Goal: Task Accomplishment & Management: Manage account settings

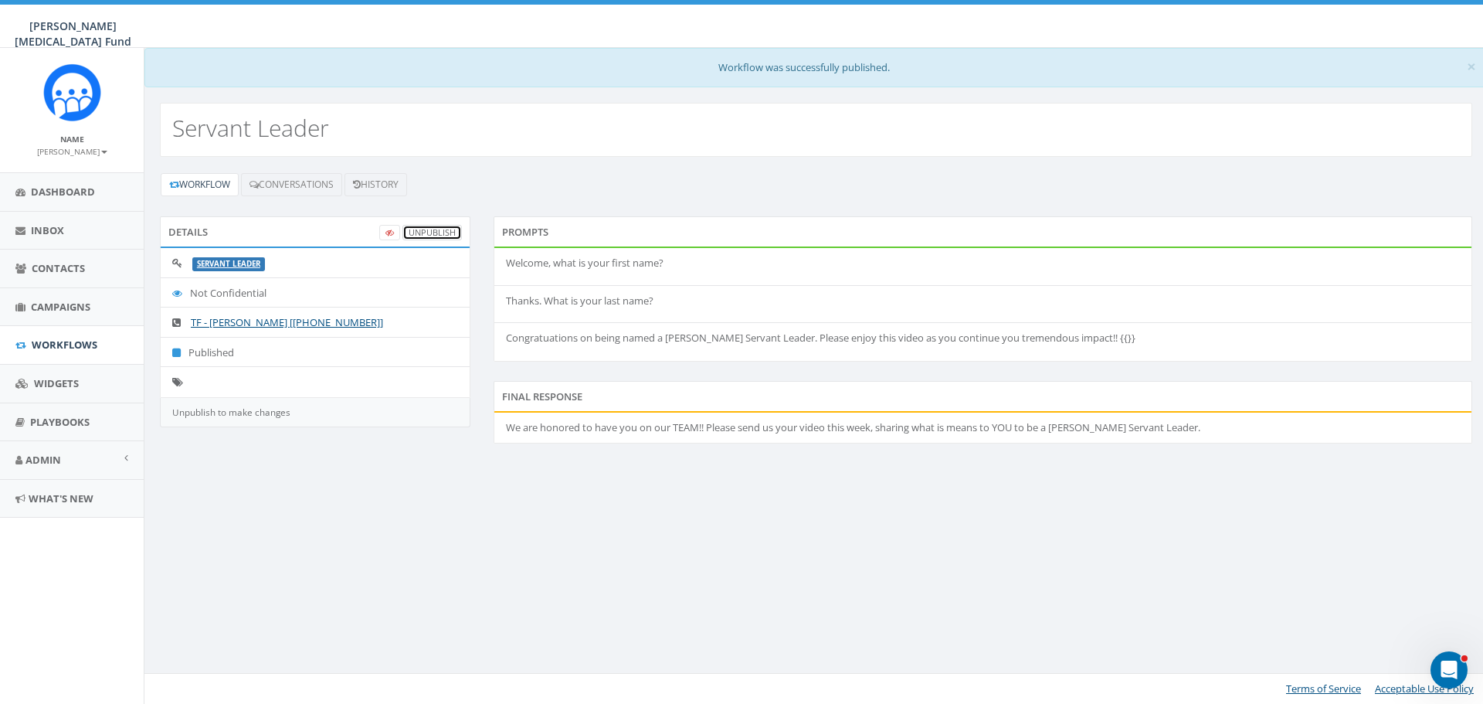
click at [437, 233] on link "UnPublish" at bounding box center [431, 233] width 59 height 16
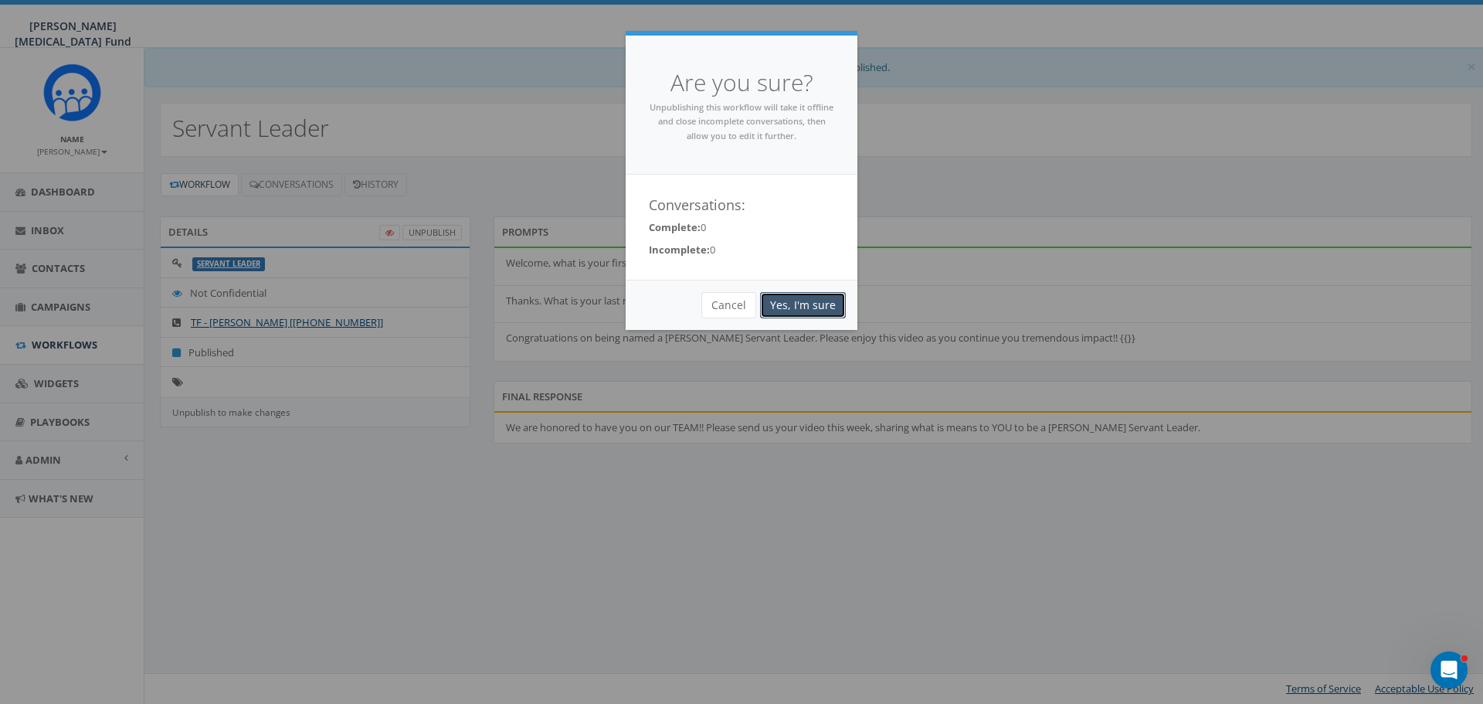
click at [832, 296] on link "Yes, I'm sure" at bounding box center [803, 305] width 86 height 26
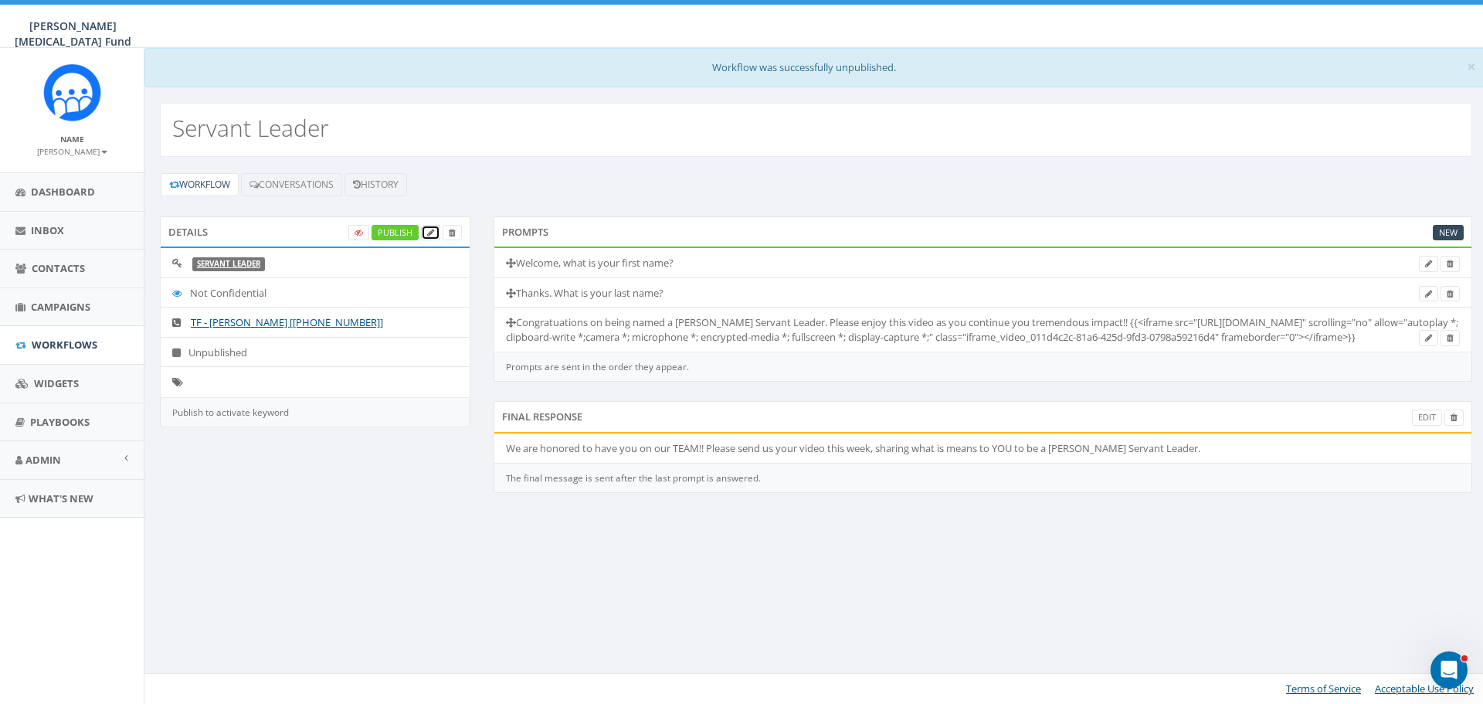
click at [436, 233] on link at bounding box center [430, 233] width 19 height 16
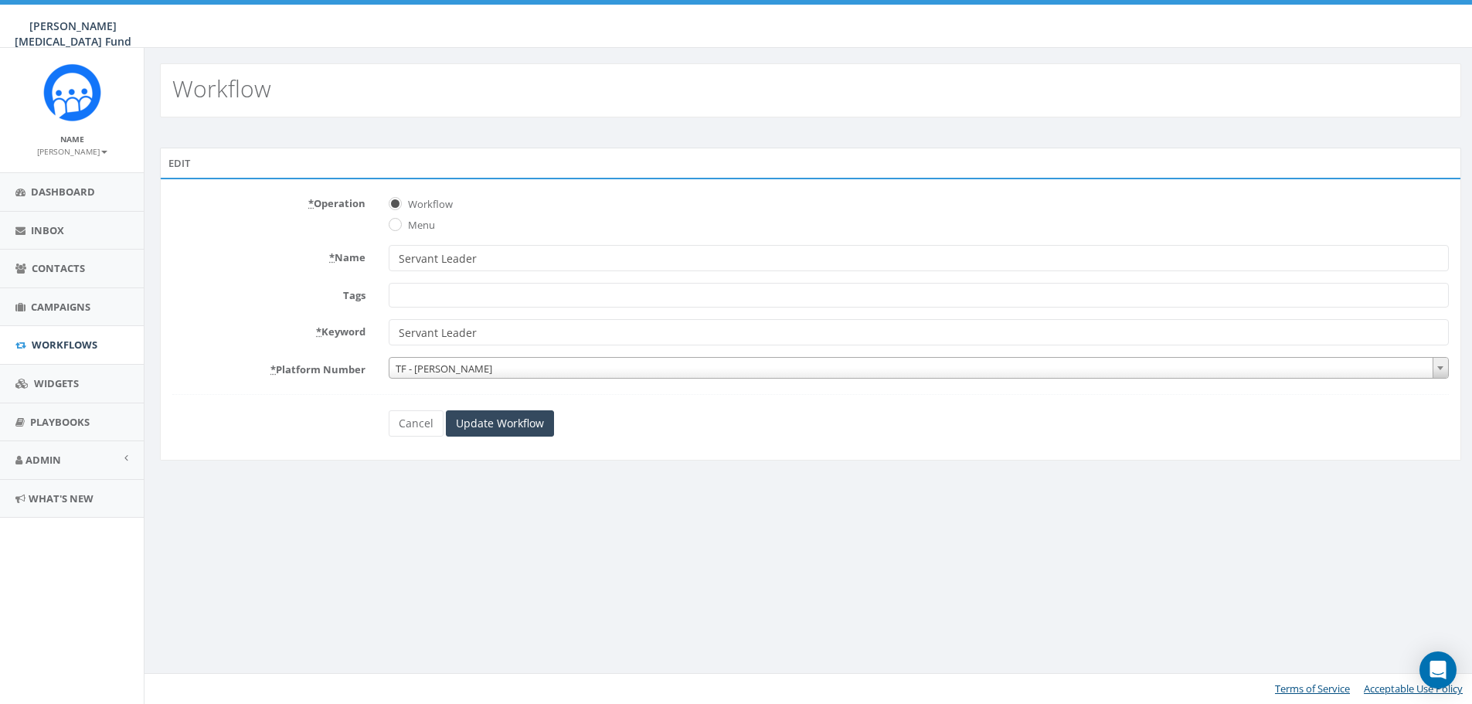
select select
click at [427, 292] on span at bounding box center [925, 295] width 1069 height 25
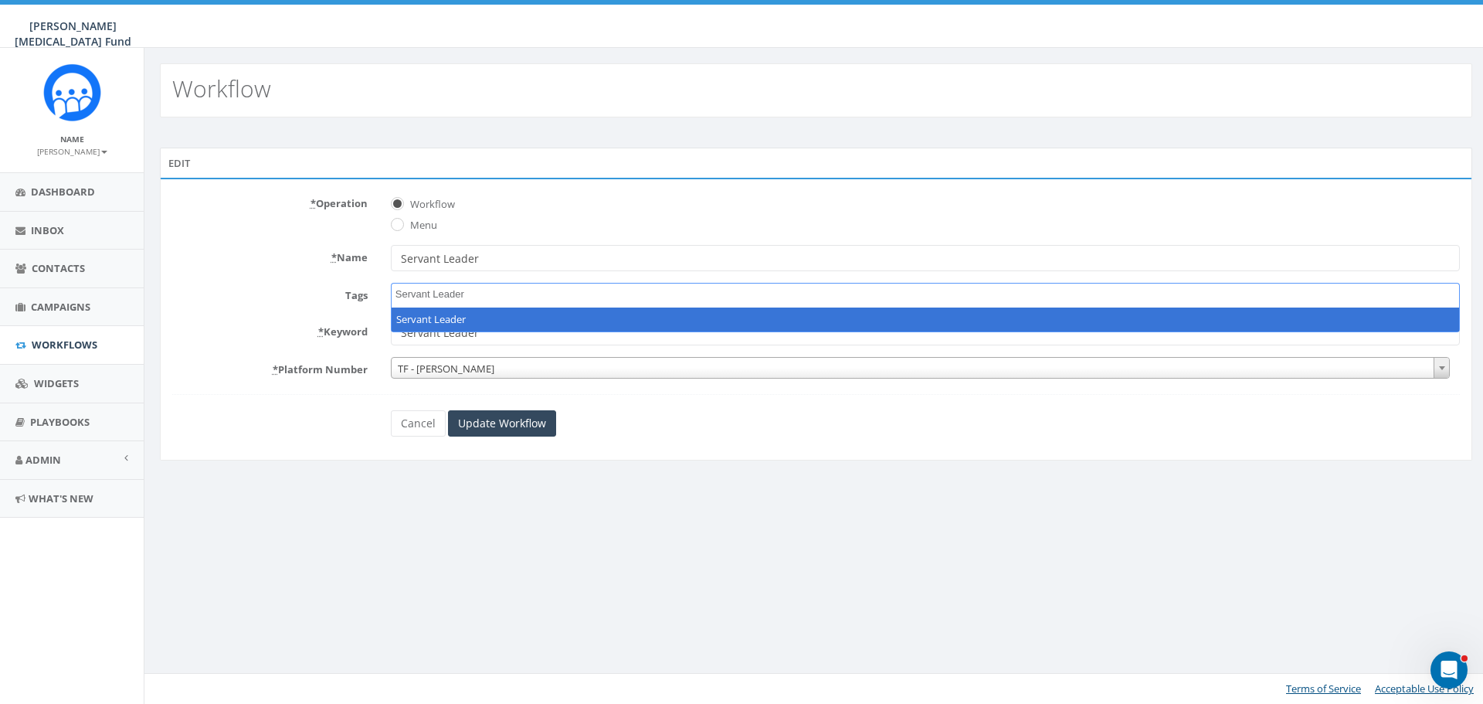
type textarea "Servant Leader"
click at [641, 432] on div "Cancel Update Workflow" at bounding box center [816, 423] width 874 height 26
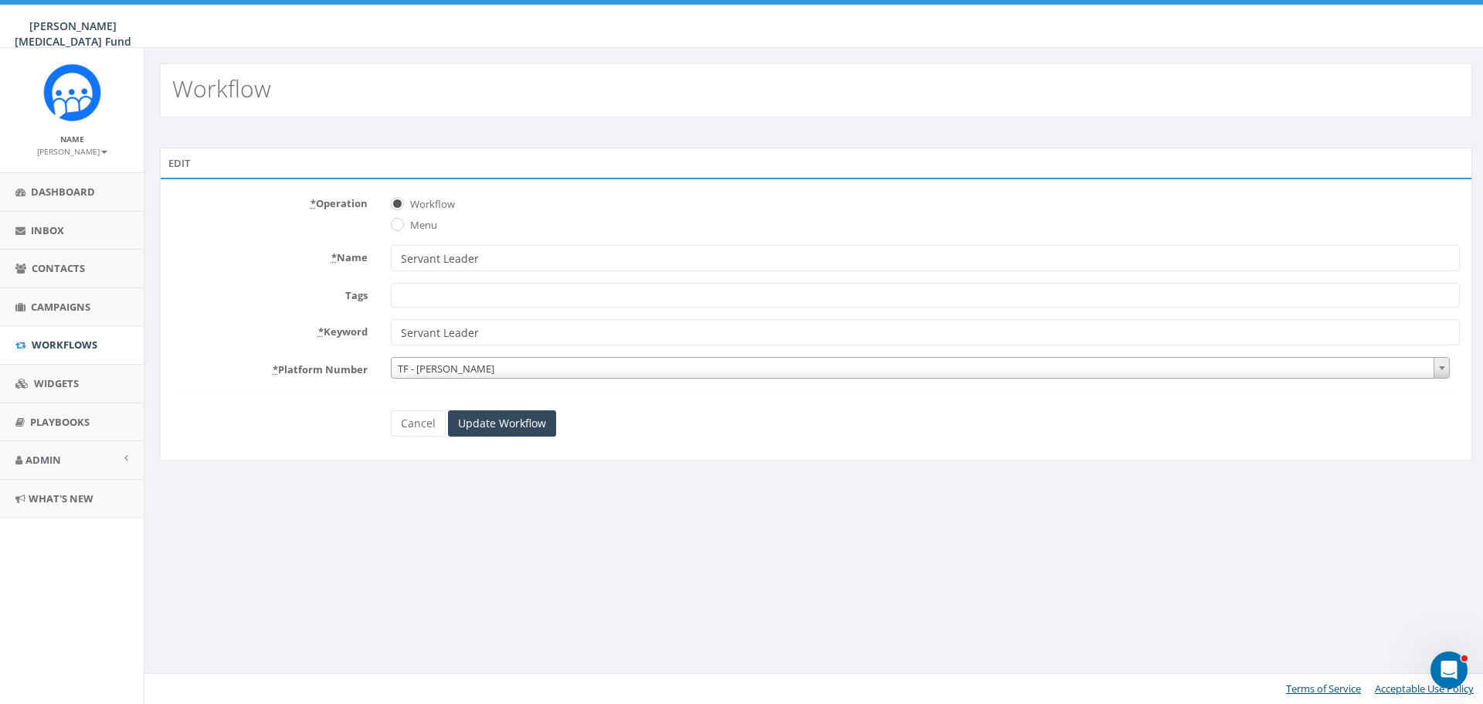
click at [461, 294] on span at bounding box center [925, 295] width 1069 height 25
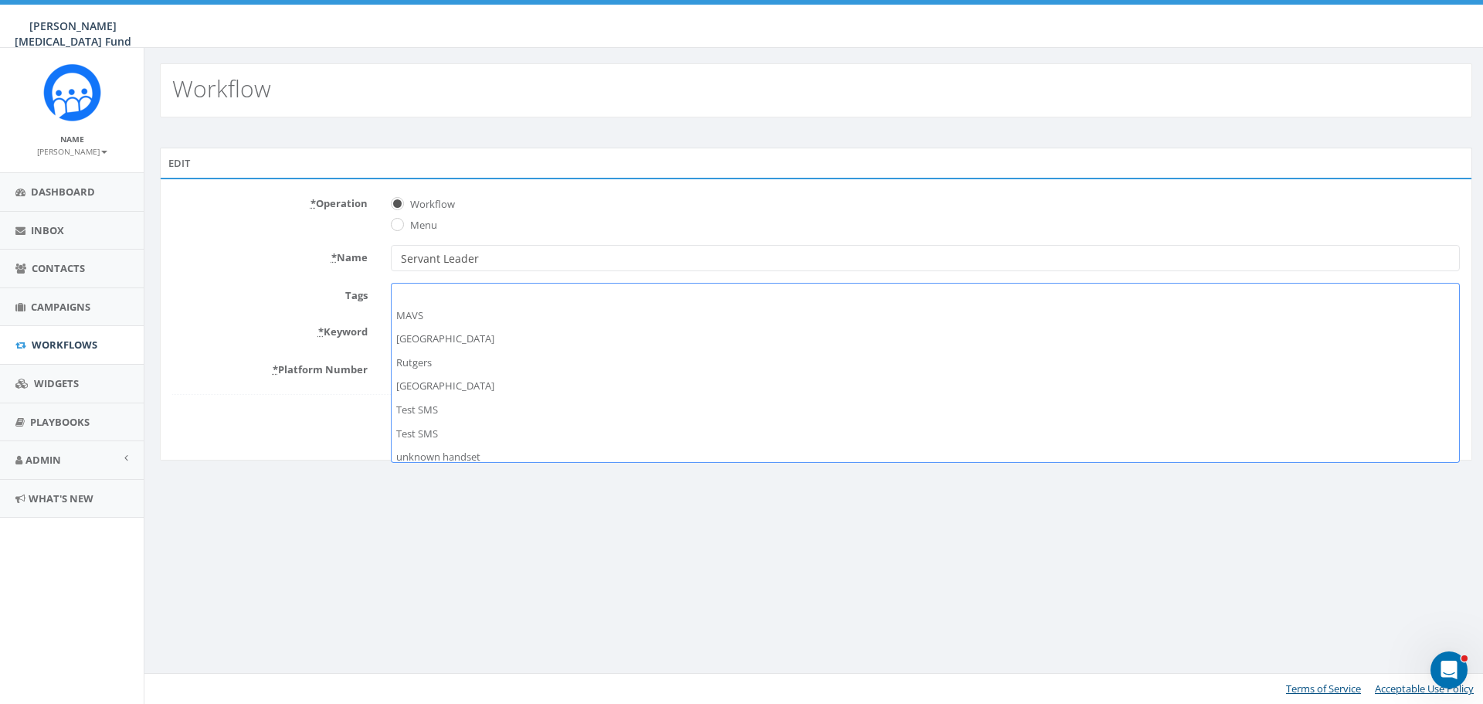
scroll to position [695, 0]
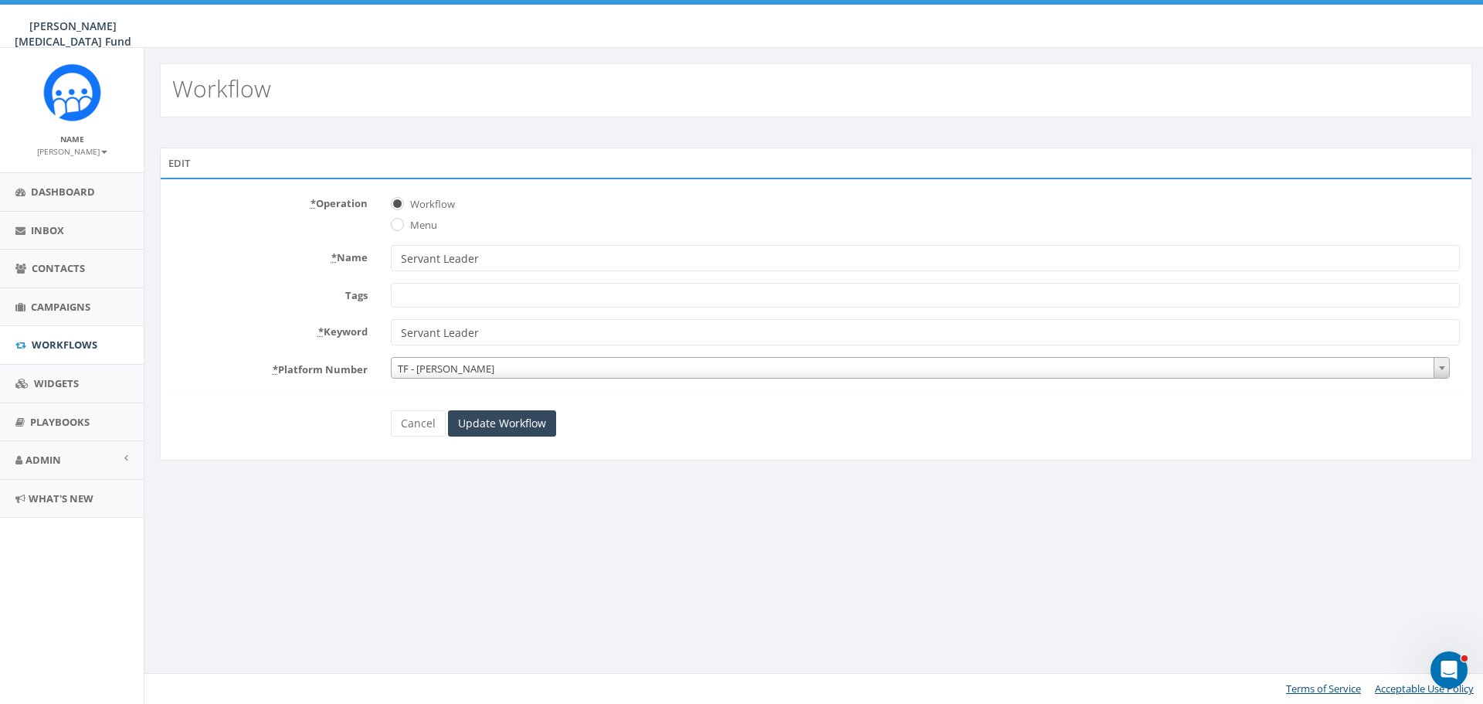
click at [352, 426] on div "Cancel Update Workflow" at bounding box center [816, 423] width 1311 height 26
click at [409, 297] on span at bounding box center [925, 295] width 1069 height 25
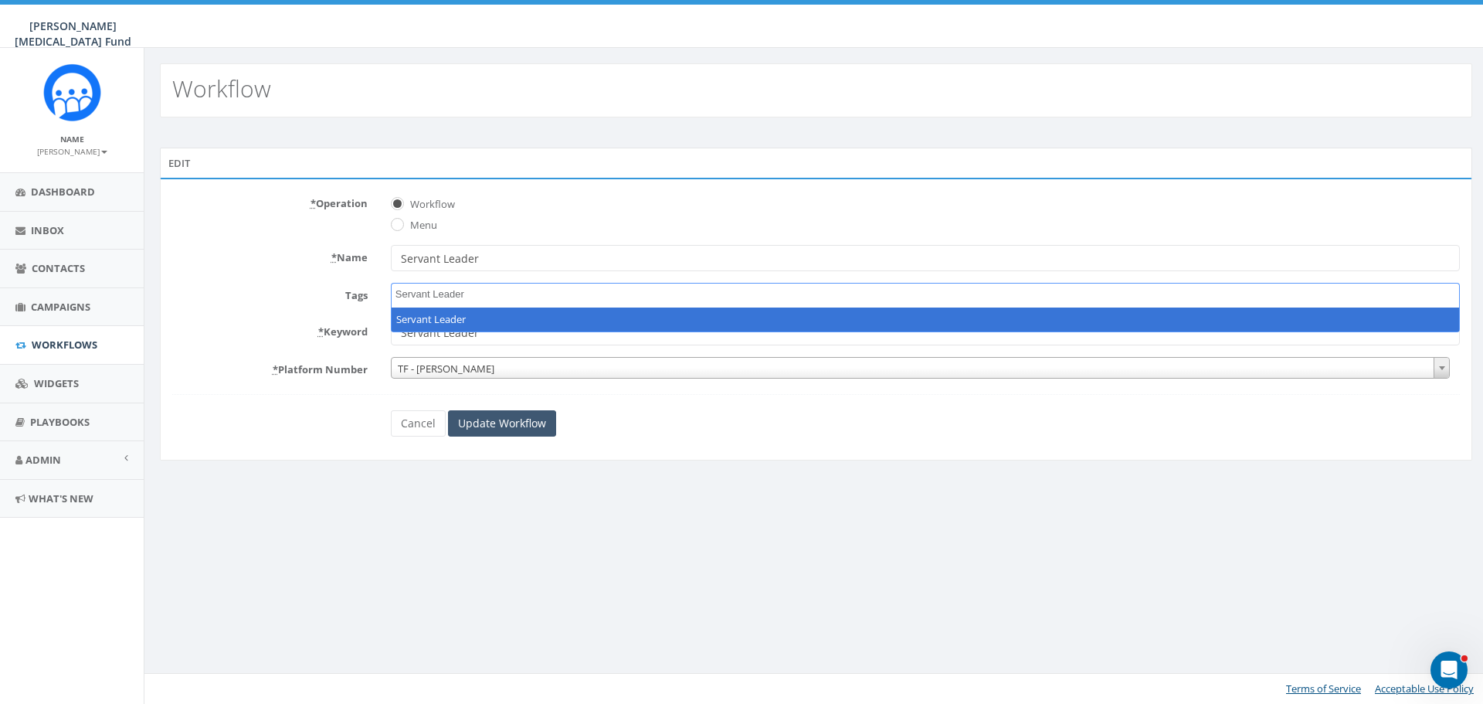
type textarea "Servant Leader"
click at [495, 423] on input "Update Workflow" at bounding box center [502, 423] width 108 height 26
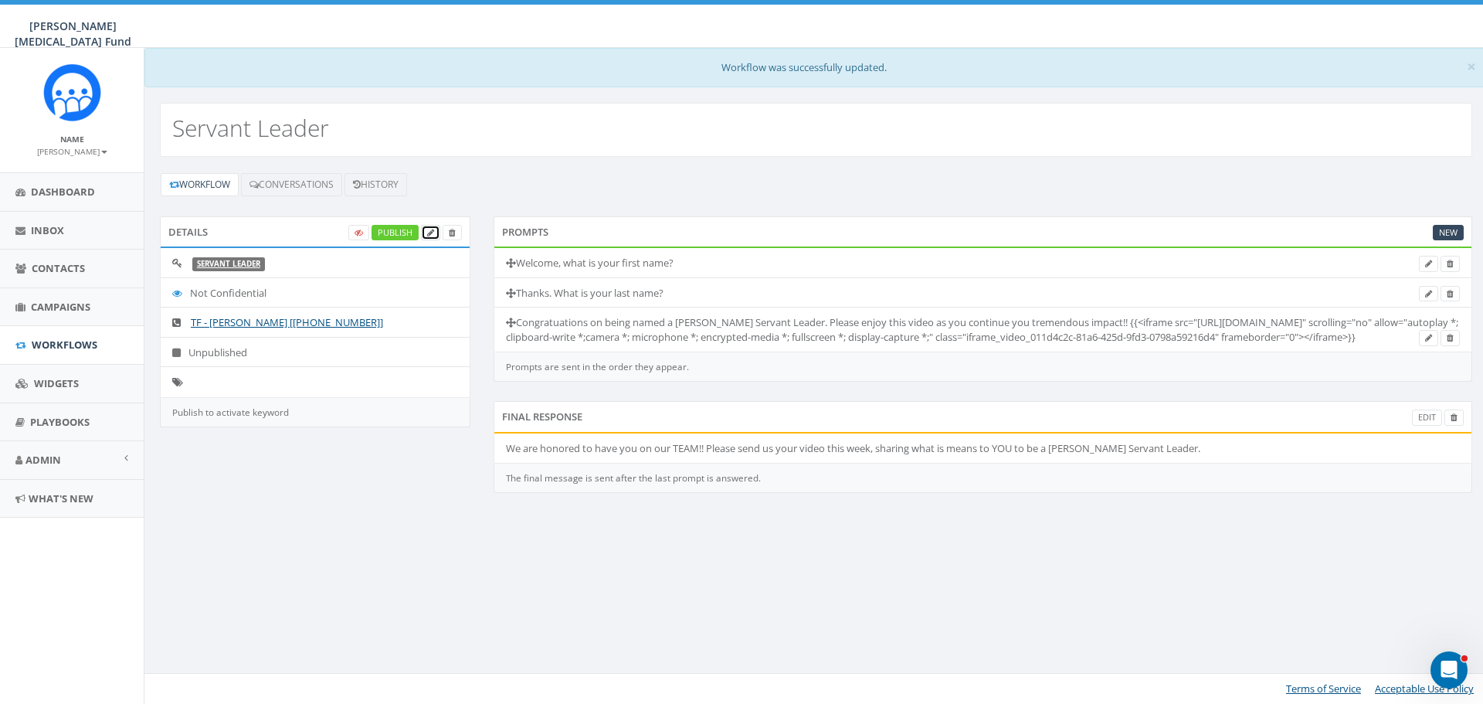
click at [427, 232] on icon at bounding box center [430, 233] width 7 height 8
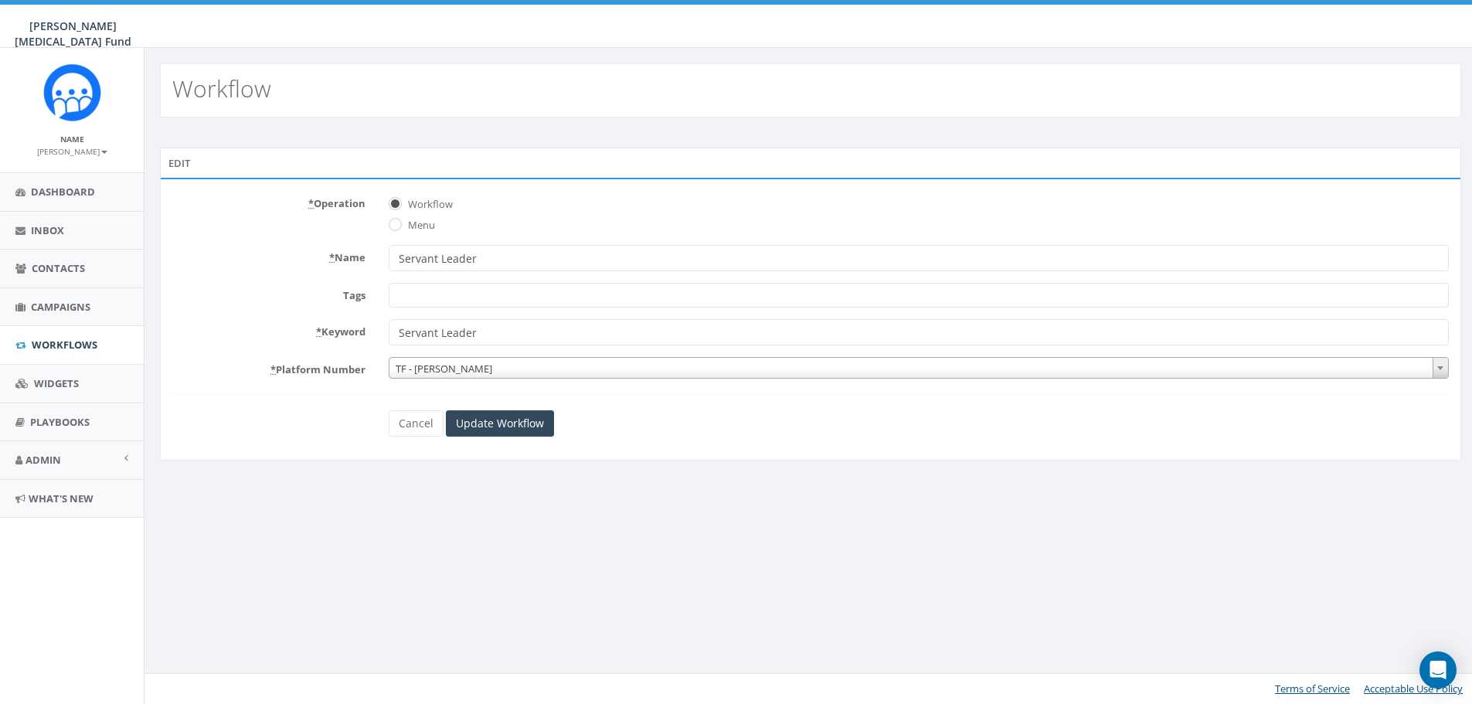
select select
click at [462, 302] on span at bounding box center [925, 295] width 1069 height 25
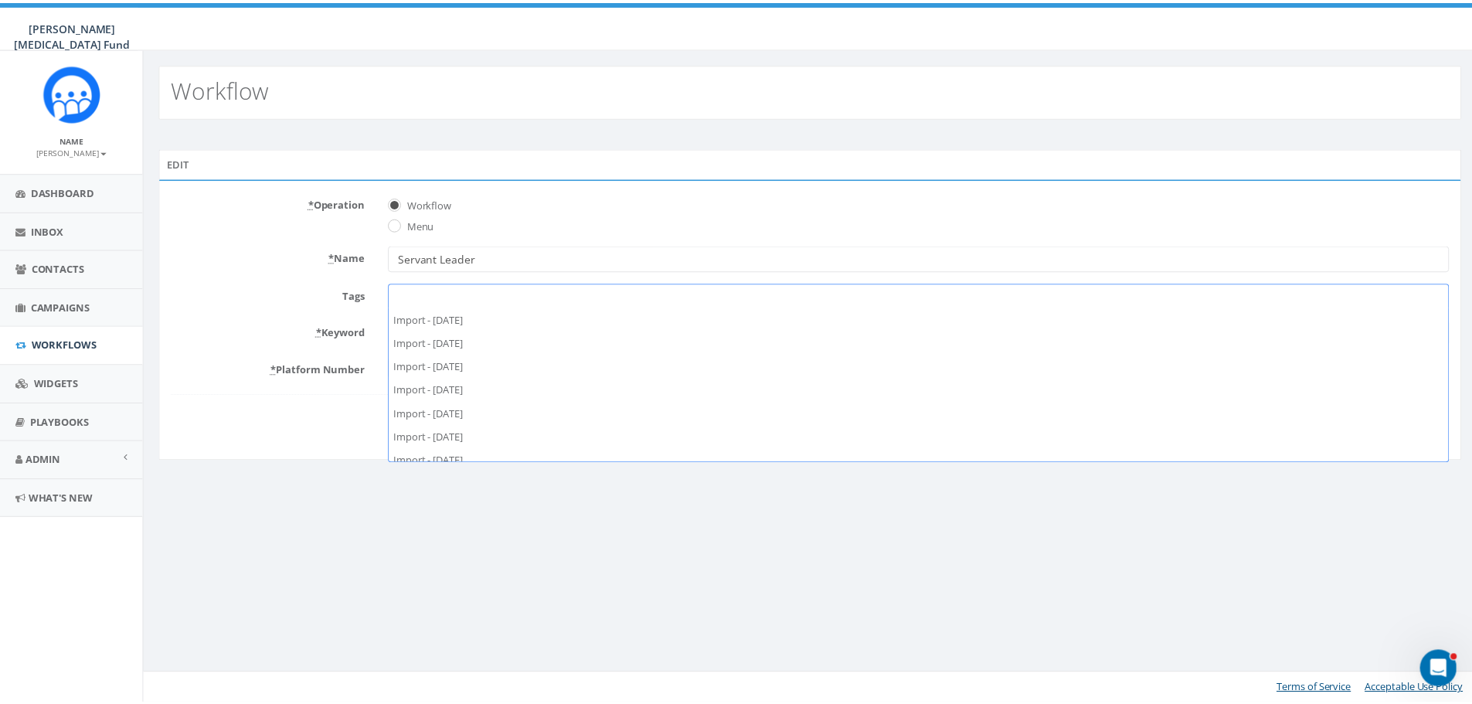
scroll to position [232, 0]
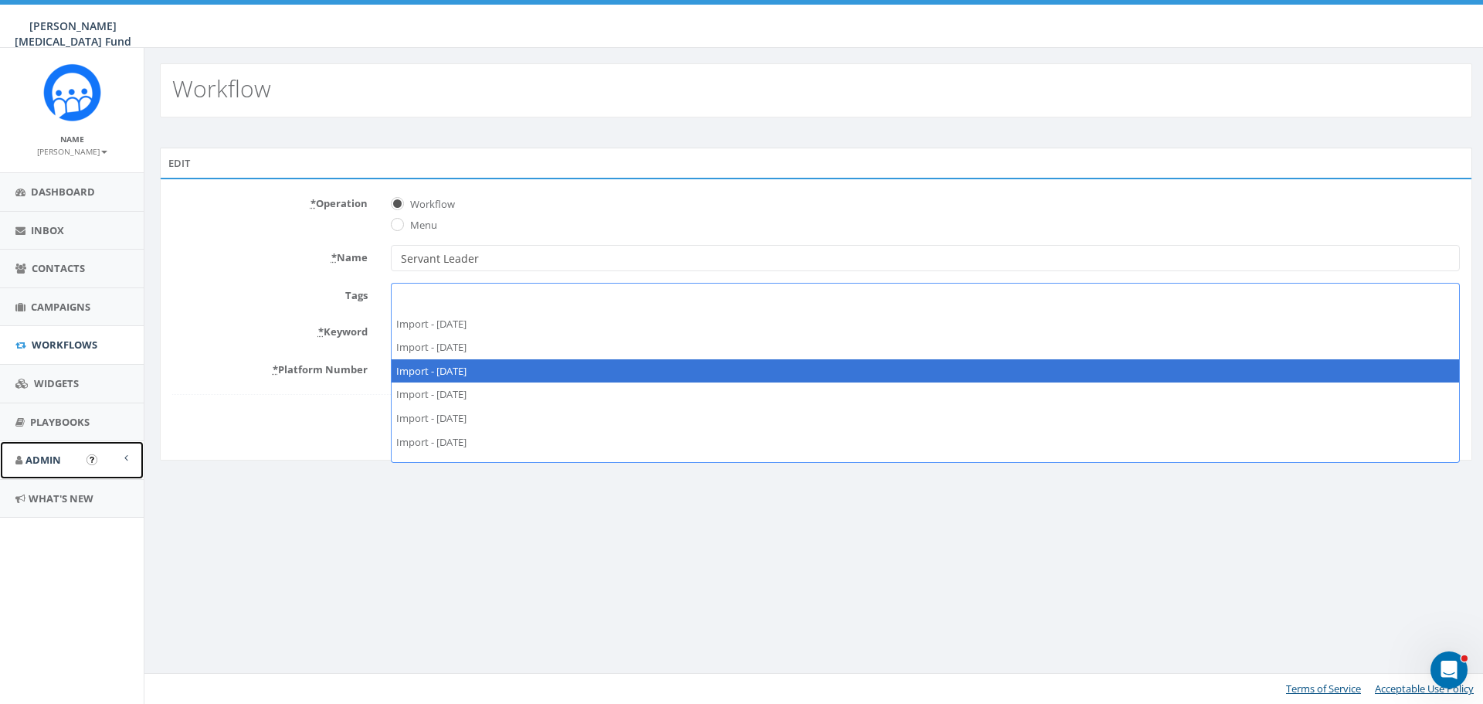
click at [134, 461] on link "Admin" at bounding box center [72, 460] width 144 height 38
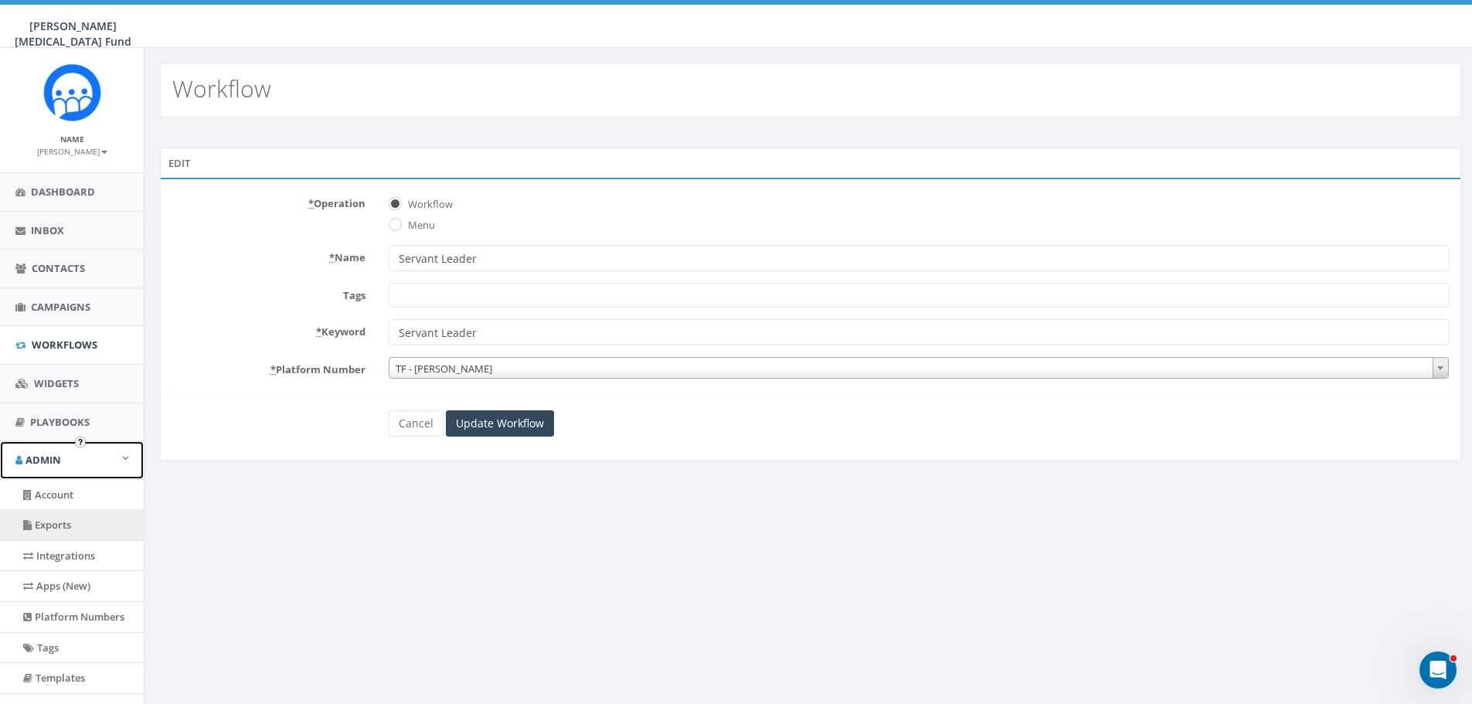
scroll to position [77, 0]
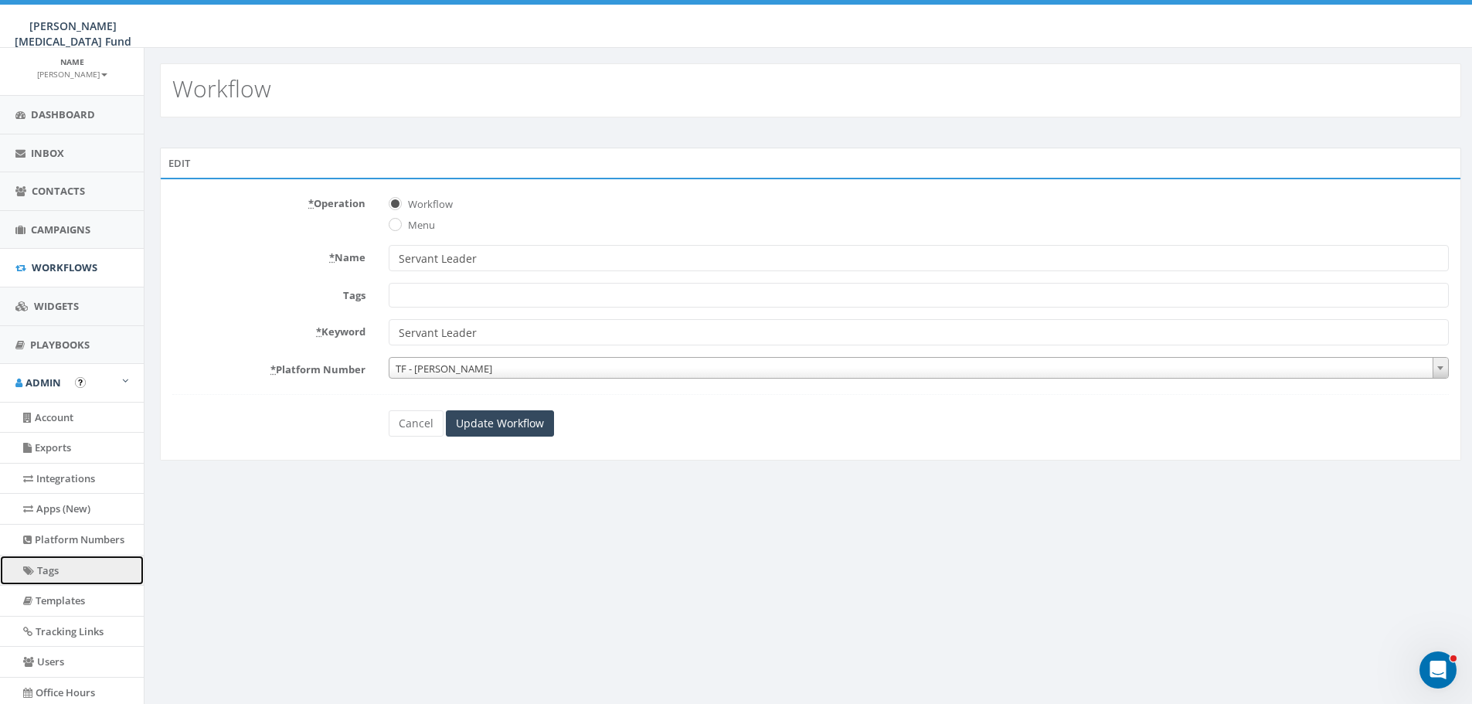
click at [66, 571] on link "Tags" at bounding box center [72, 570] width 144 height 30
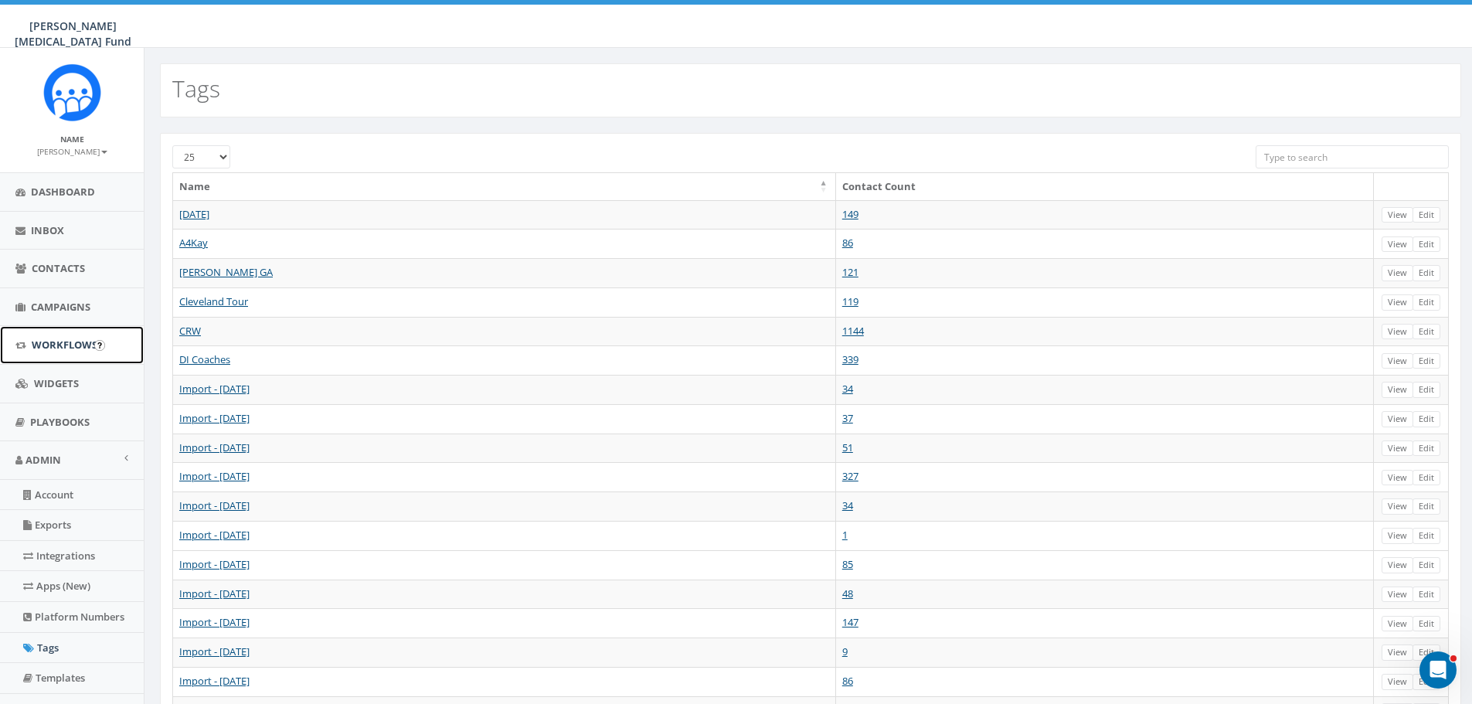
click at [58, 346] on span "Workflows" at bounding box center [65, 345] width 66 height 14
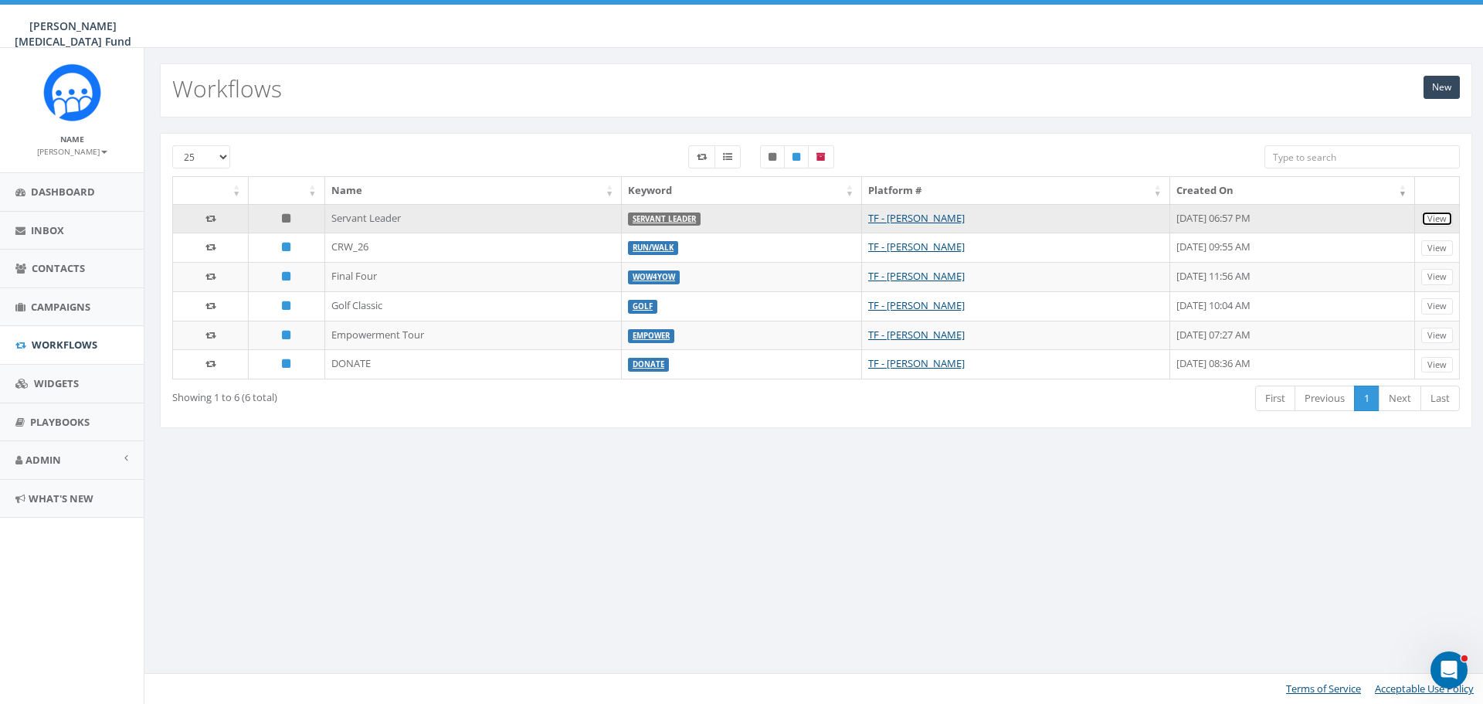
click at [1439, 221] on link "View" at bounding box center [1437, 219] width 32 height 16
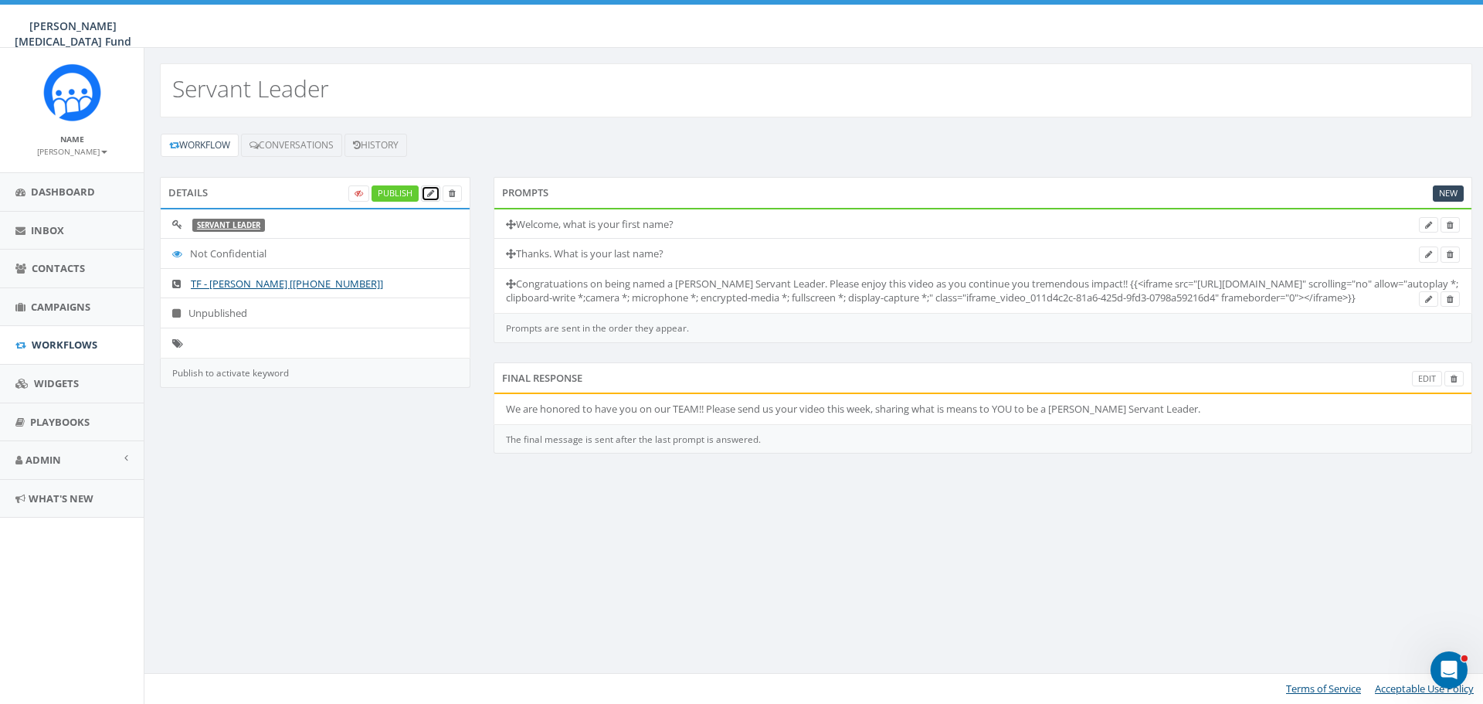
click at [435, 191] on link at bounding box center [430, 193] width 19 height 16
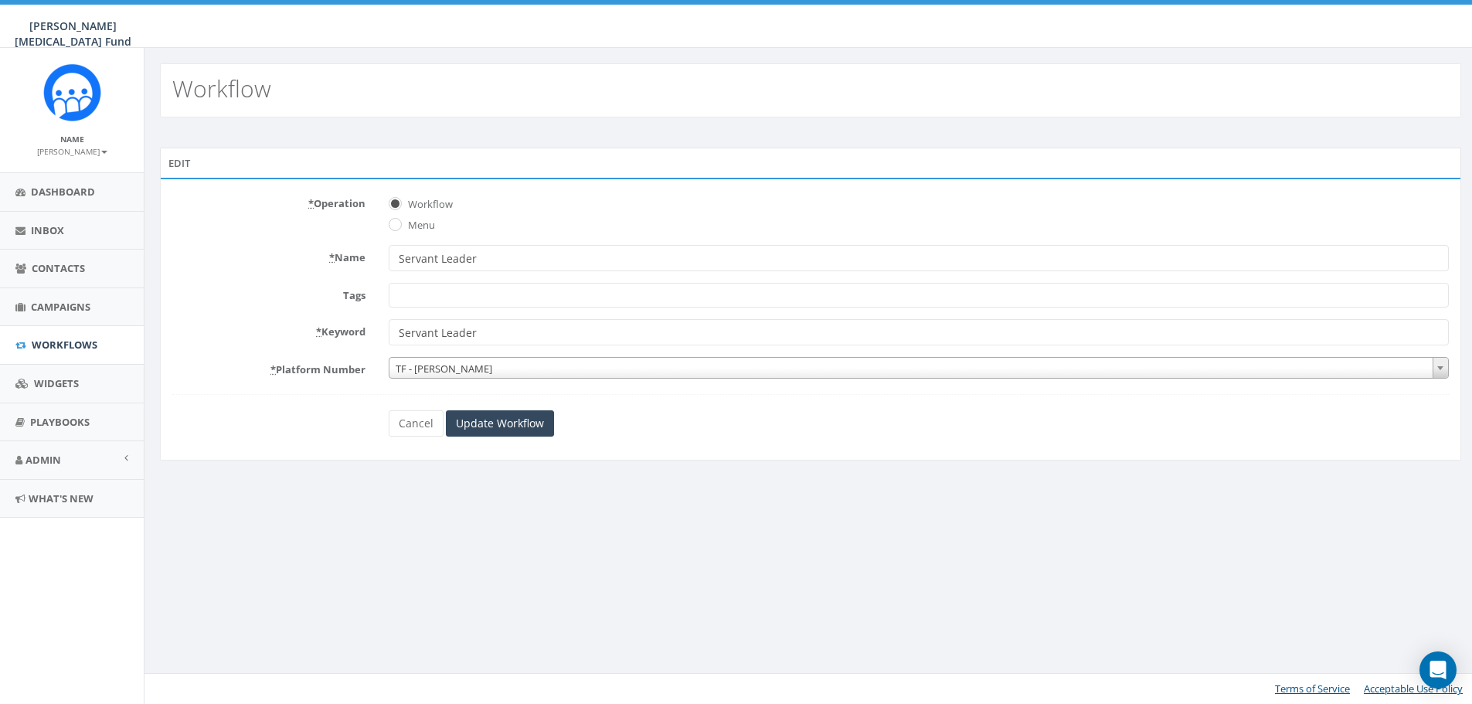
select select
click at [447, 298] on span at bounding box center [925, 295] width 1069 height 25
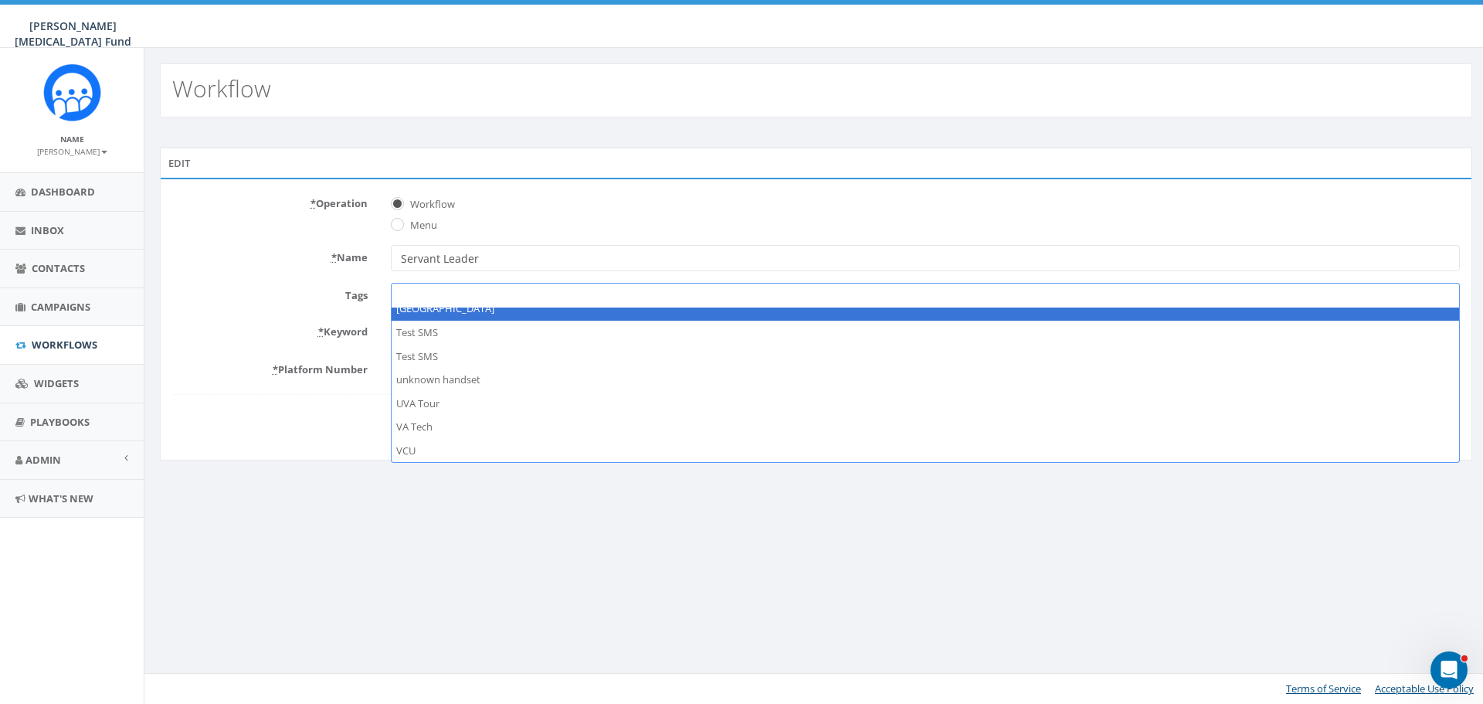
click at [442, 292] on span at bounding box center [925, 295] width 1069 height 25
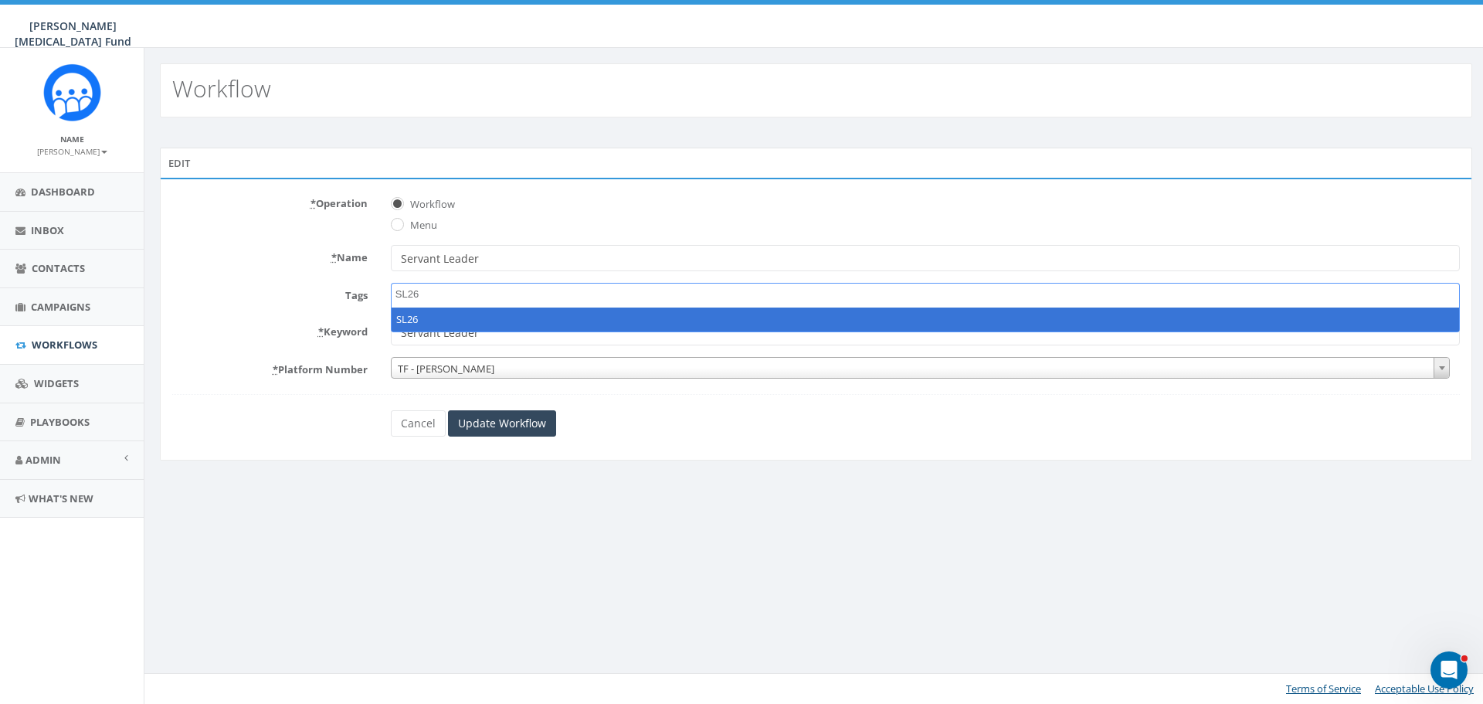
type textarea "SL26"
click at [442, 292] on span "SL26" at bounding box center [925, 295] width 1069 height 25
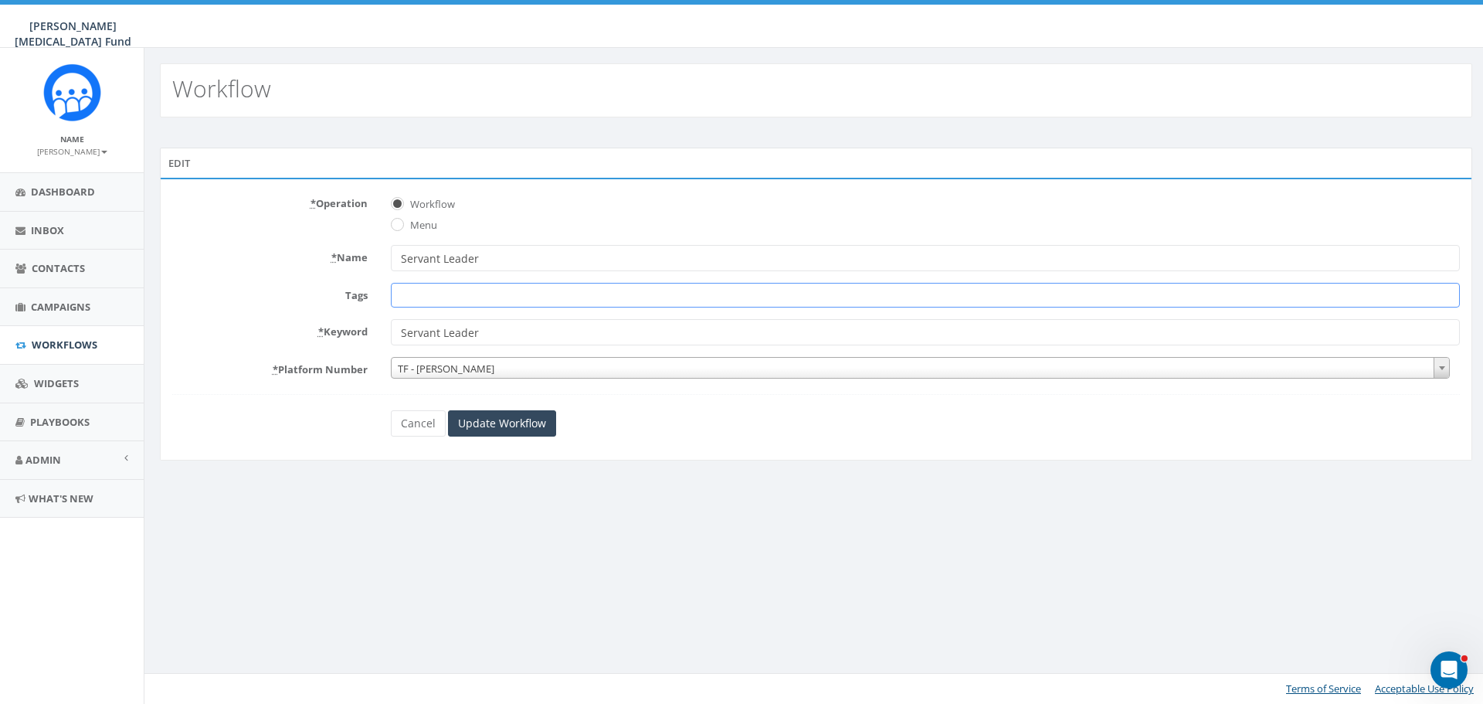
click at [442, 292] on span at bounding box center [925, 295] width 1069 height 25
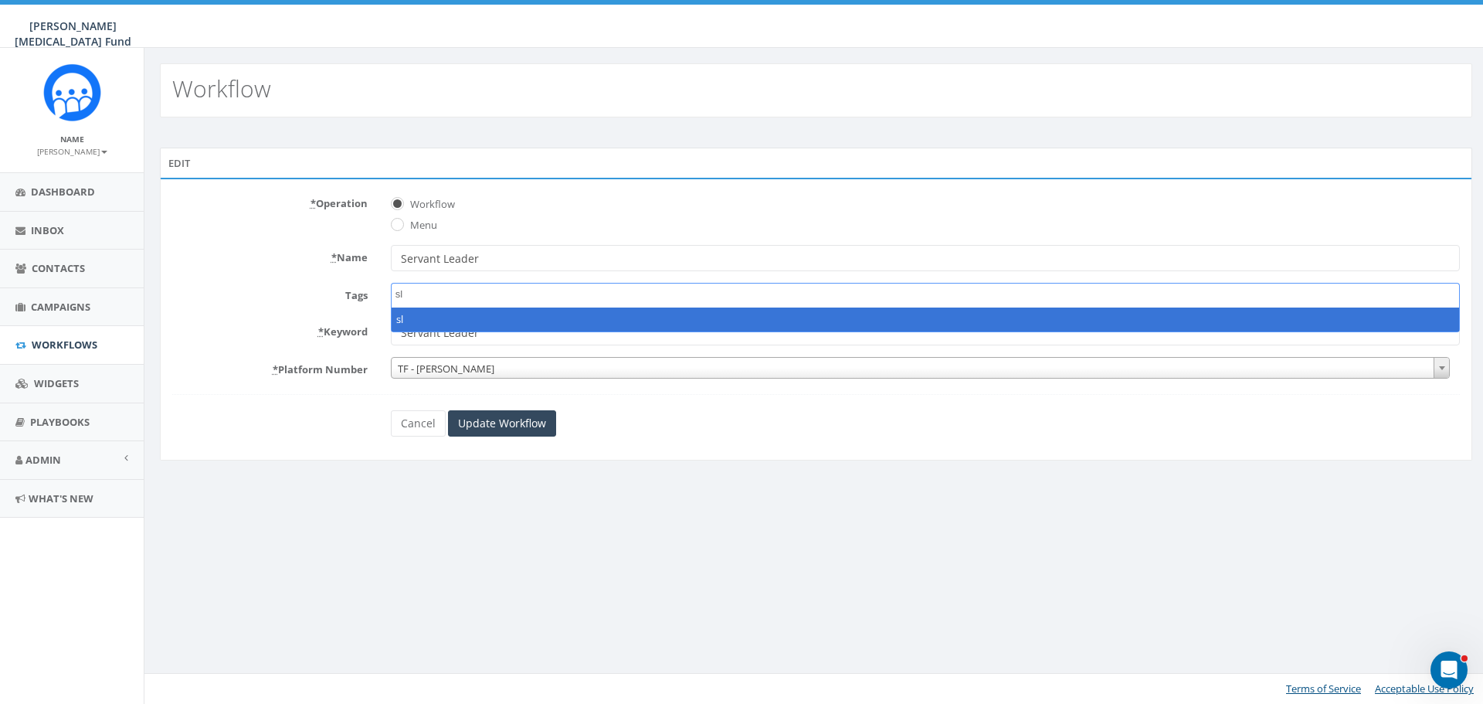
type textarea "s"
type textarea "SL26"
select select "SL26"
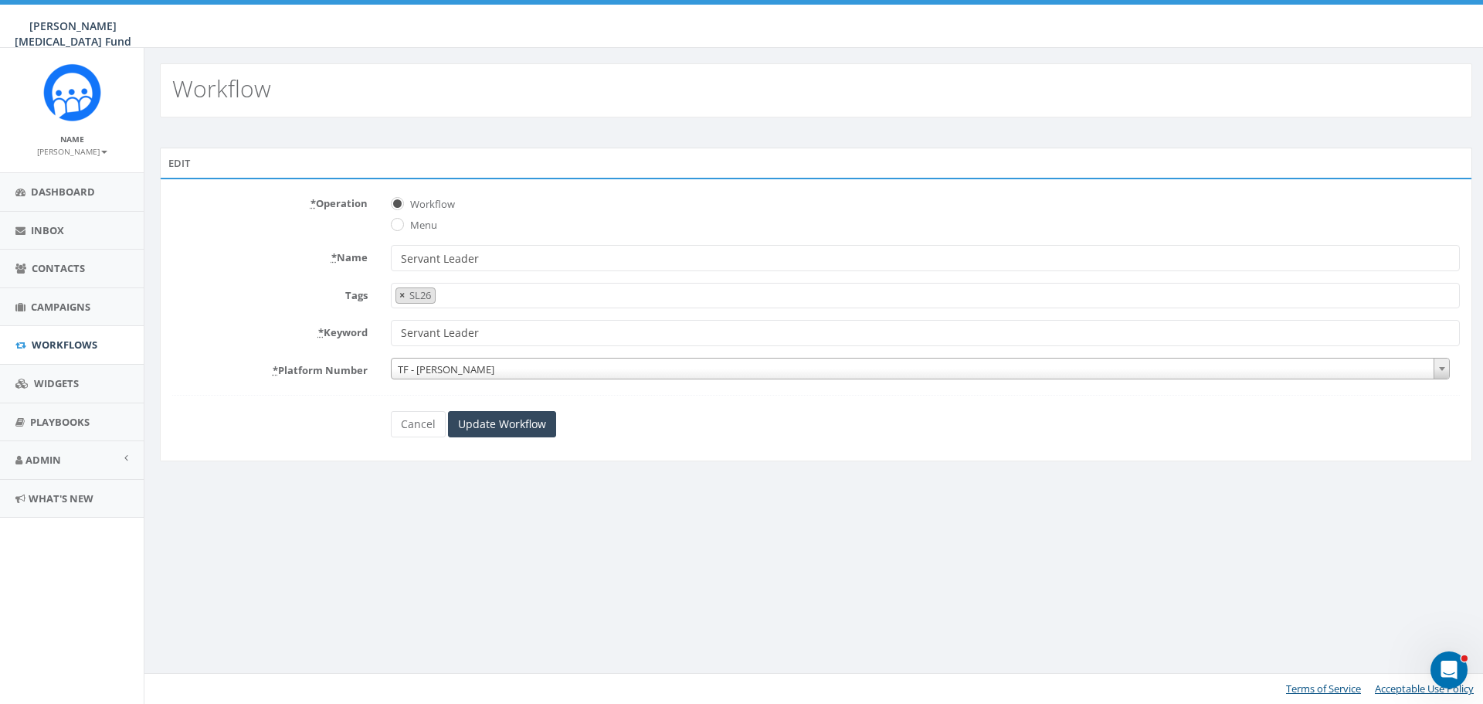
click at [402, 295] on span "×" at bounding box center [401, 295] width 5 height 14
select select
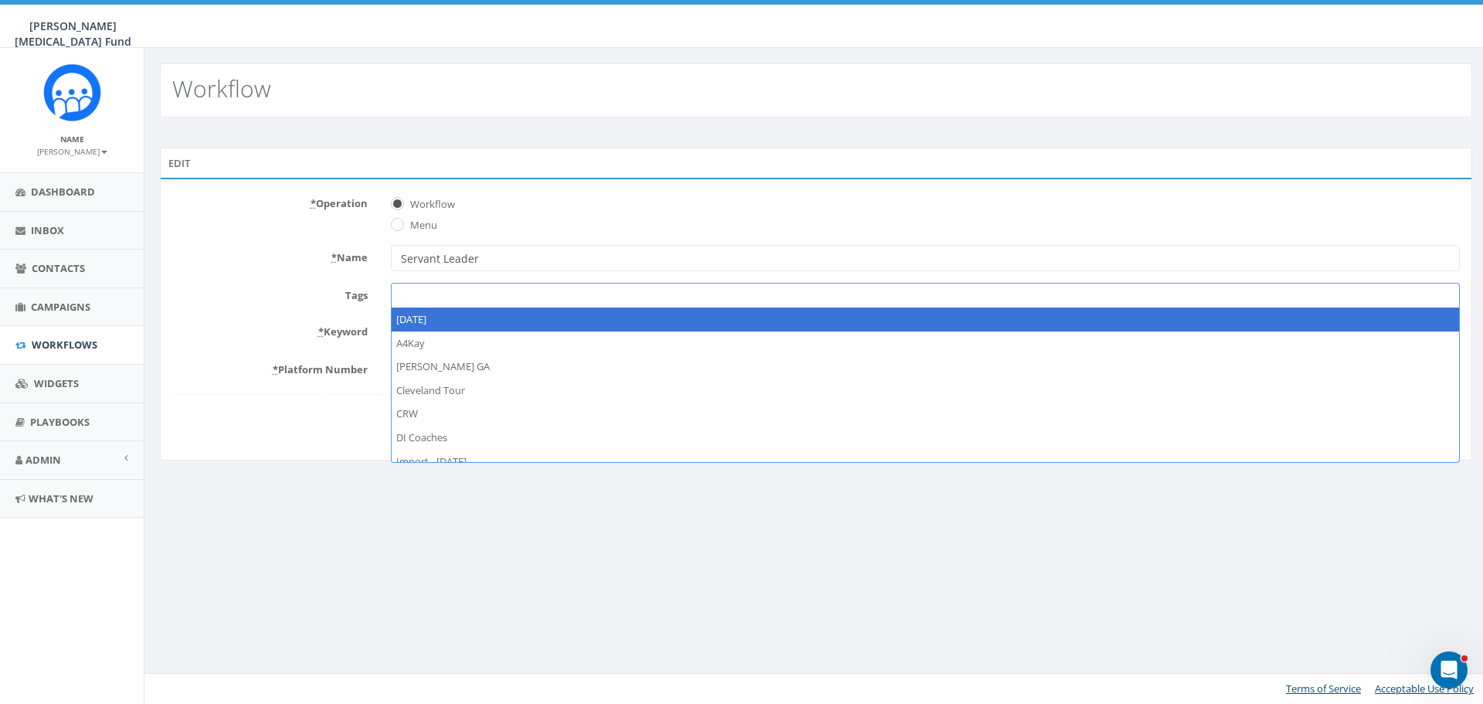
scroll to position [555, 0]
click at [418, 297] on span at bounding box center [925, 295] width 1069 height 25
type textarea "Servant Leader"
select select "Servant Leader"
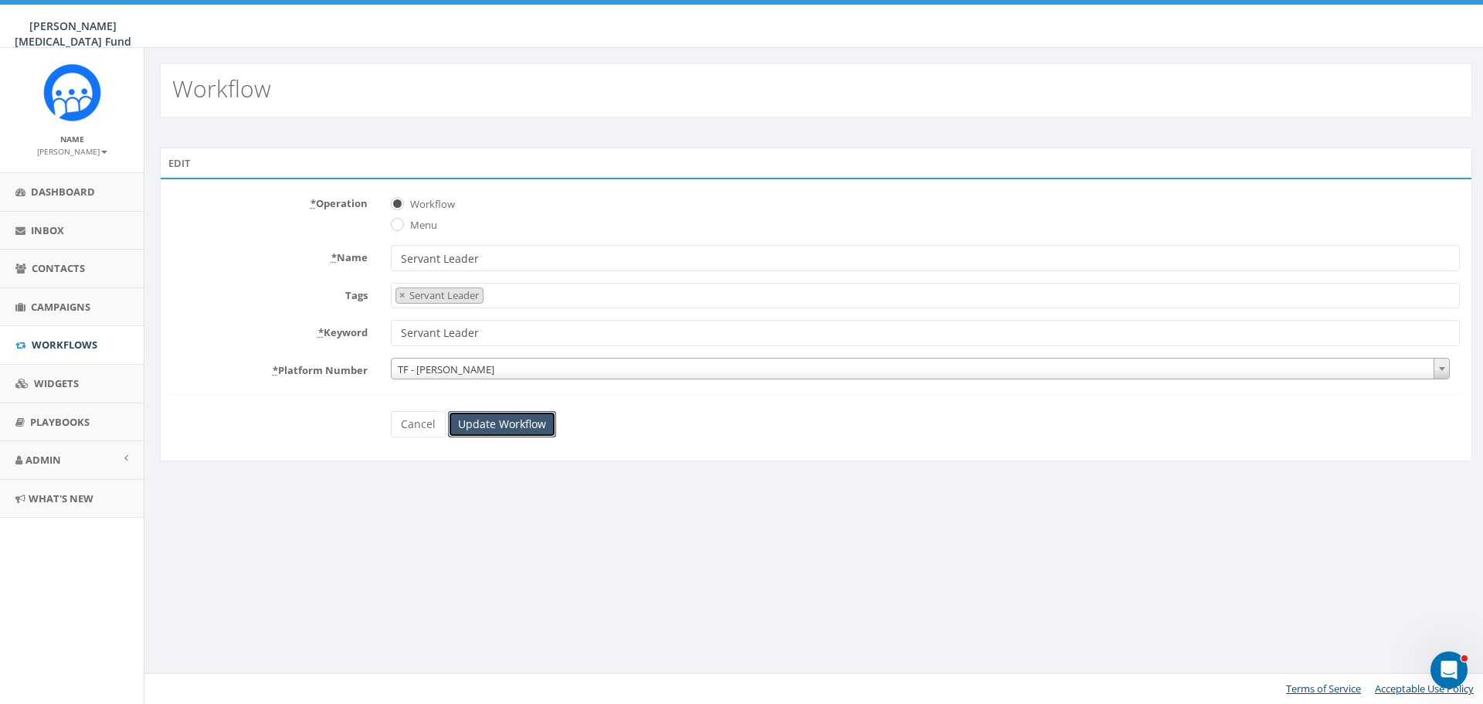
click at [539, 432] on input "Update Workflow" at bounding box center [502, 424] width 108 height 26
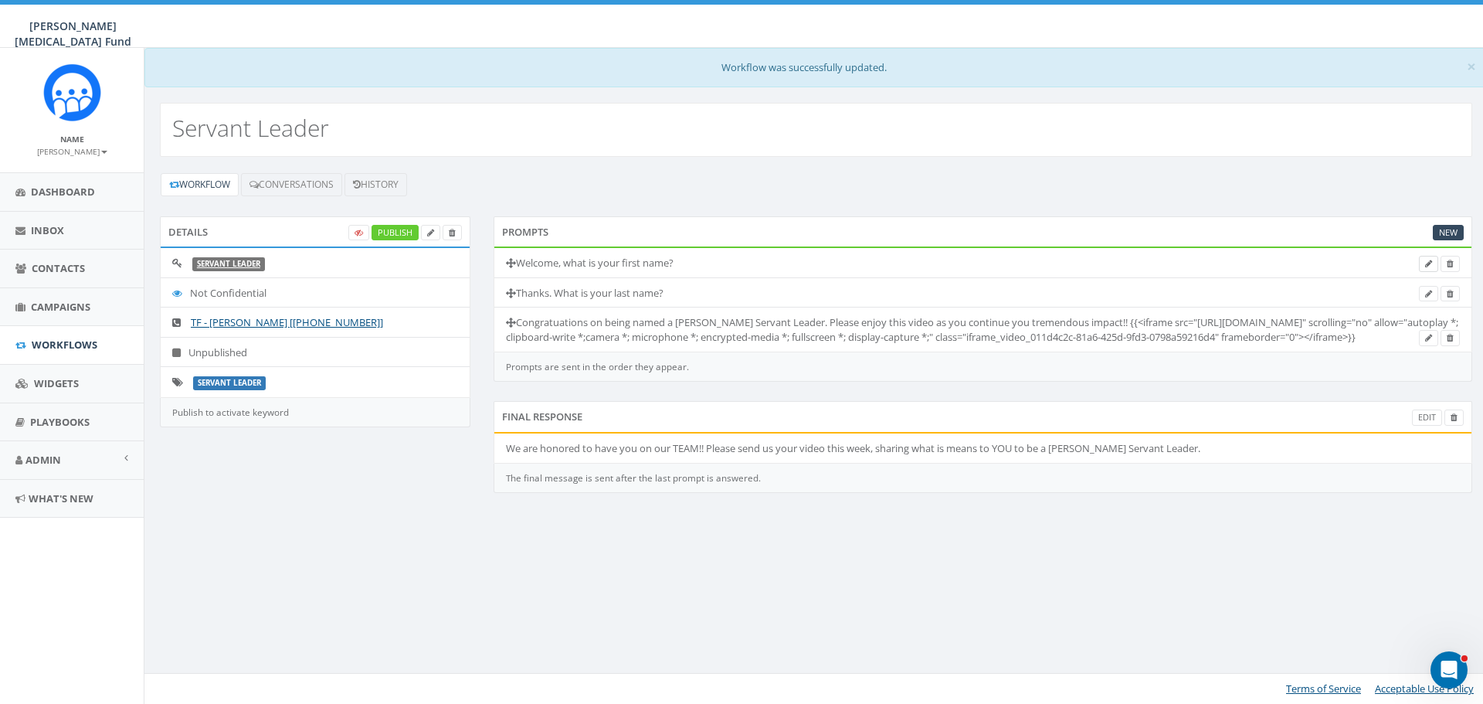
click at [1427, 263] on icon at bounding box center [1428, 264] width 7 height 8
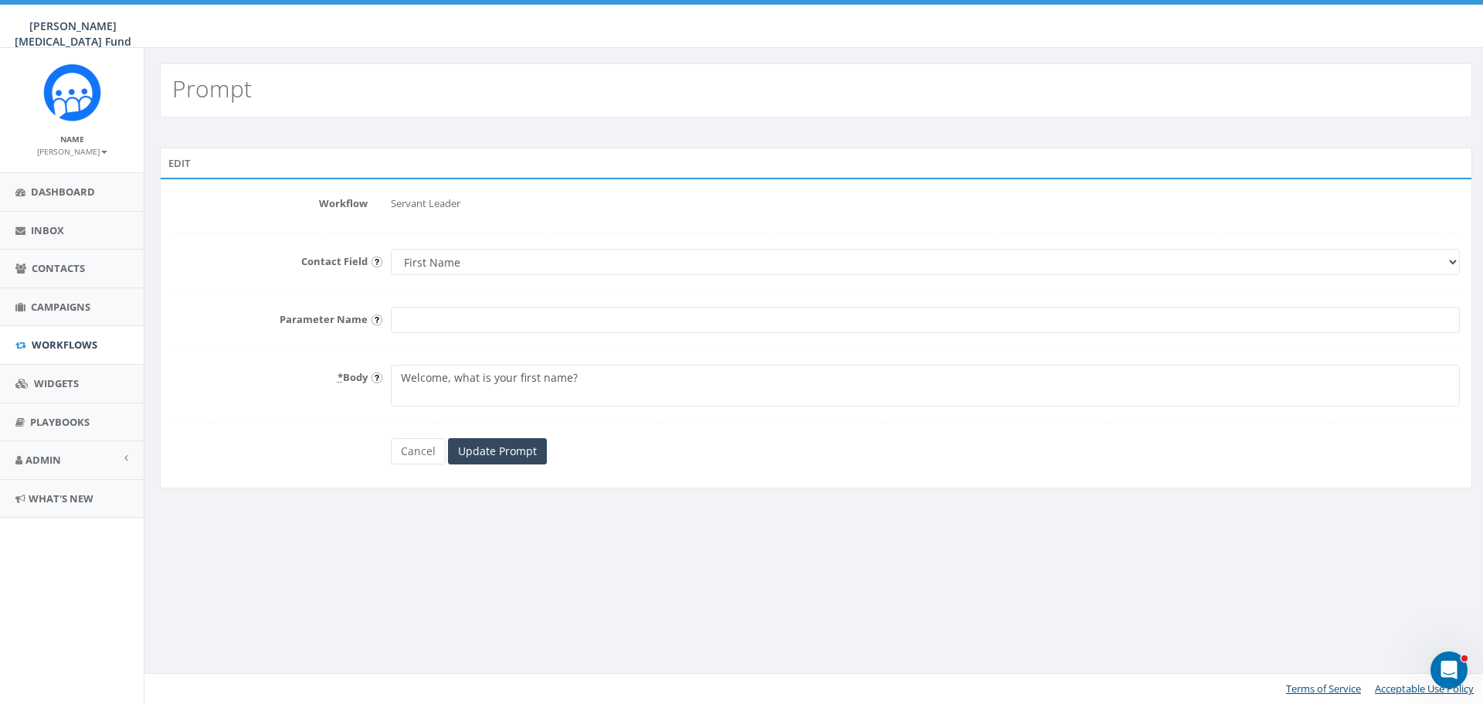
drag, startPoint x: 587, startPoint y: 383, endPoint x: 369, endPoint y: 385, distance: 217.9
click at [369, 385] on div "* Body Welcome, what is your first name?" at bounding box center [816, 386] width 1311 height 42
type textarea "W"
type textarea "C"
type textarea "Congratulations on your honor!! I've got 3 questions and then you will recieve …"
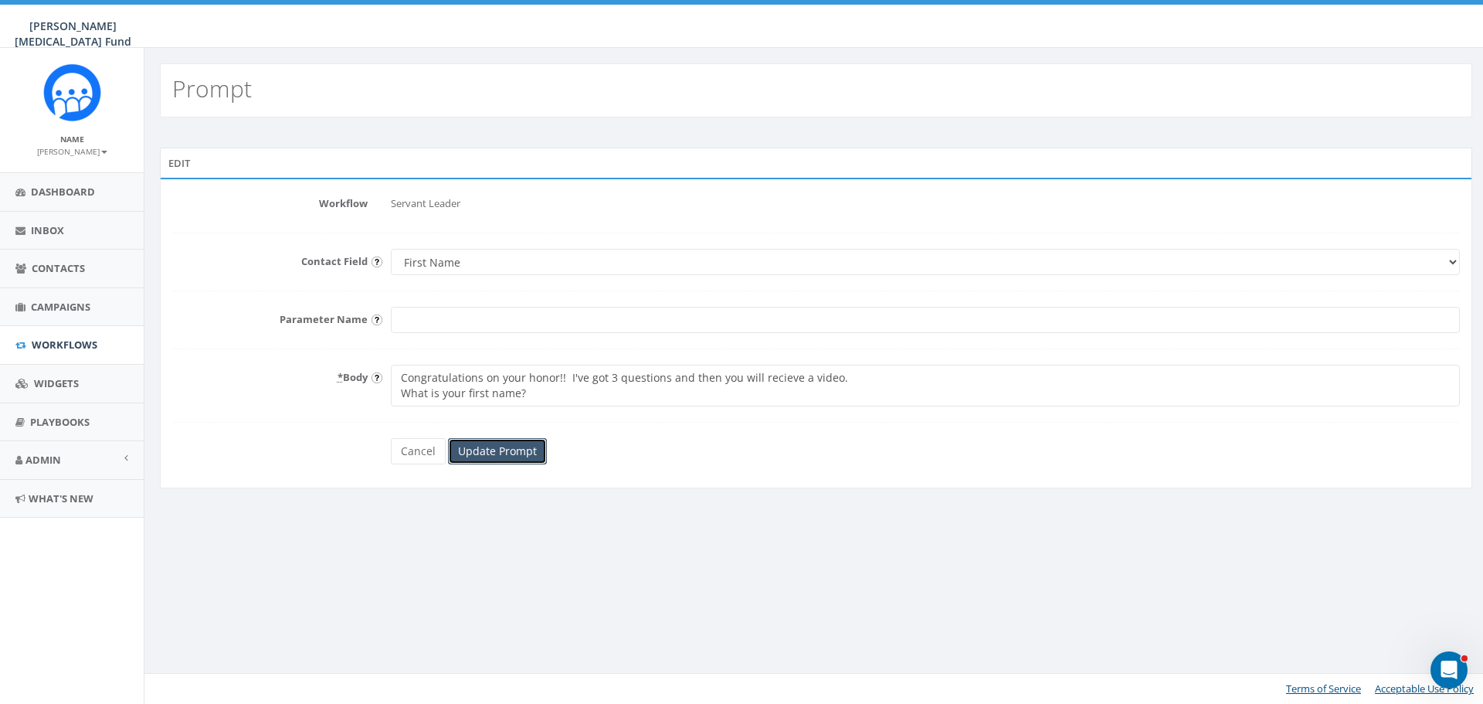
click at [499, 450] on input "Update Prompt" at bounding box center [497, 451] width 99 height 26
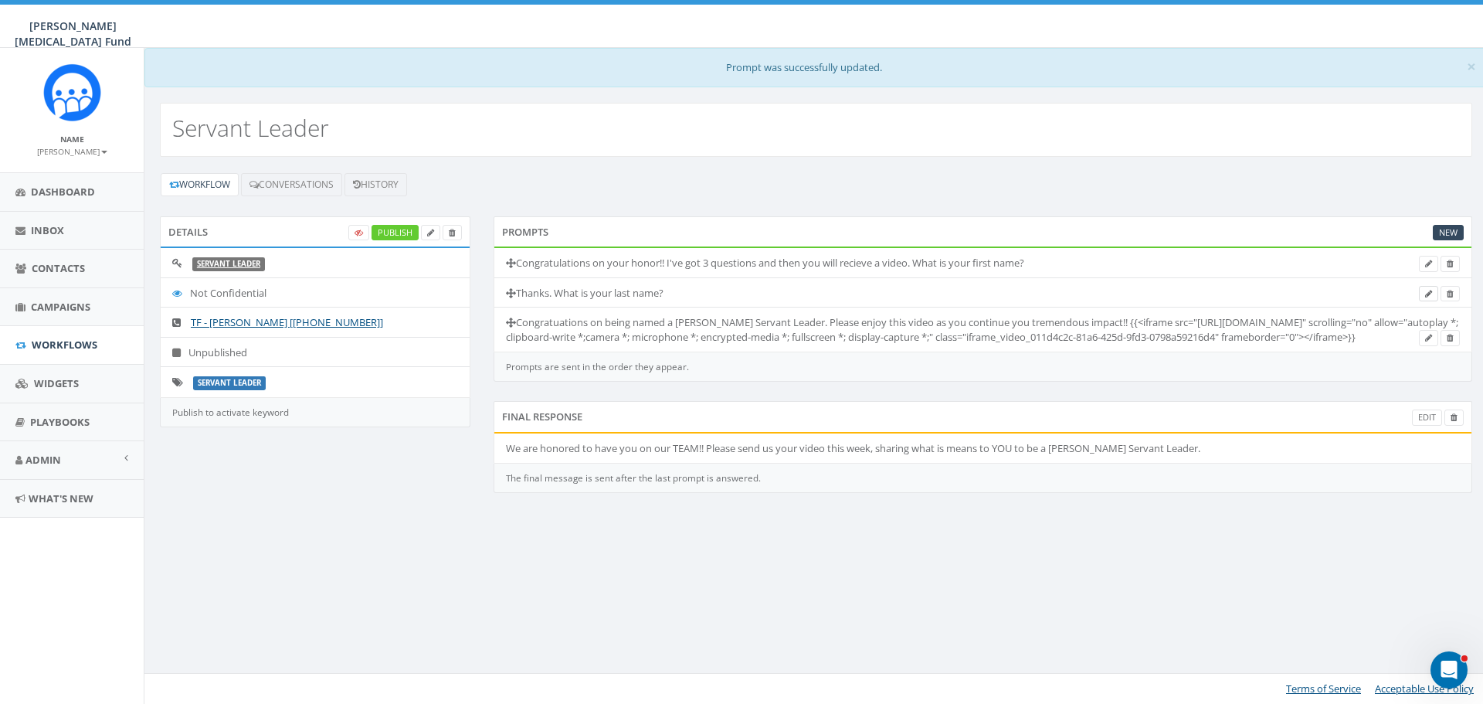
click at [1426, 290] on icon at bounding box center [1428, 294] width 7 height 8
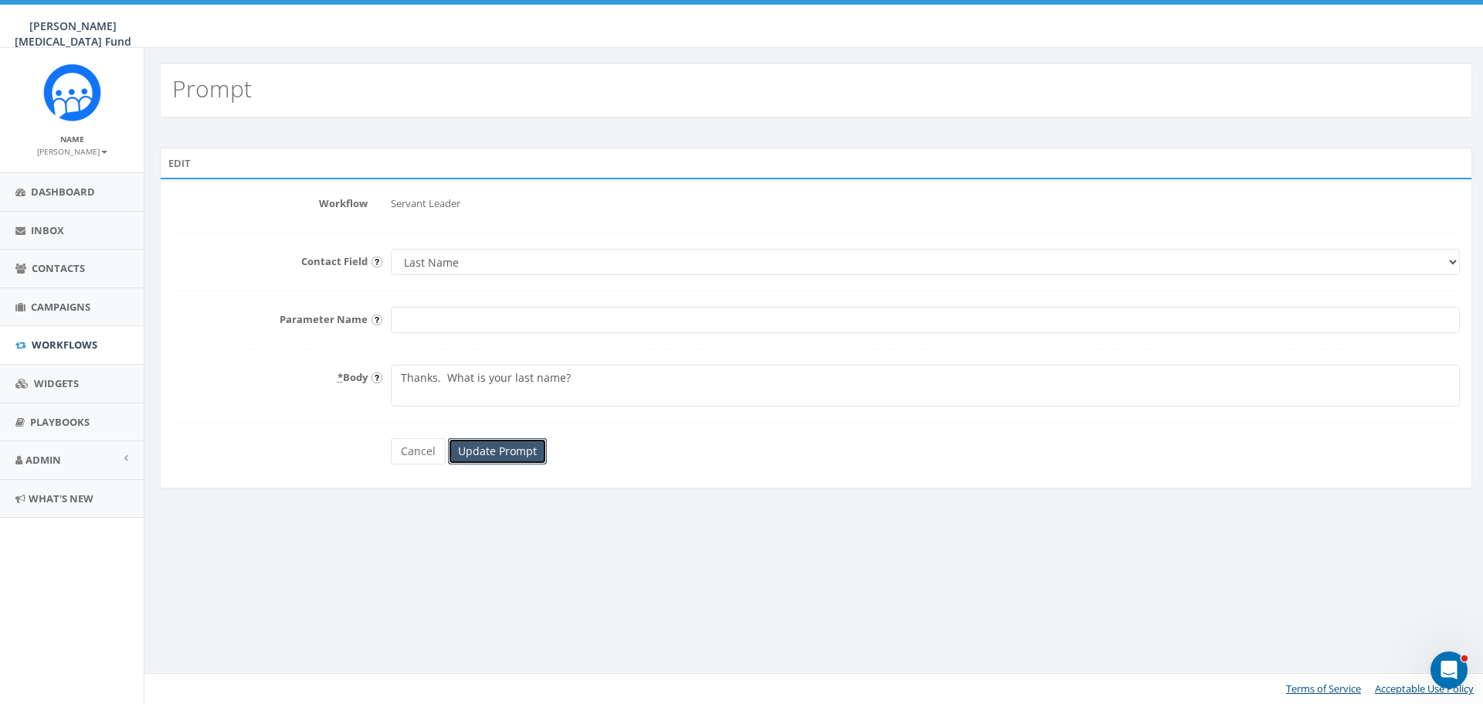
click at [523, 450] on input "Update Prompt" at bounding box center [497, 451] width 99 height 26
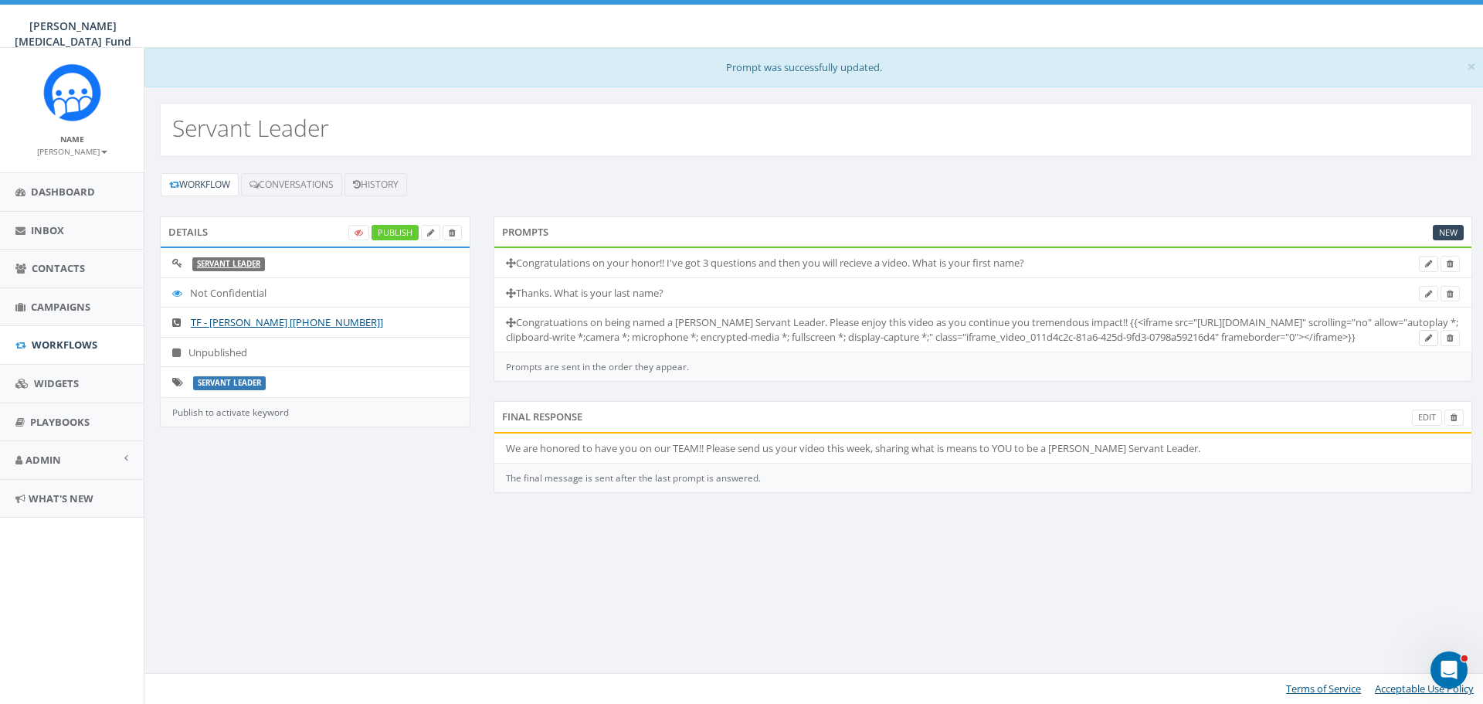
click at [1425, 342] on icon at bounding box center [1428, 338] width 7 height 8
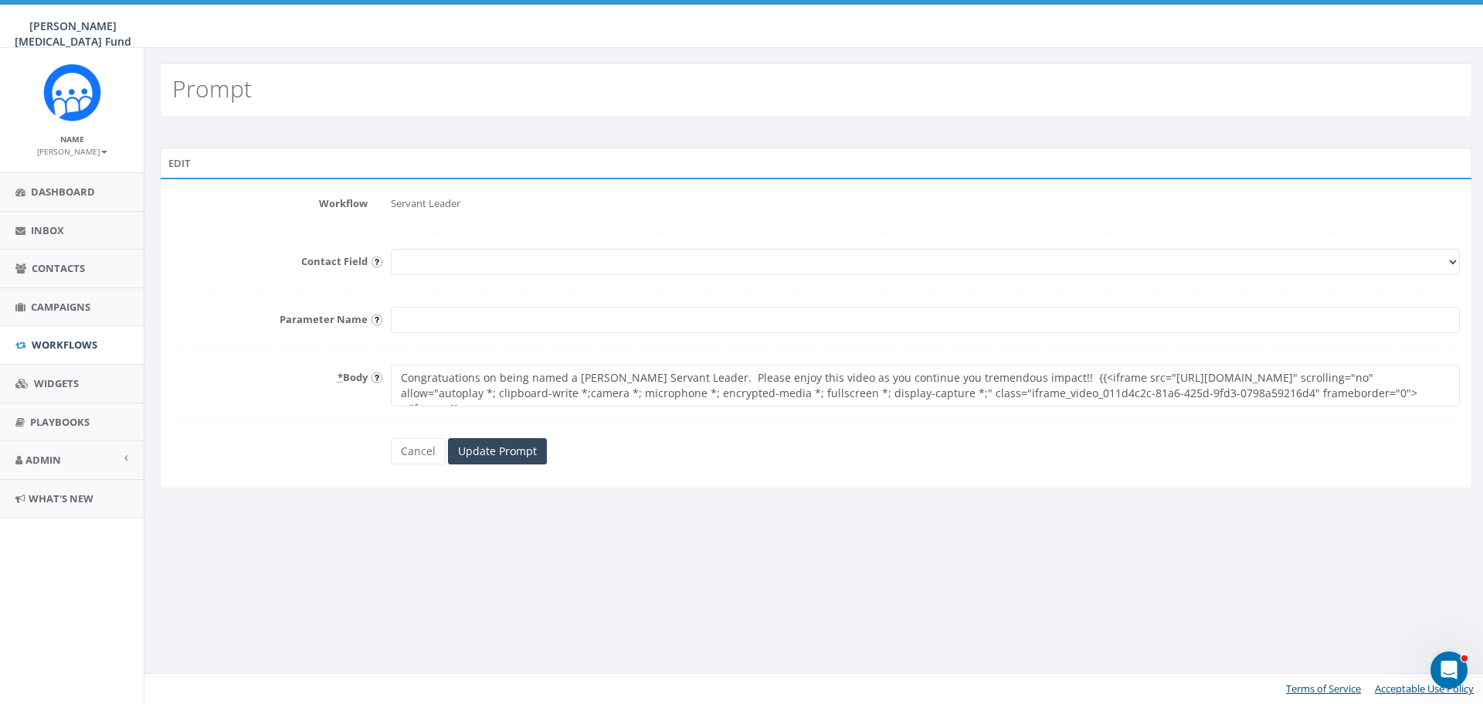
drag, startPoint x: 699, startPoint y: 378, endPoint x: 396, endPoint y: 370, distance: 302.9
click at [396, 370] on textarea "Congratuations on being named a Kay Yow Servant Leader. Please enjoy this video…" at bounding box center [925, 386] width 1069 height 42
type textarea "Welcome to our TEAM!! Please enjoy this video as you continue you tremendous im…"
click at [489, 449] on input "Update Prompt" at bounding box center [497, 451] width 99 height 26
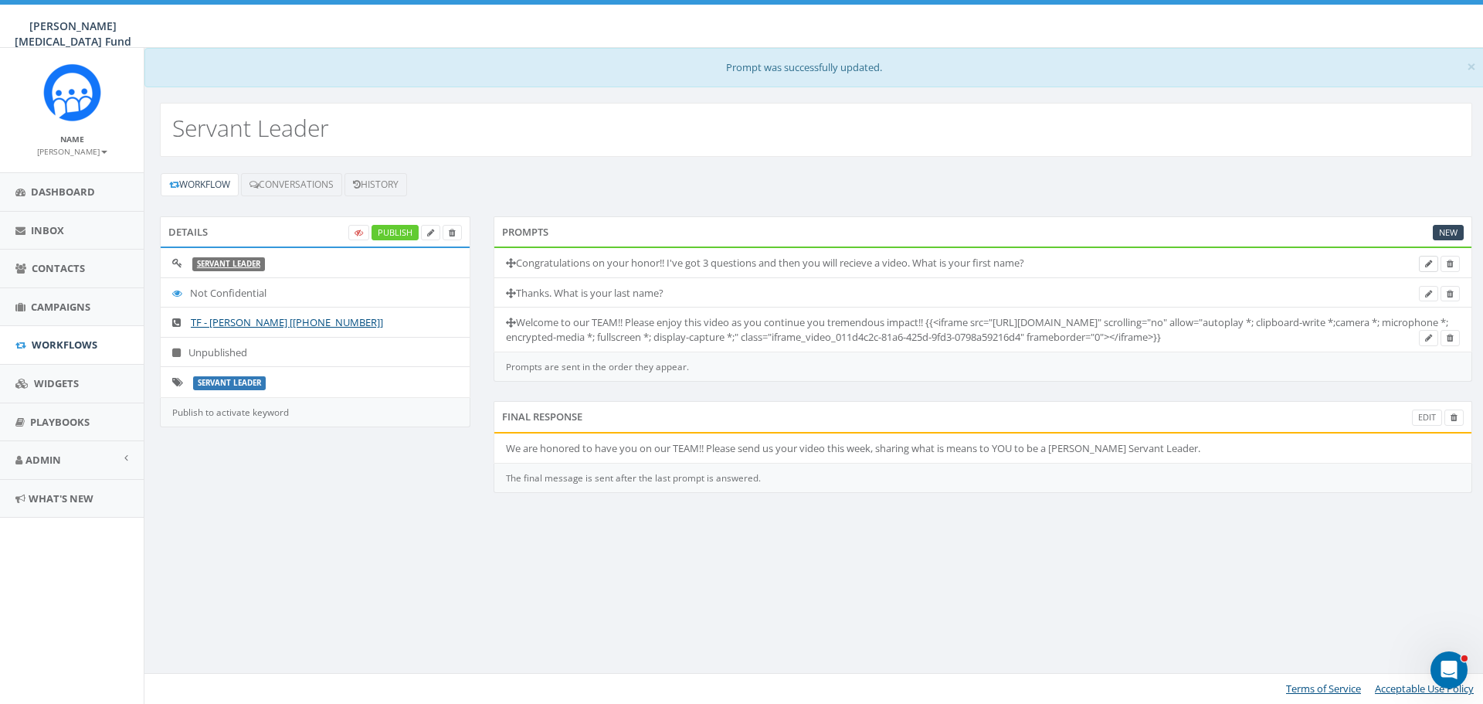
click at [1424, 263] on link at bounding box center [1428, 264] width 19 height 16
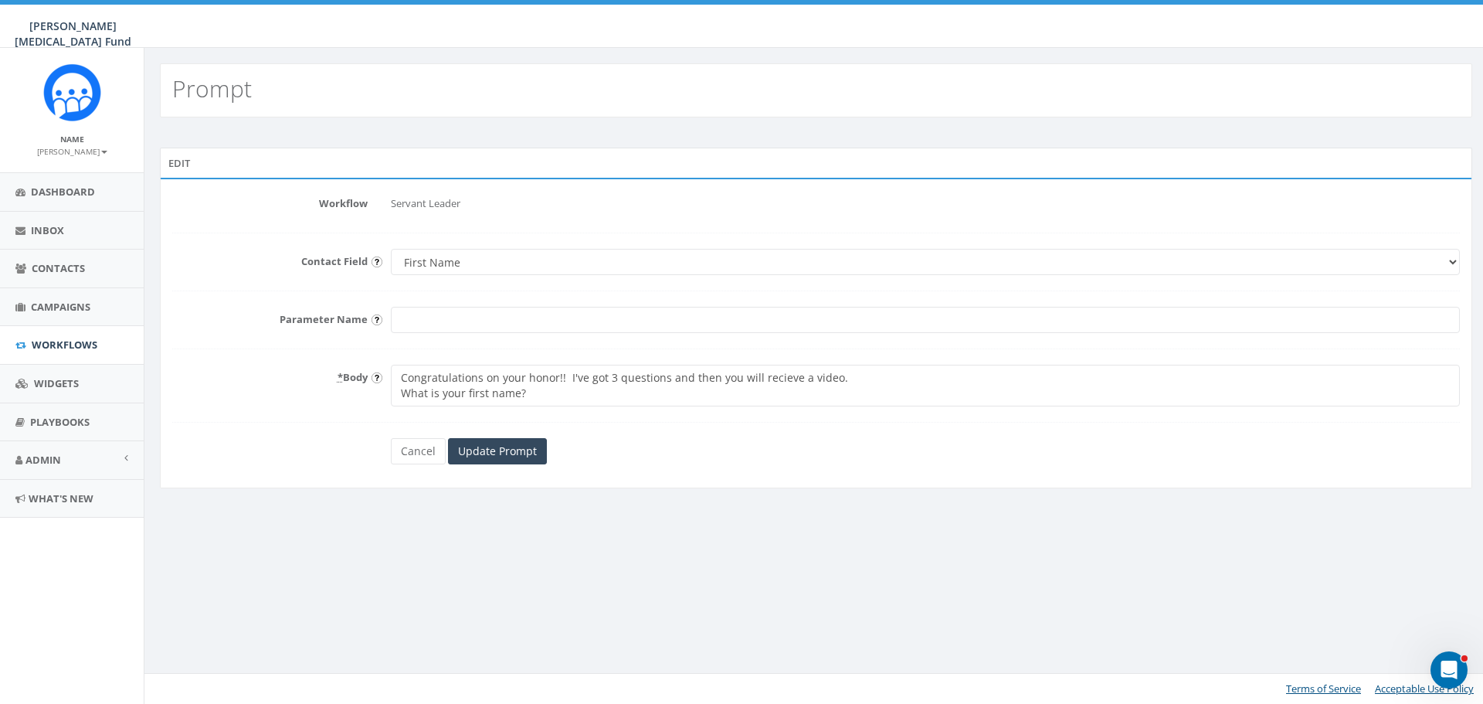
click at [612, 376] on textarea "Congratulations on your honor!! I've got 3 questions and then you will recieve …" at bounding box center [925, 386] width 1069 height 42
click at [662, 379] on textarea "Congratulations on your honor!! I've got 3 questions and then you will recieve …" at bounding box center [925, 386] width 1069 height 42
click at [869, 377] on textarea "Congratulations on your honor!! I've got 3 questions and then you will recieve …" at bounding box center [925, 386] width 1069 height 42
type textarea "Congratulations on your honor!! I've got 2 questions for you and then you will …"
click at [507, 452] on input "Update Prompt" at bounding box center [497, 451] width 99 height 26
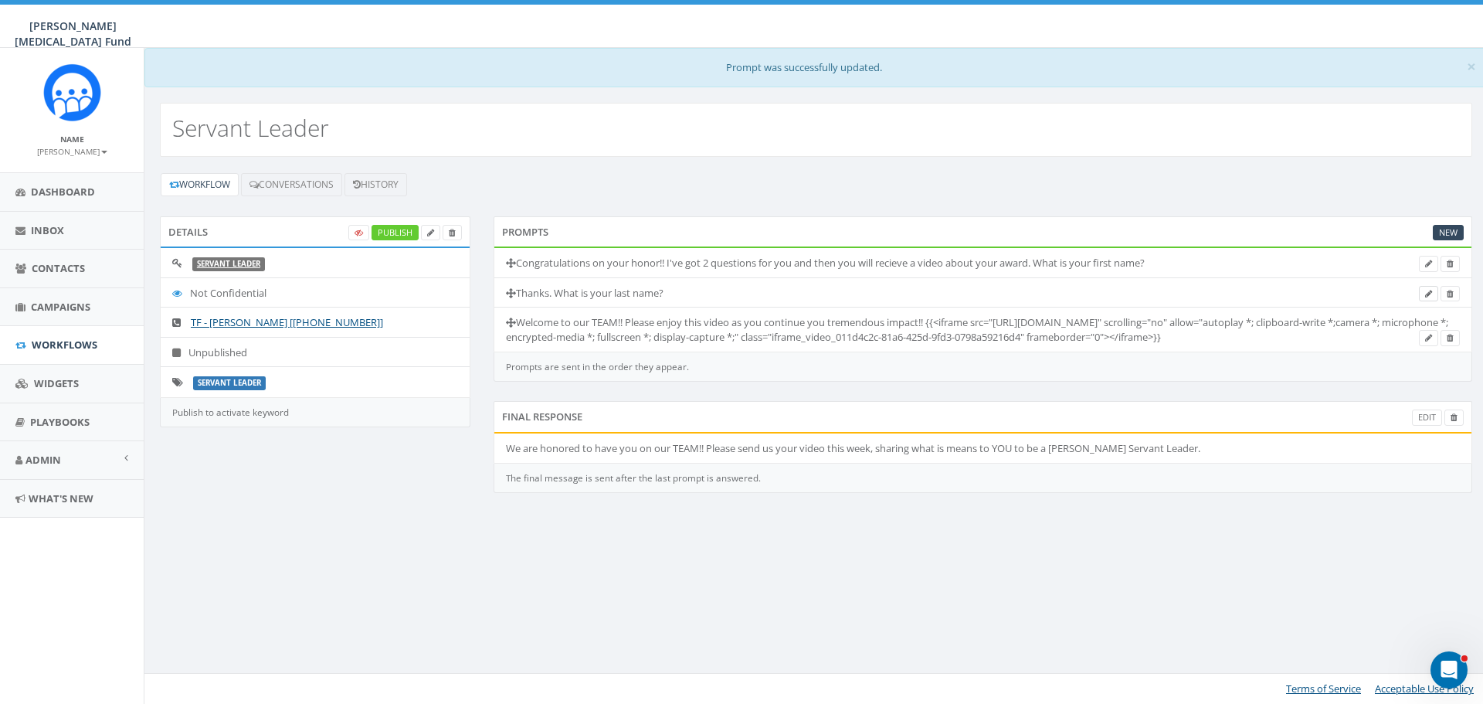
click at [1429, 294] on icon at bounding box center [1428, 294] width 7 height 8
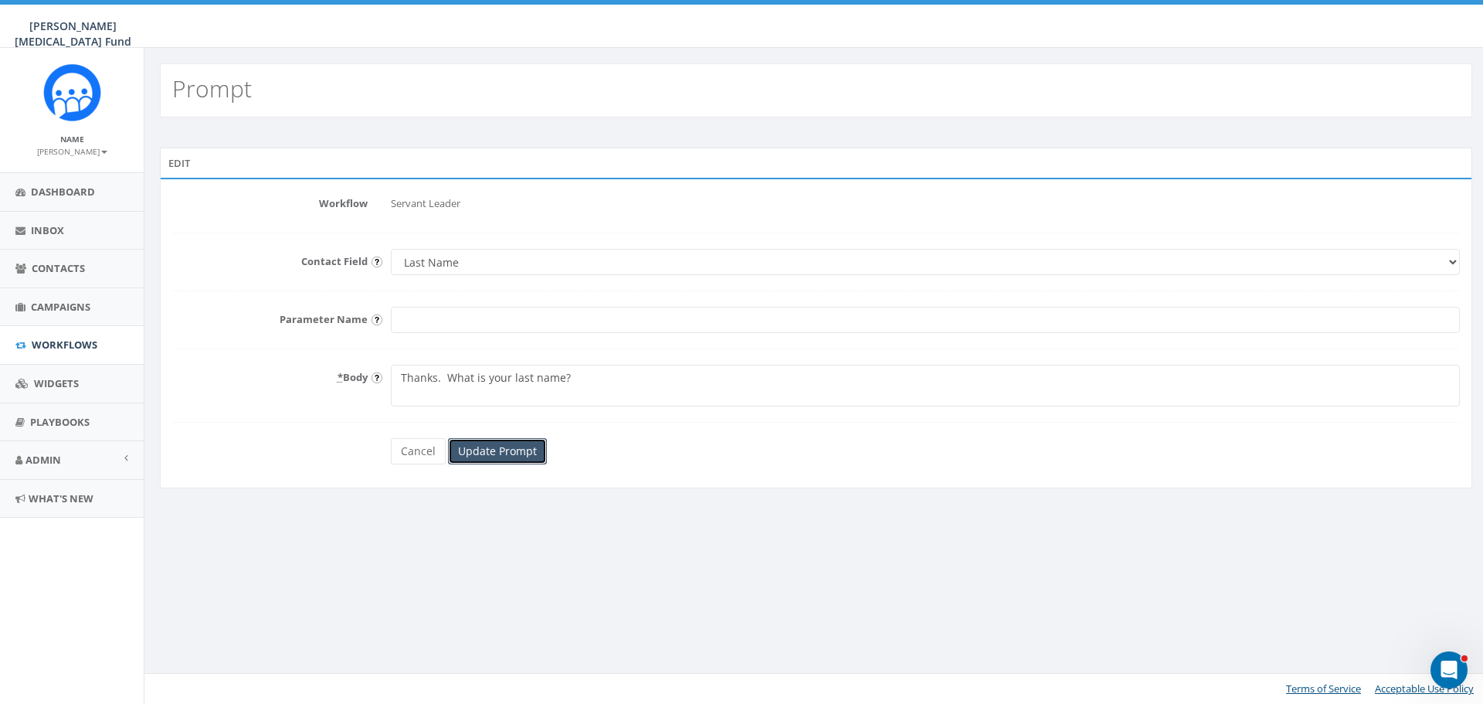
click at [520, 457] on input "Update Prompt" at bounding box center [497, 451] width 99 height 26
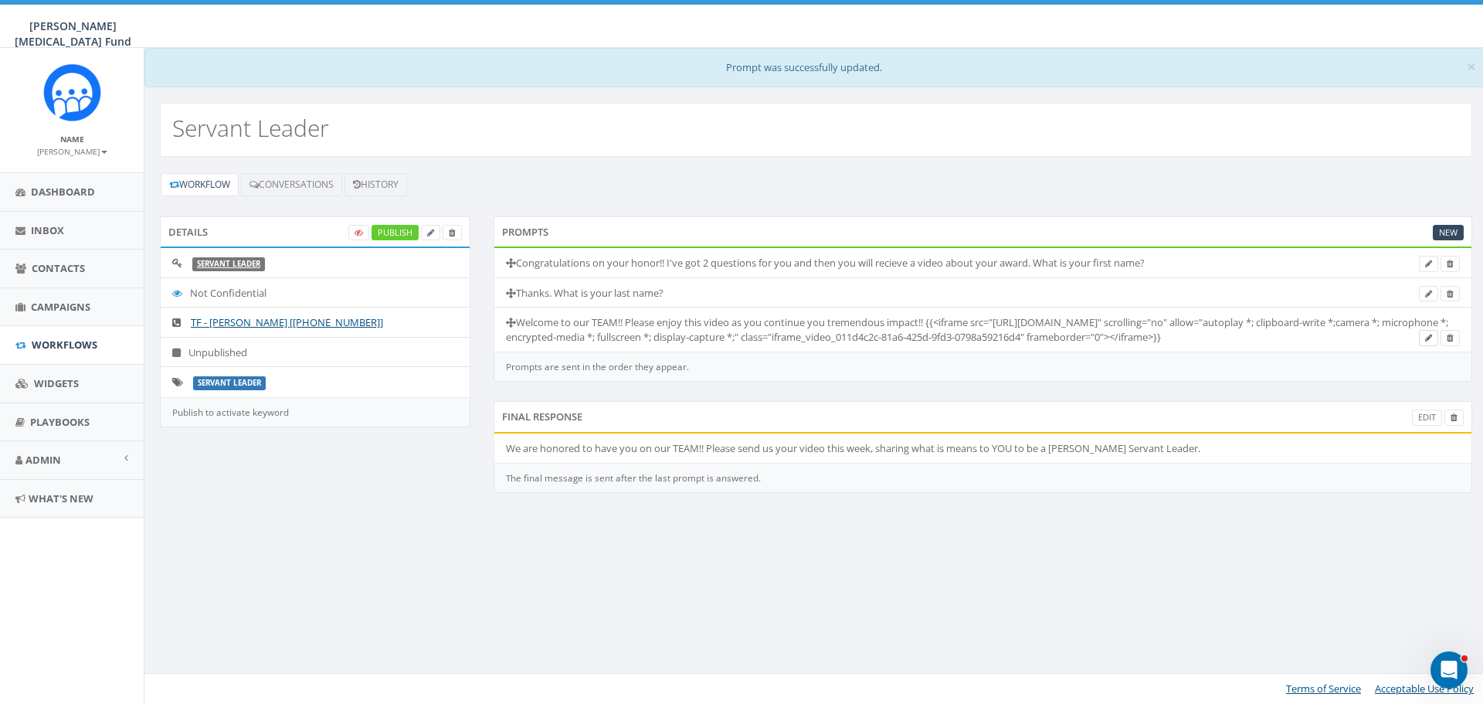
click at [1425, 342] on icon at bounding box center [1428, 338] width 7 height 8
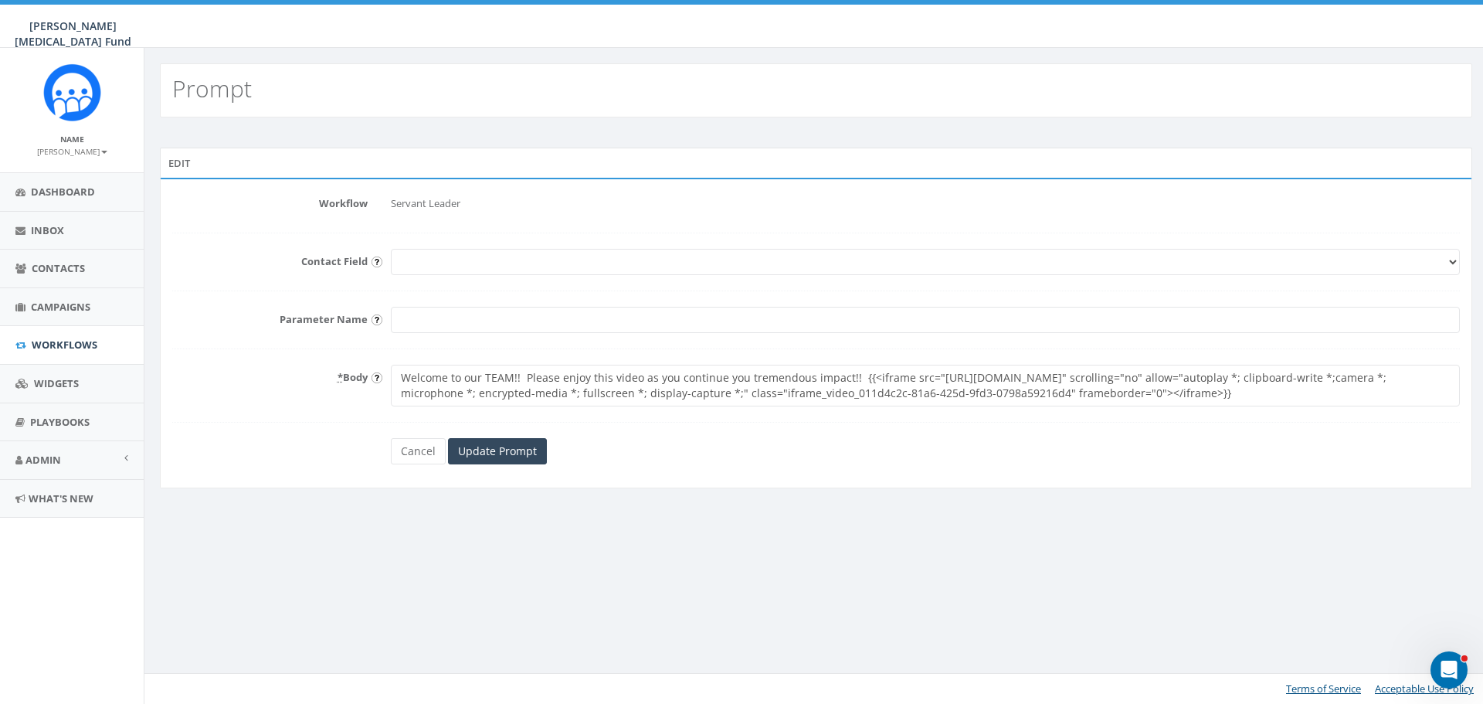
scroll to position [15, 0]
click at [478, 457] on input "Update Prompt" at bounding box center [497, 451] width 99 height 26
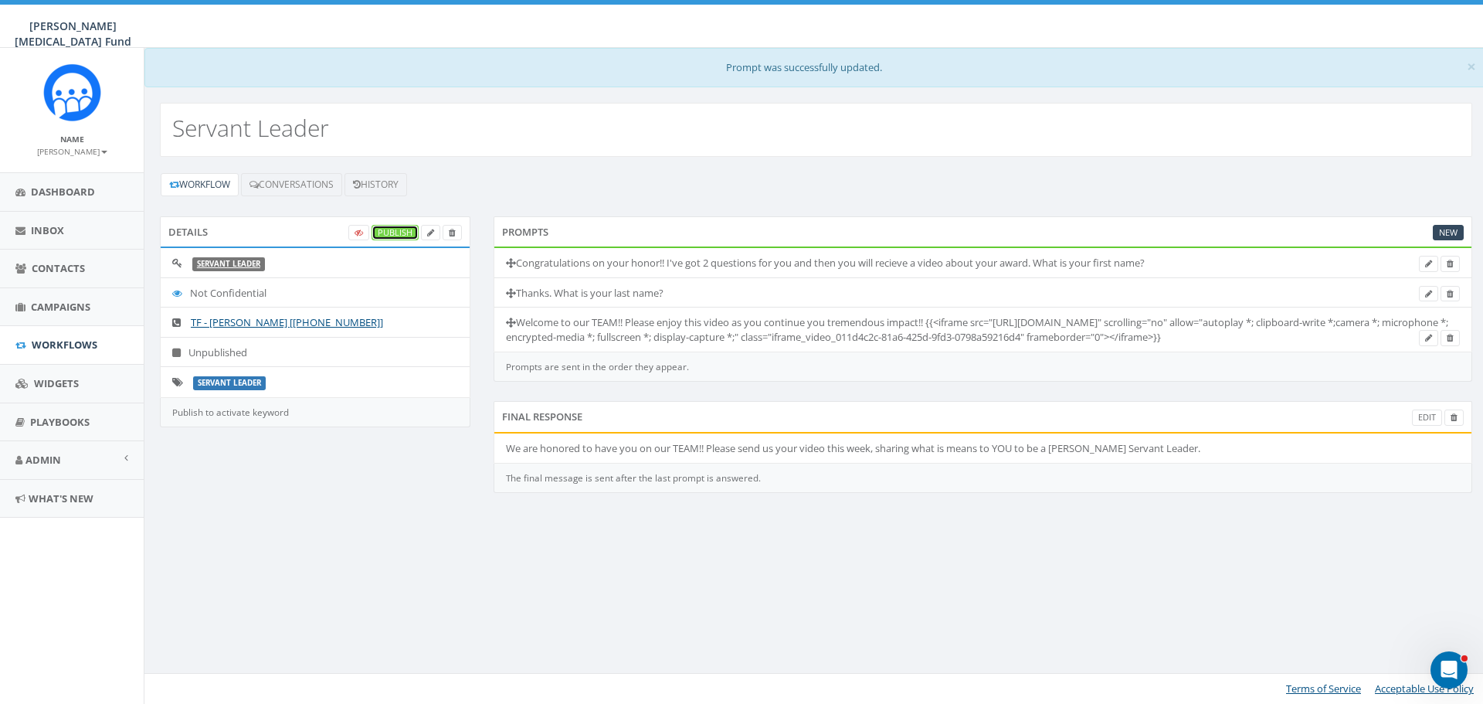
click at [406, 232] on link "Publish" at bounding box center [395, 233] width 47 height 16
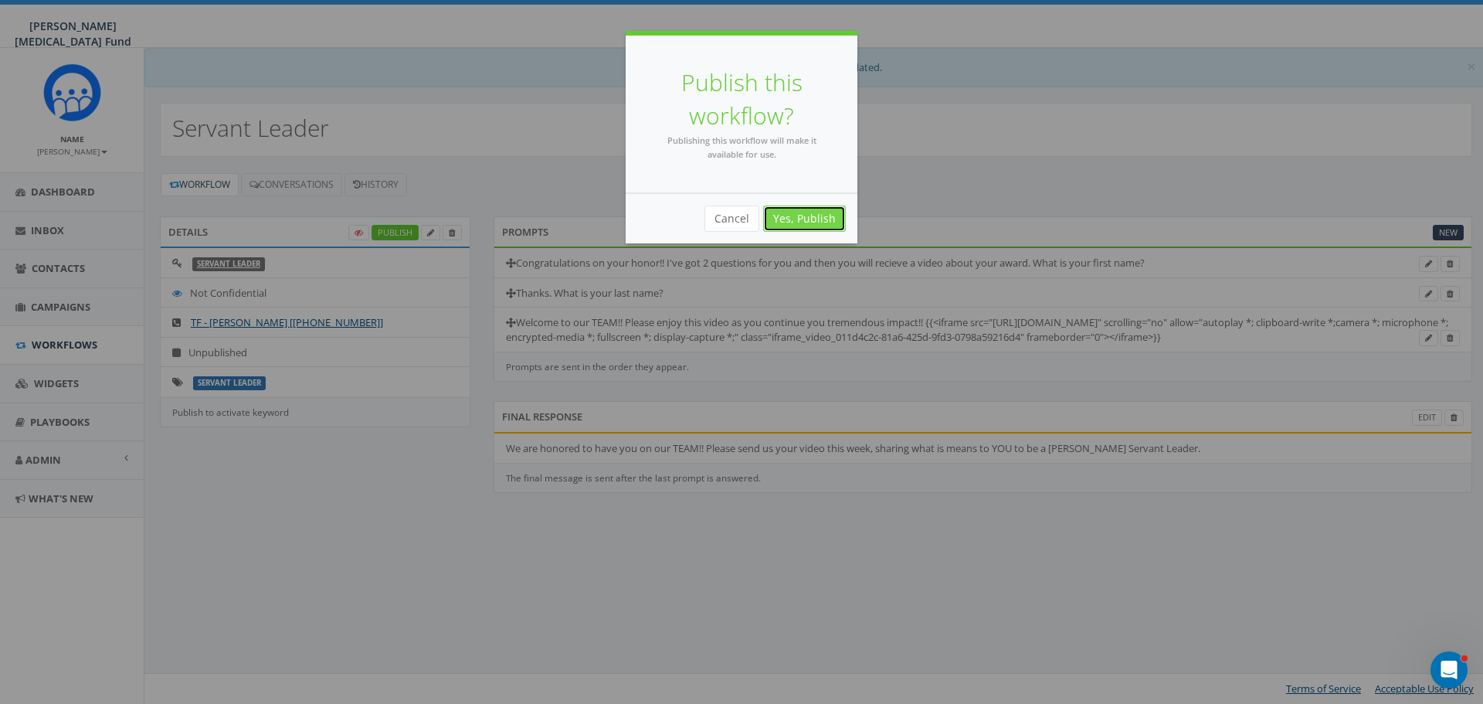
click at [813, 221] on link "Yes, Publish" at bounding box center [804, 218] width 83 height 26
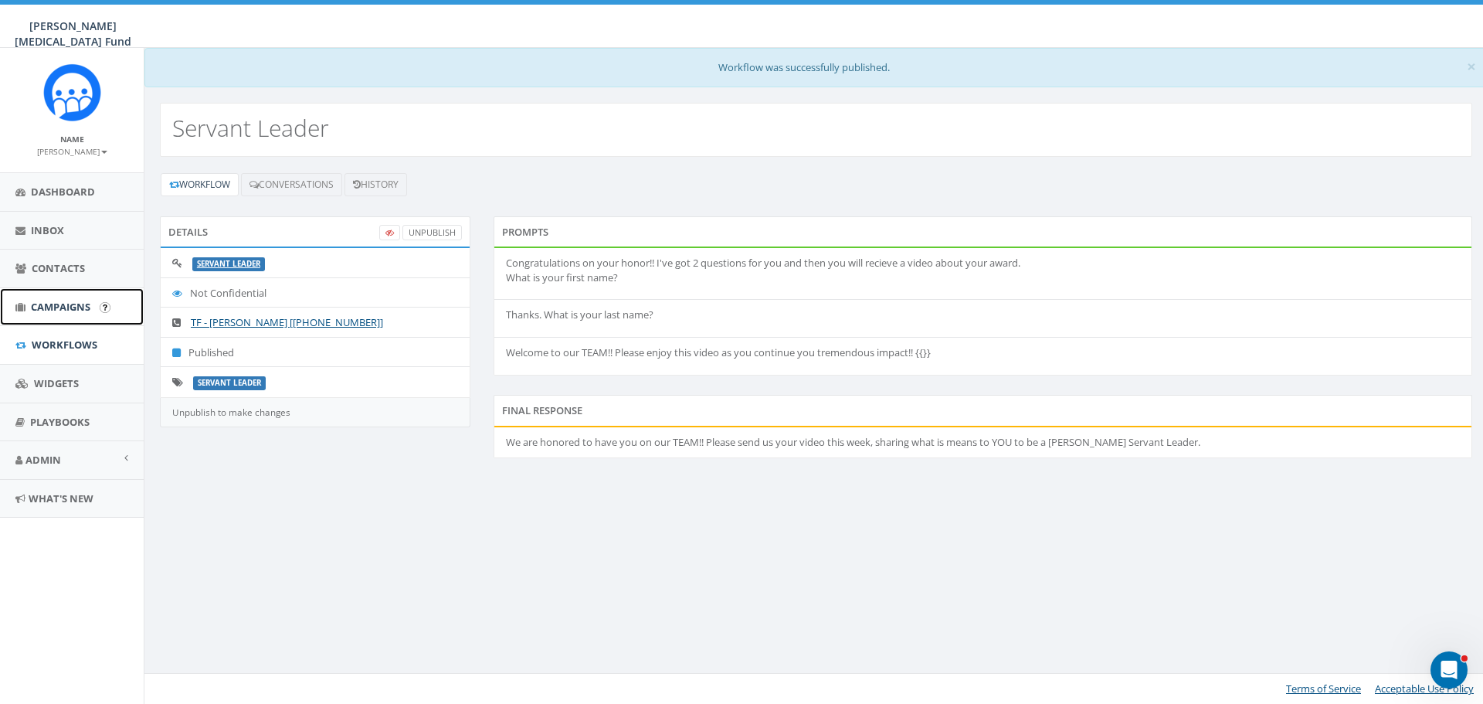
click at [52, 302] on span "Campaigns" at bounding box center [60, 307] width 59 height 14
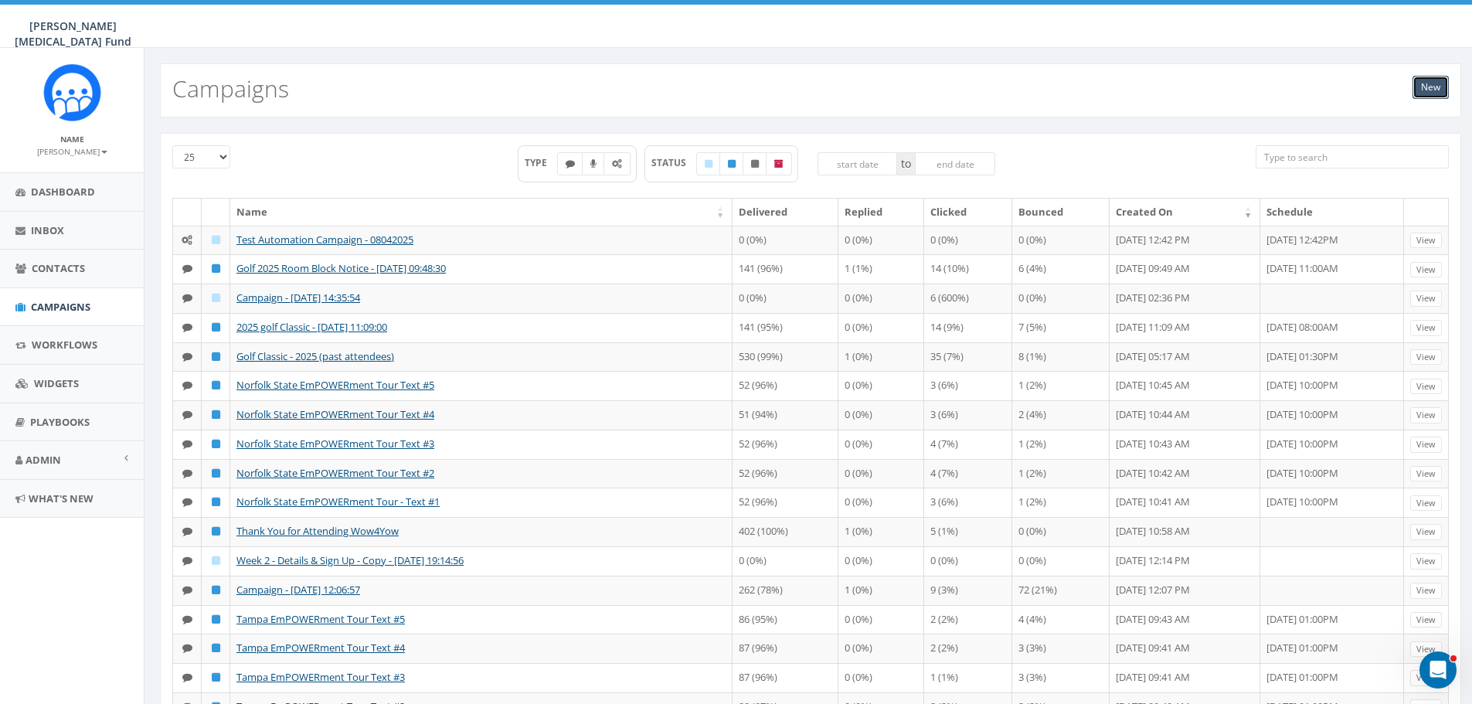
click at [1429, 87] on link "New" at bounding box center [1430, 87] width 36 height 23
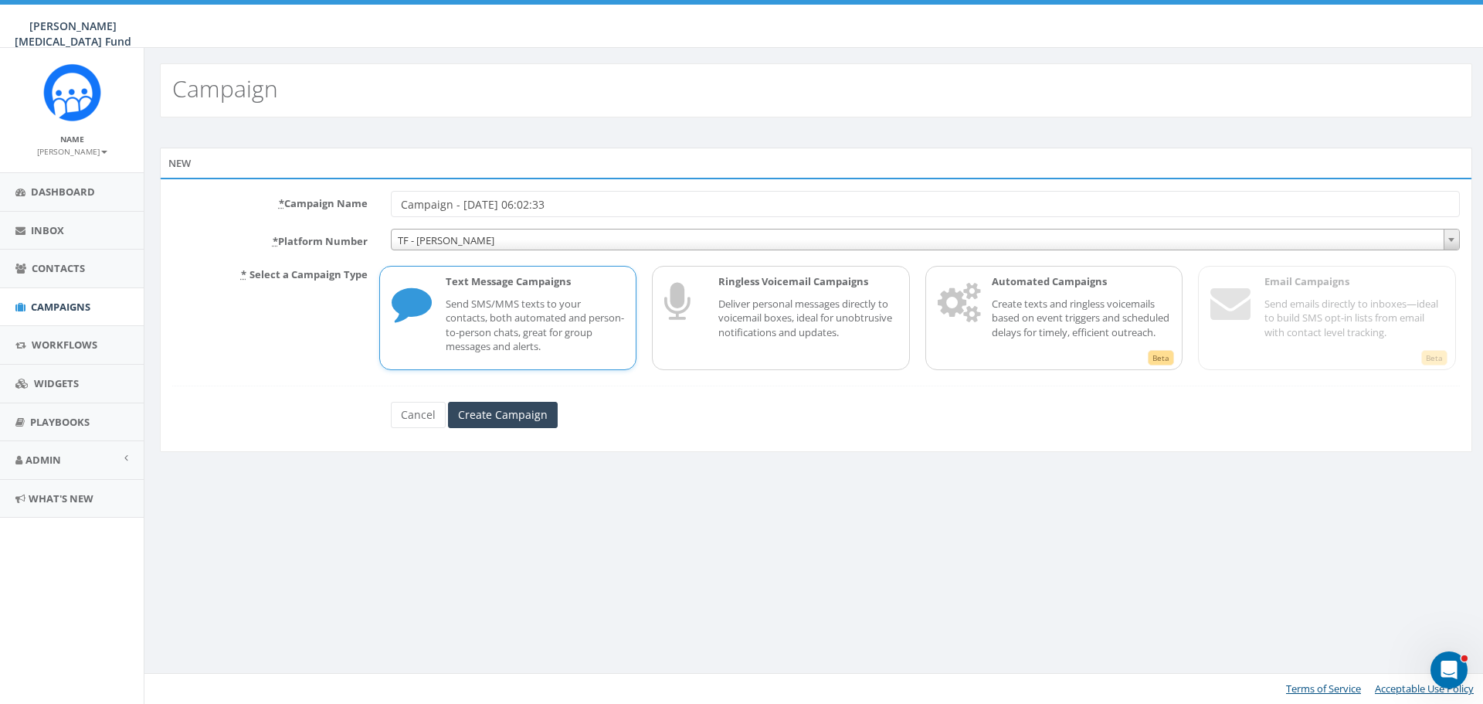
click at [541, 306] on p "Send SMS/MMS texts to your contacts, both automated and person-to-person chats,…" at bounding box center [535, 325] width 179 height 57
click at [480, 413] on input "Create Campaign" at bounding box center [503, 415] width 110 height 26
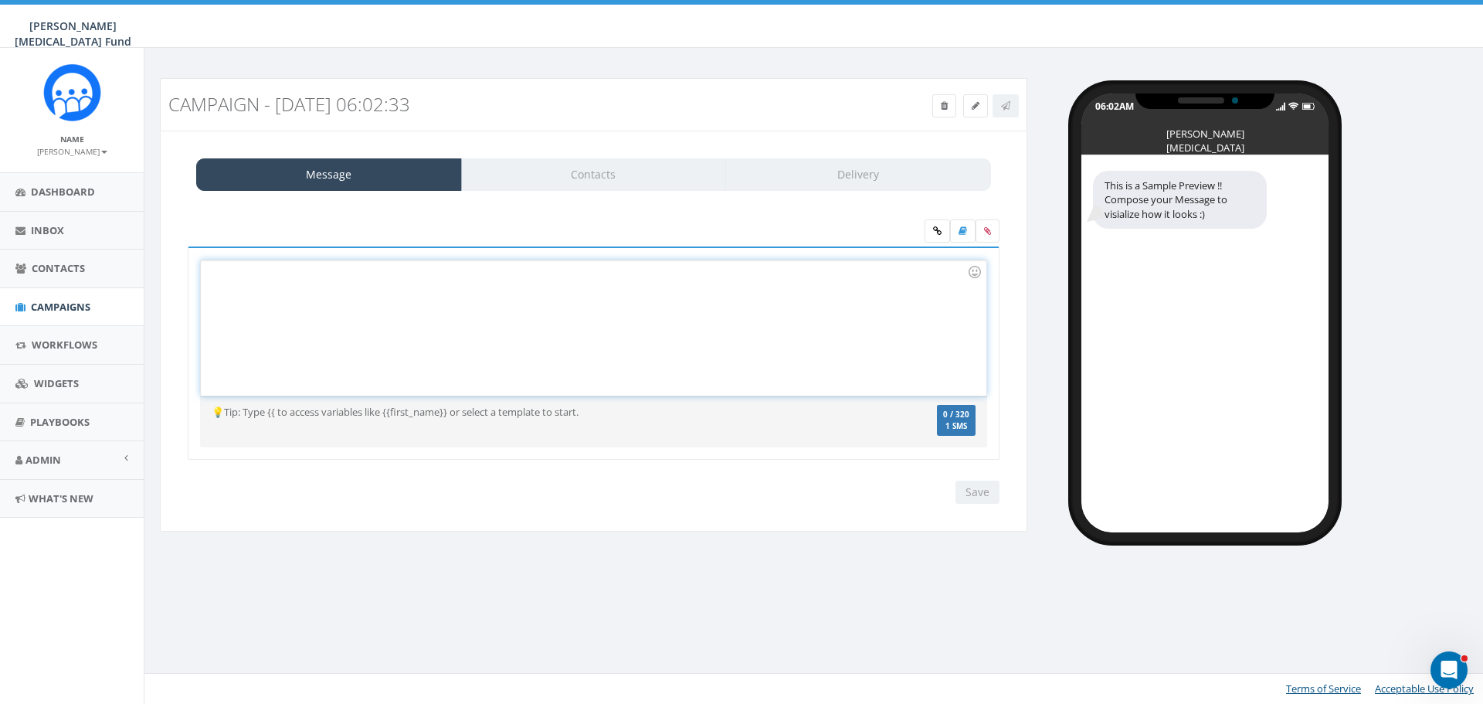
click at [362, 308] on div at bounding box center [593, 327] width 785 height 135
click at [430, 270] on div "Hello Servant Leader" at bounding box center [593, 327] width 785 height 135
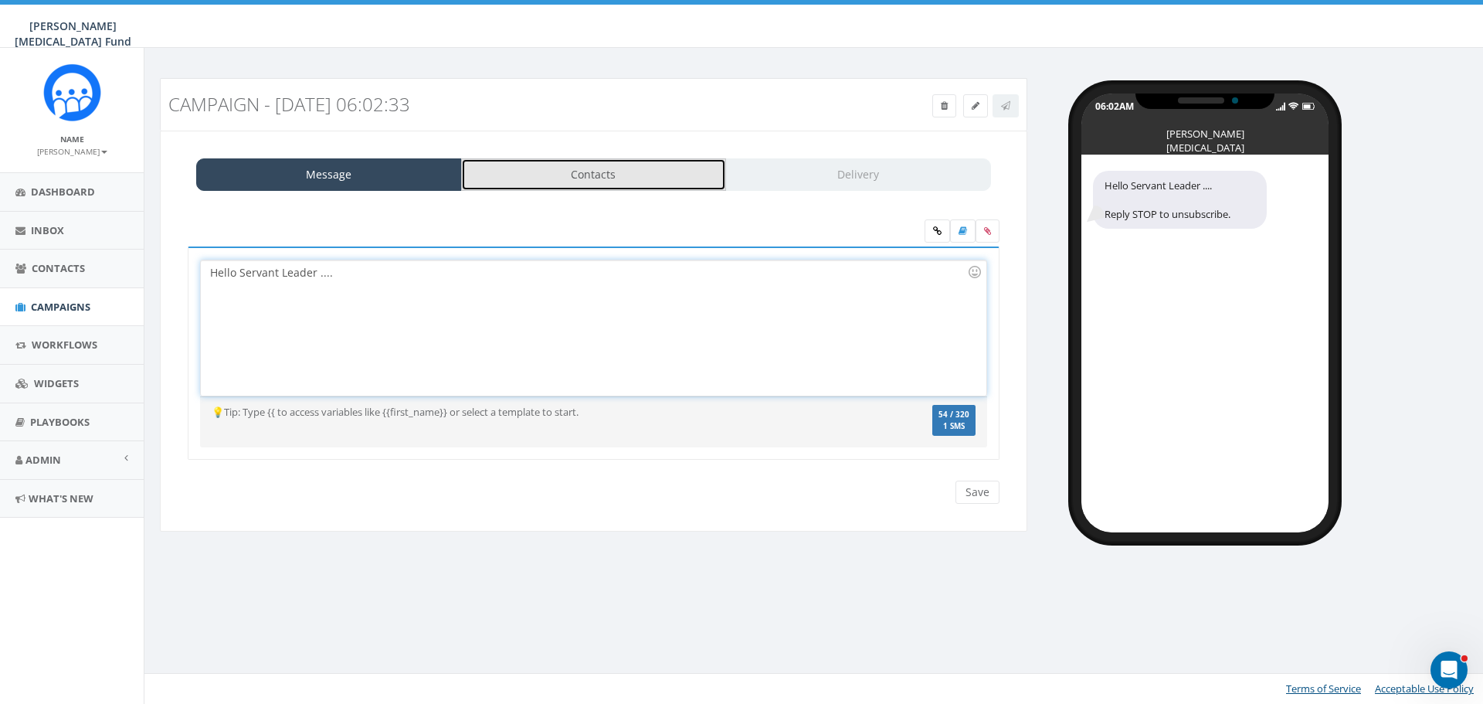
click at [638, 161] on link "Contacts" at bounding box center [594, 174] width 266 height 32
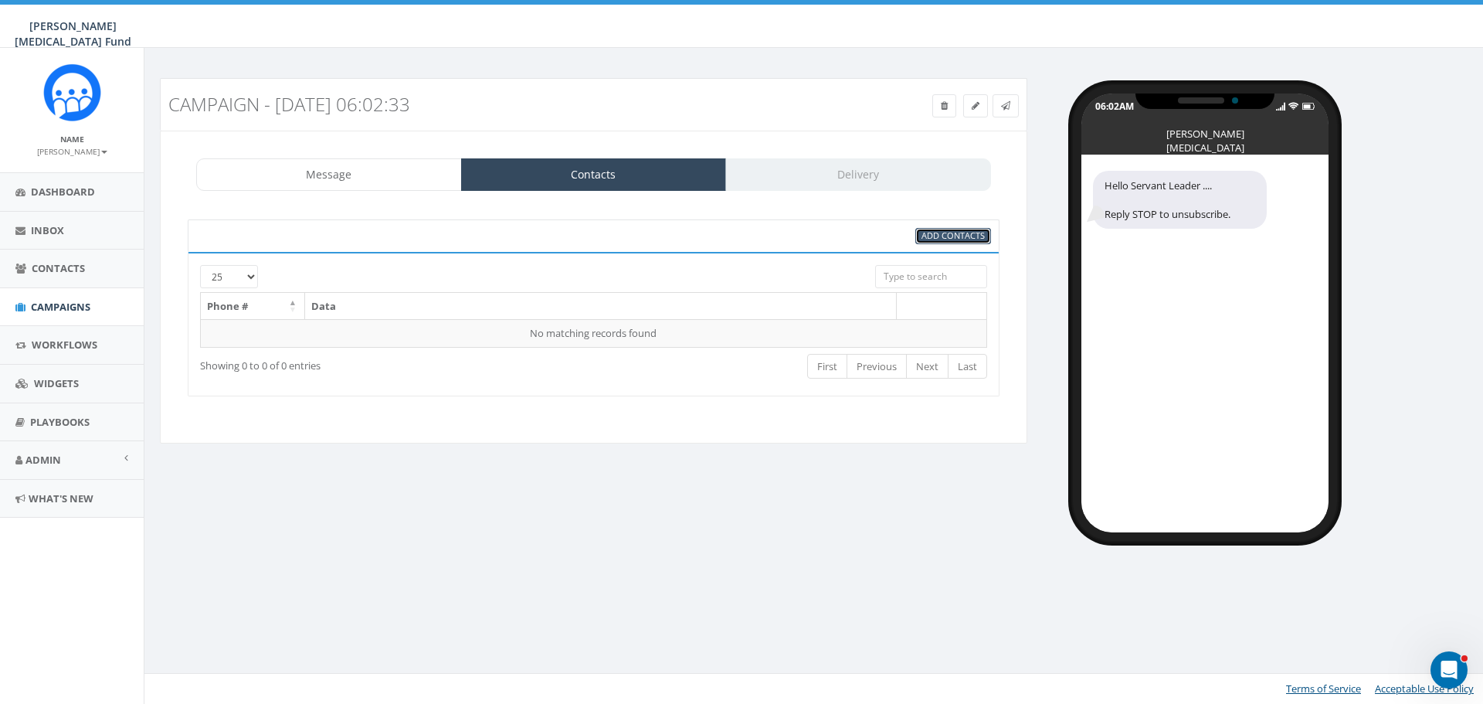
click at [956, 237] on span "Add Contacts" at bounding box center [953, 235] width 63 height 12
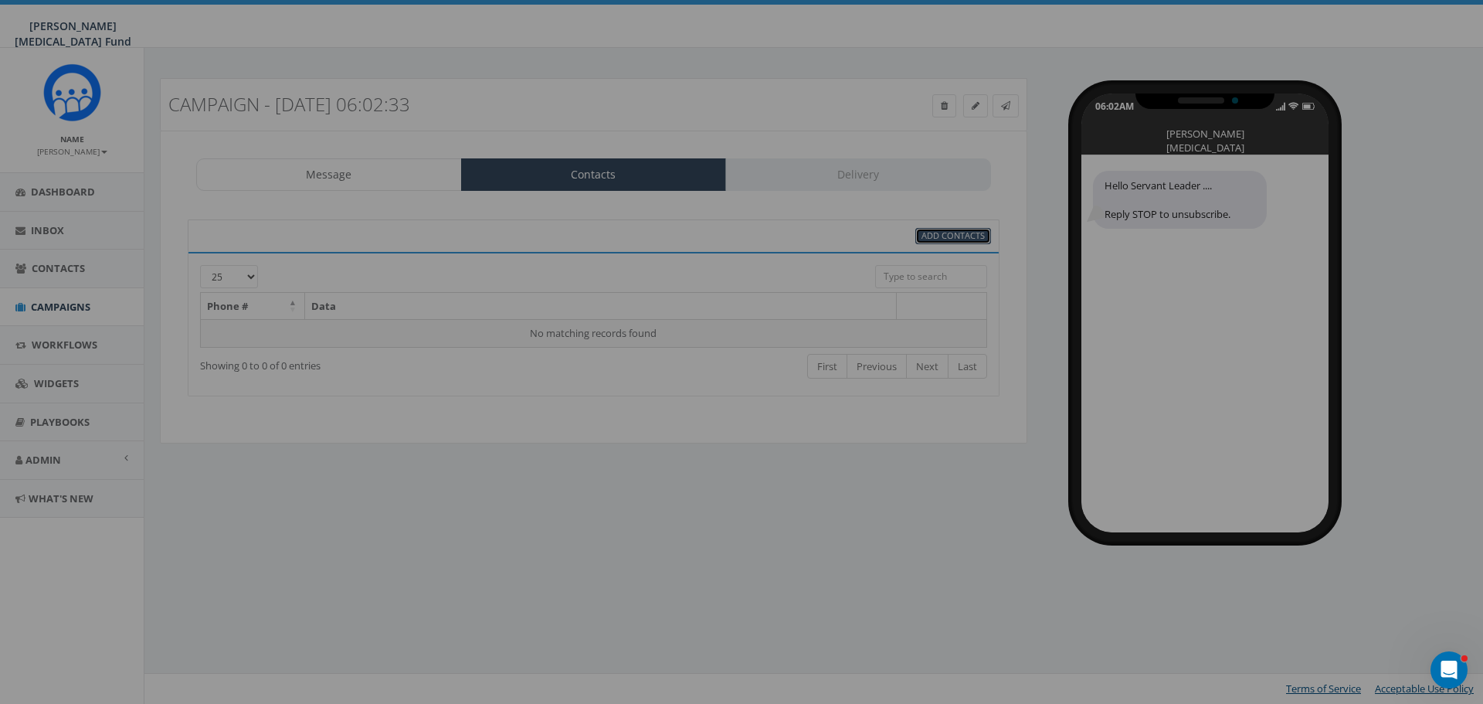
select select
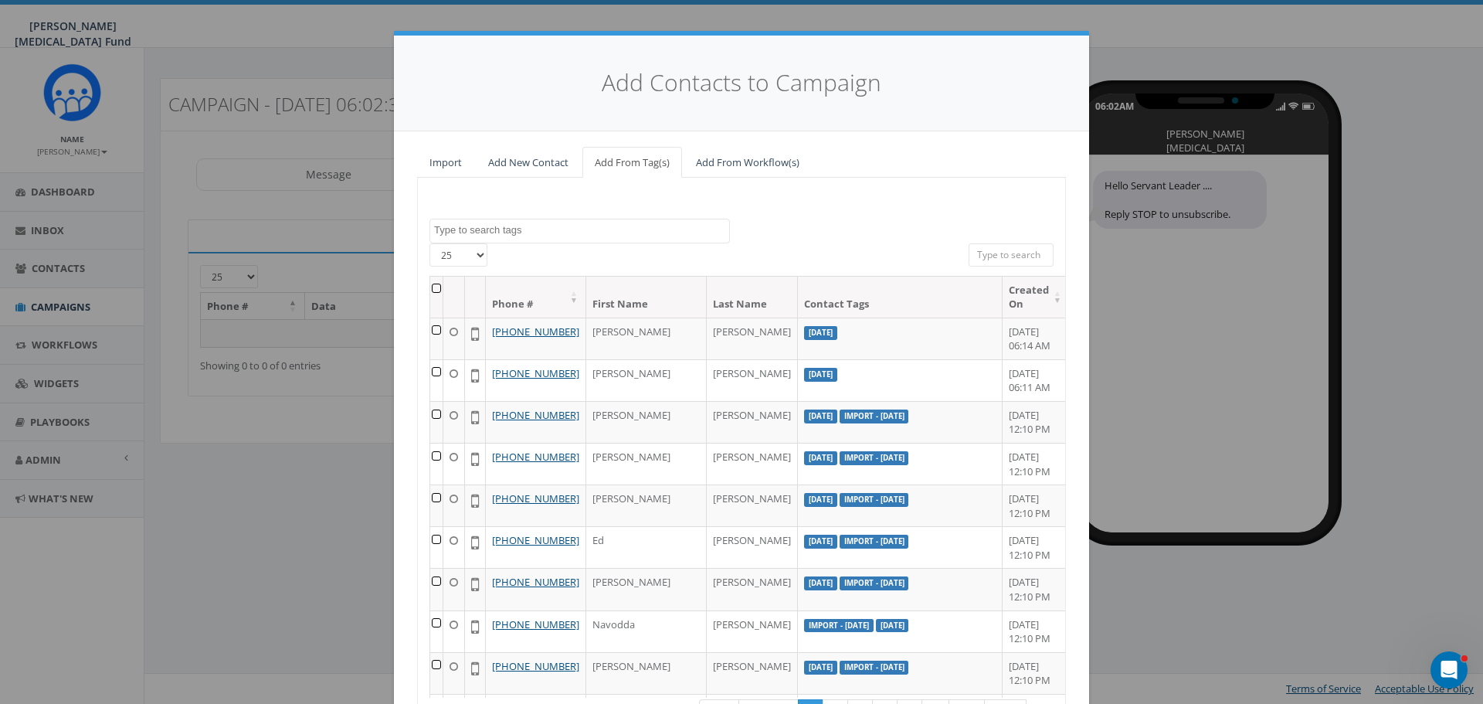
click at [579, 227] on textarea "Search" at bounding box center [581, 230] width 295 height 14
type textarea "9048852247"
select select "9048852247"
click at [435, 232] on button "×" at bounding box center [441, 231] width 12 height 15
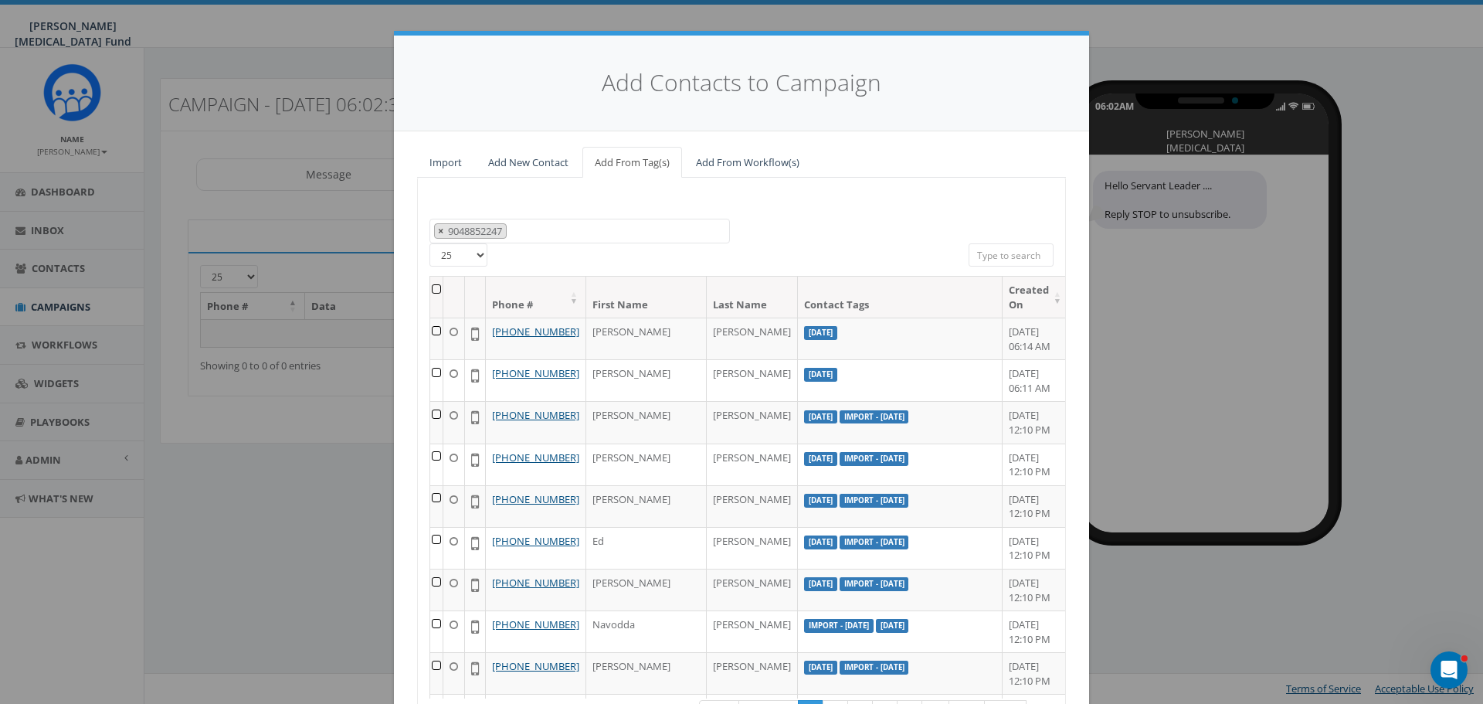
select select
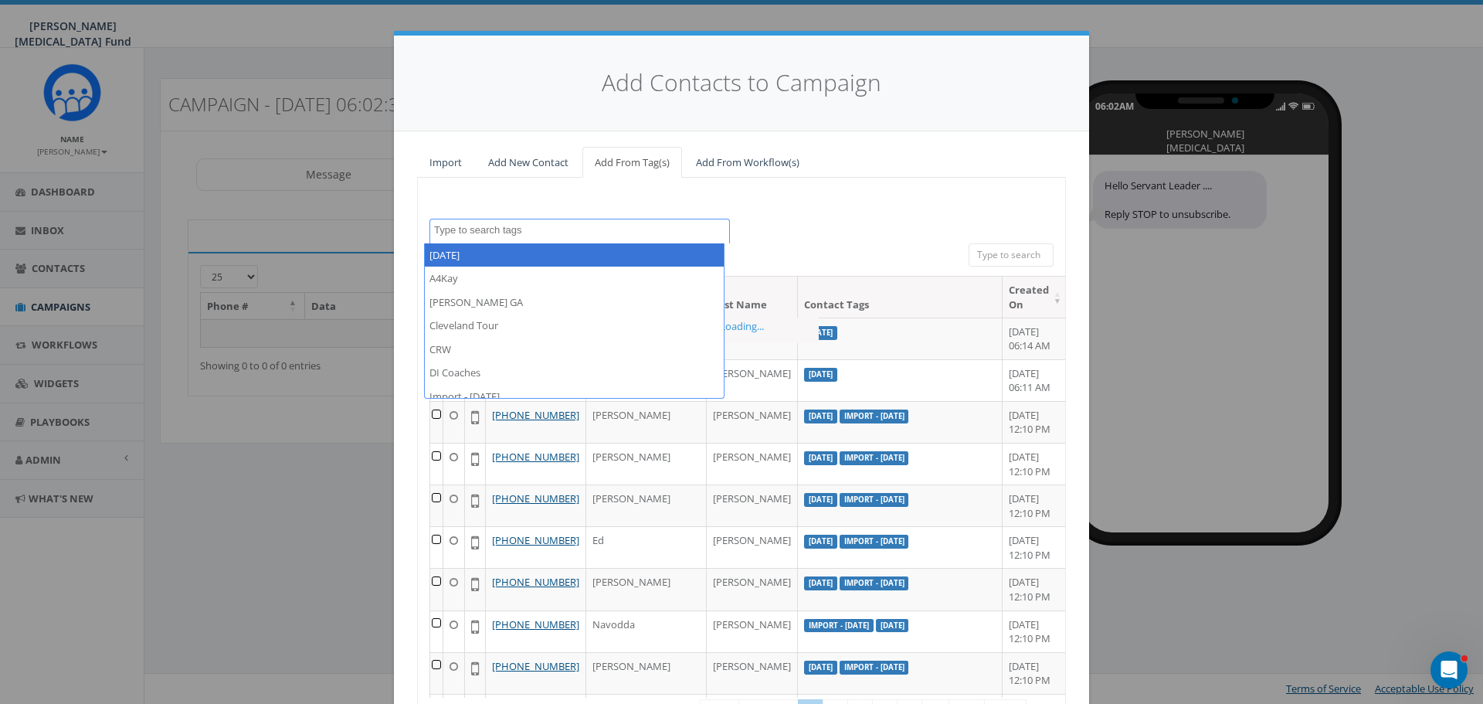
scroll to position [514, 0]
click at [786, 205] on div "2025/05/07 A4Kay BALDWIN GA Cleveland Tour CRW DI Coaches Import - 01/29/2025 I…" at bounding box center [741, 485] width 649 height 615
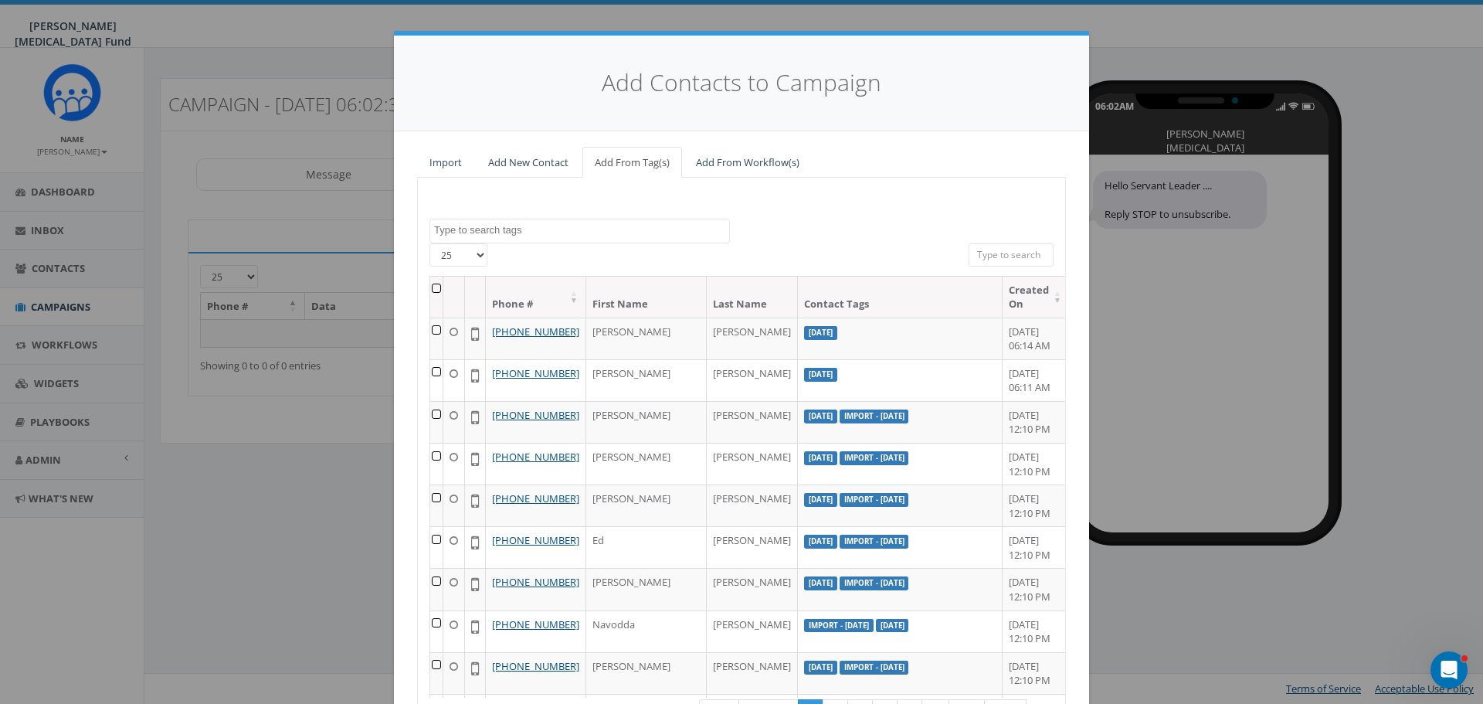
click at [567, 234] on textarea "Search" at bounding box center [581, 230] width 295 height 14
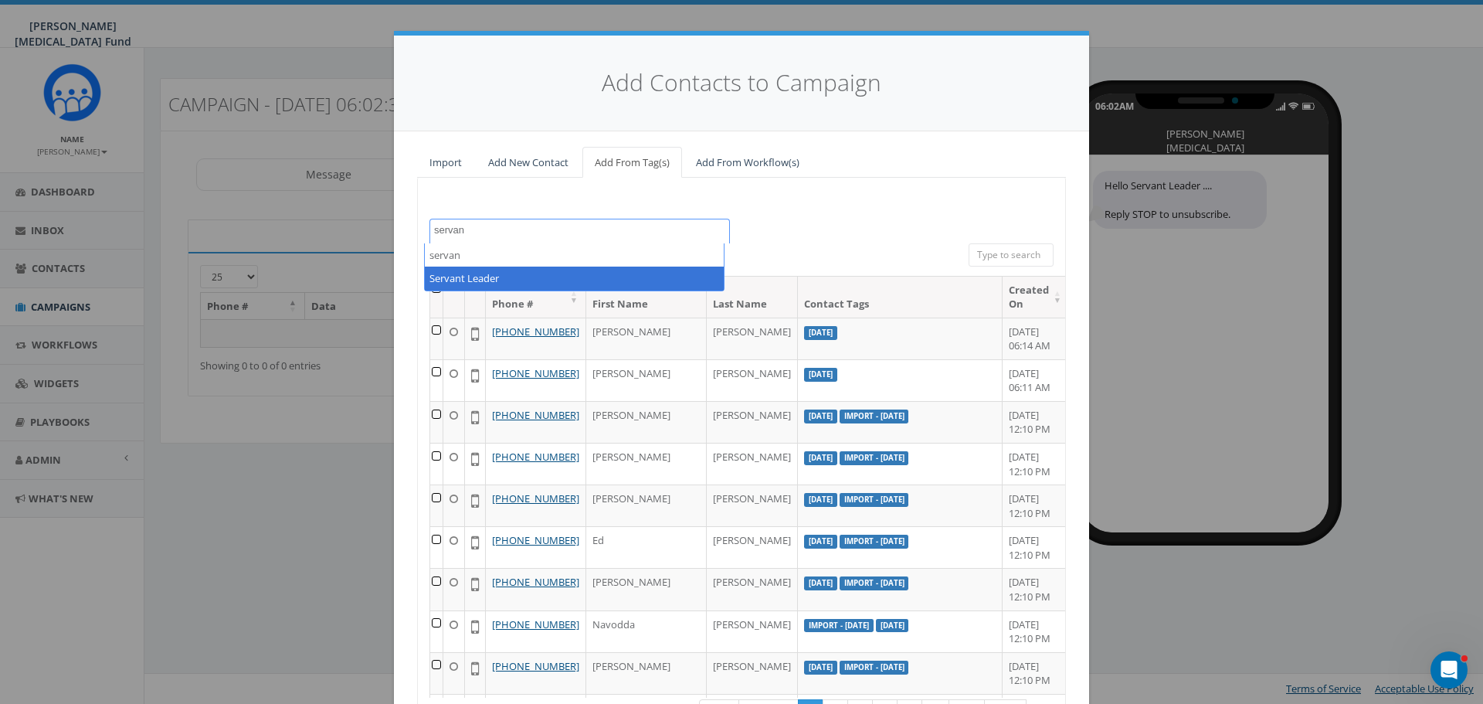
type textarea "servan"
select select "Servant Leader"
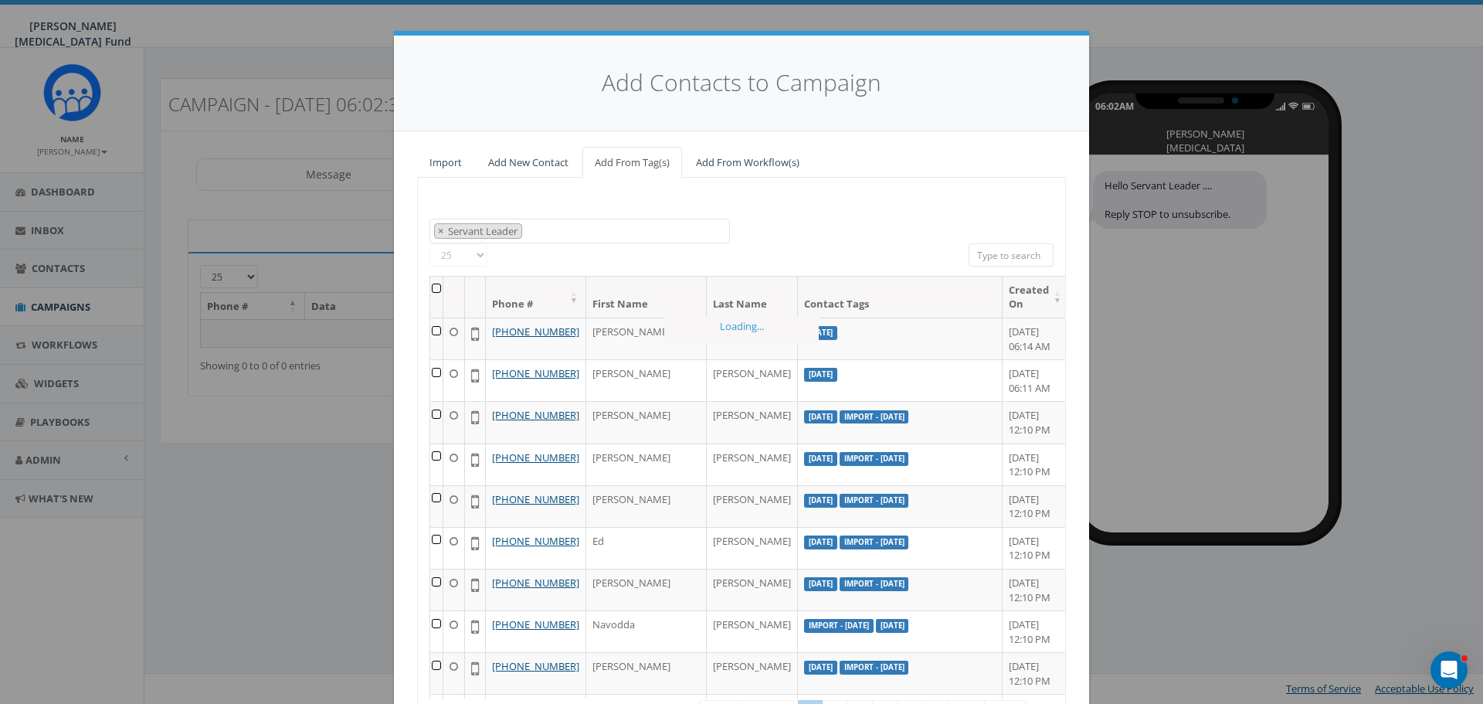
scroll to position [416, 0]
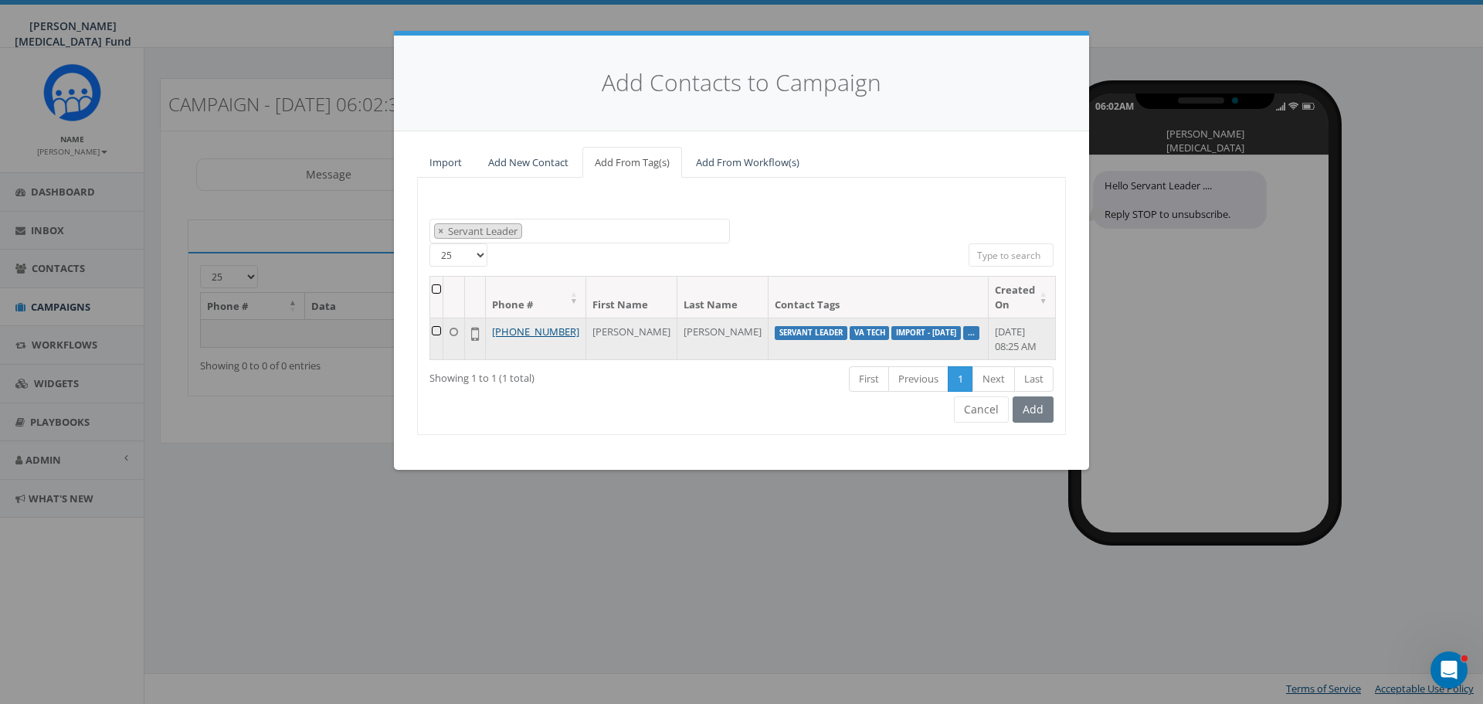
click at [443, 331] on td at bounding box center [436, 339] width 13 height 42
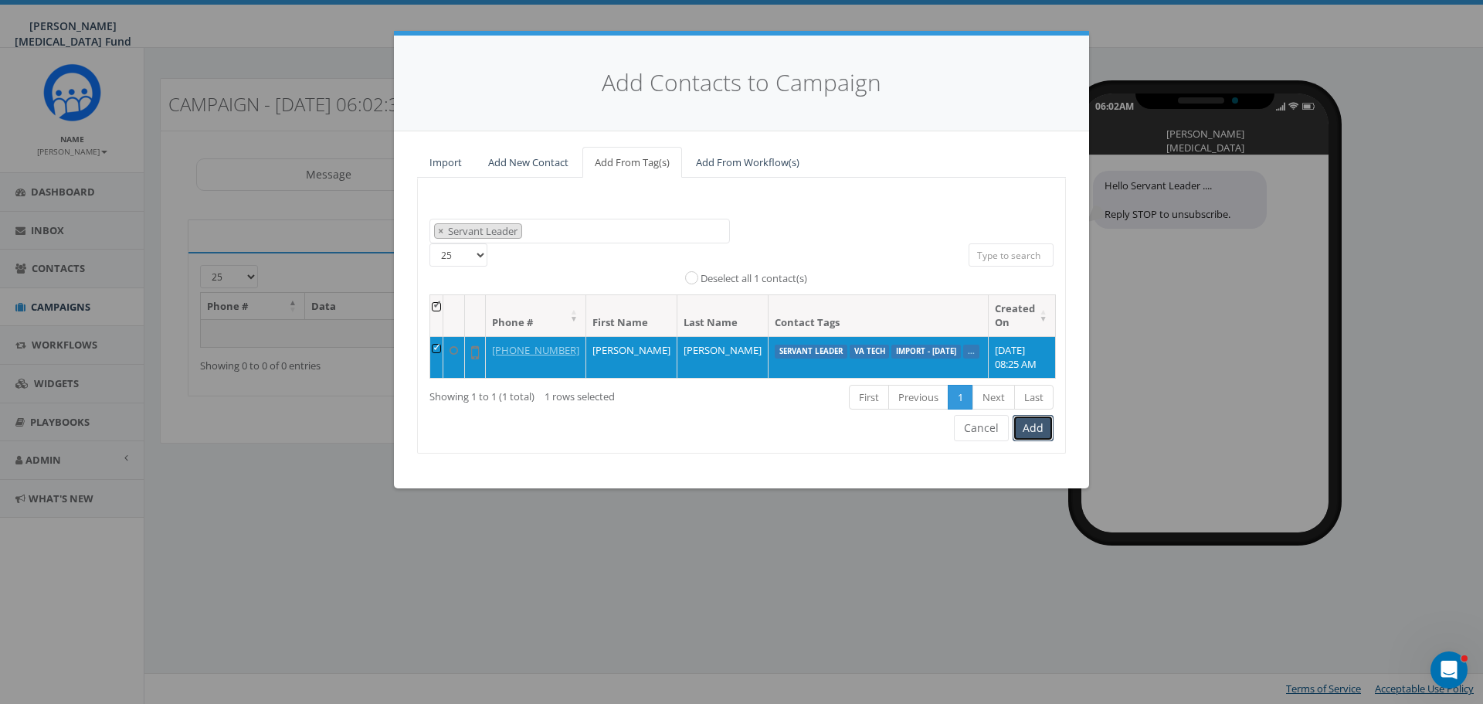
click at [1029, 441] on button "Add" at bounding box center [1033, 428] width 41 height 26
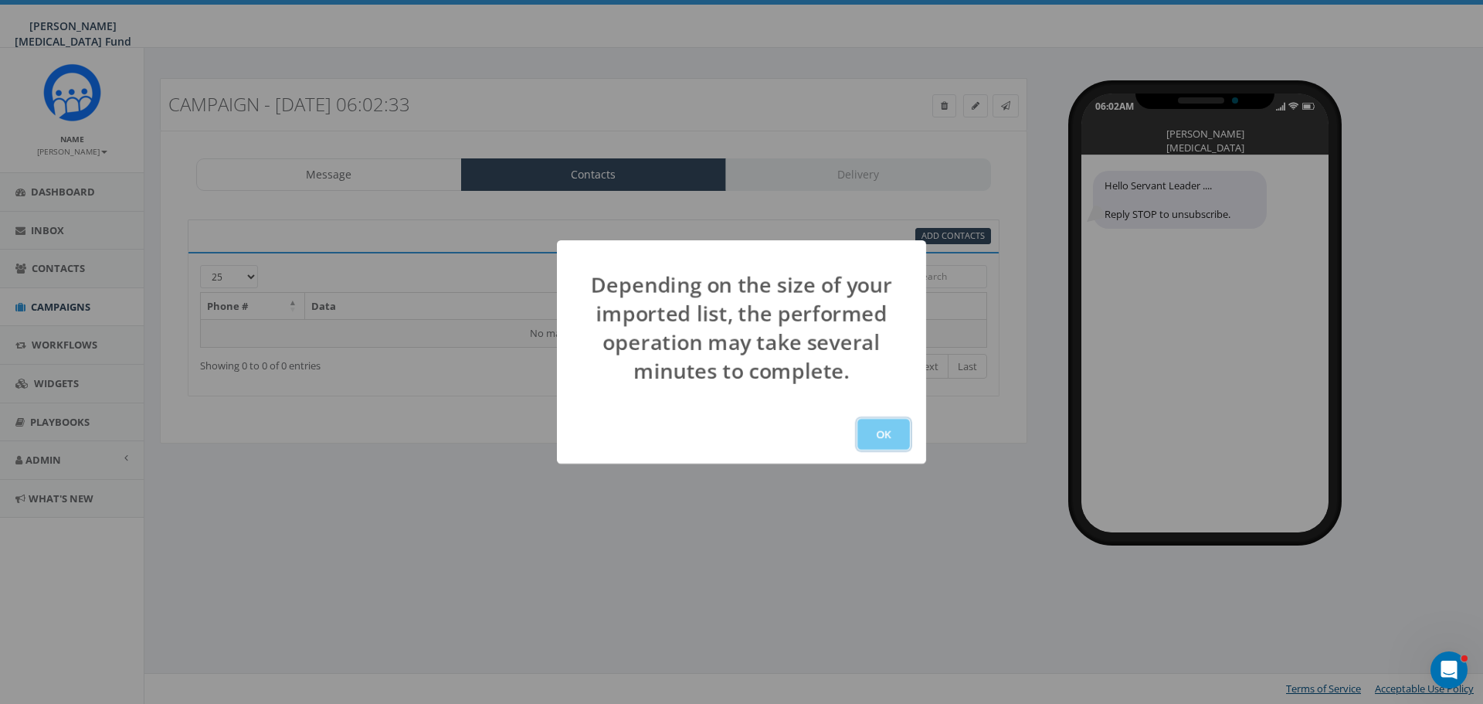
click at [890, 440] on button "OK" at bounding box center [883, 434] width 53 height 31
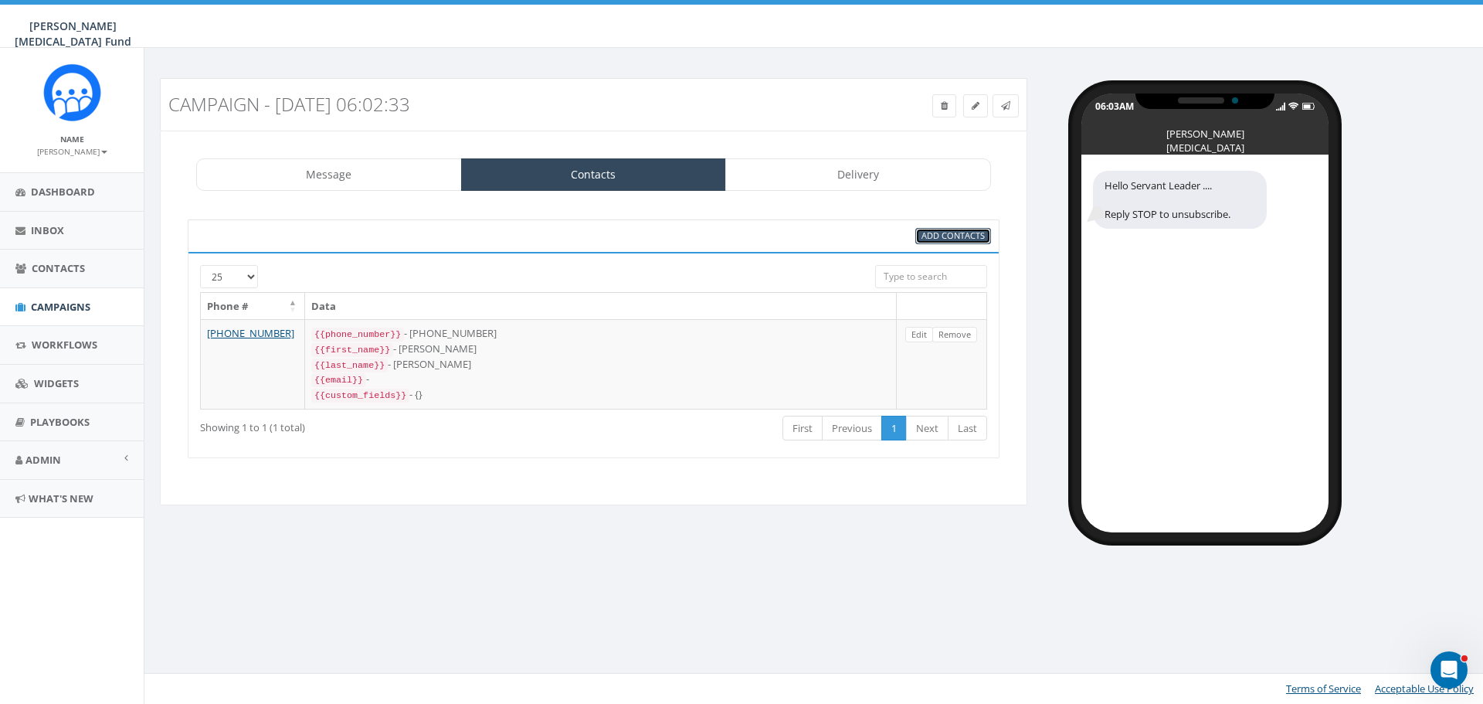
click at [960, 233] on span "Add Contacts" at bounding box center [953, 235] width 63 height 12
select select
click at [958, 236] on span "Add Contacts" at bounding box center [953, 235] width 63 height 12
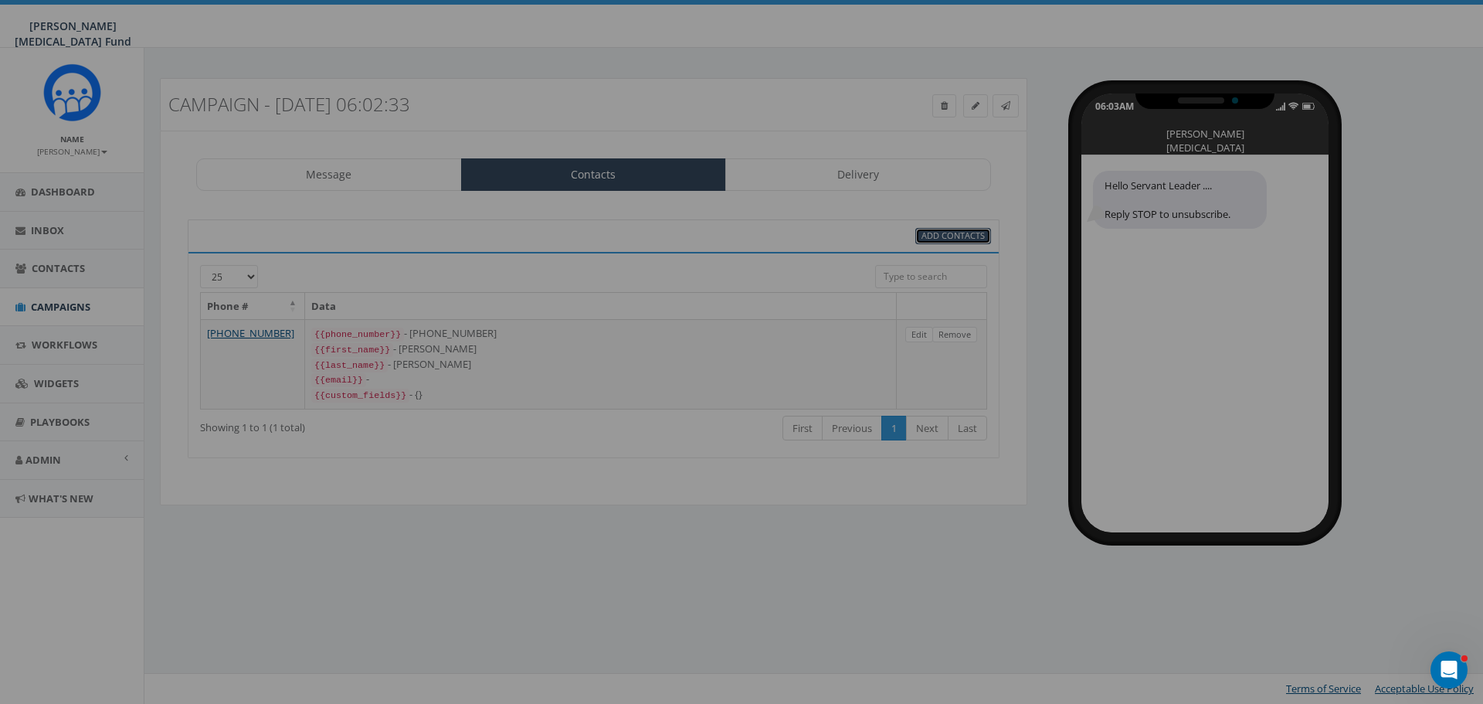
select select
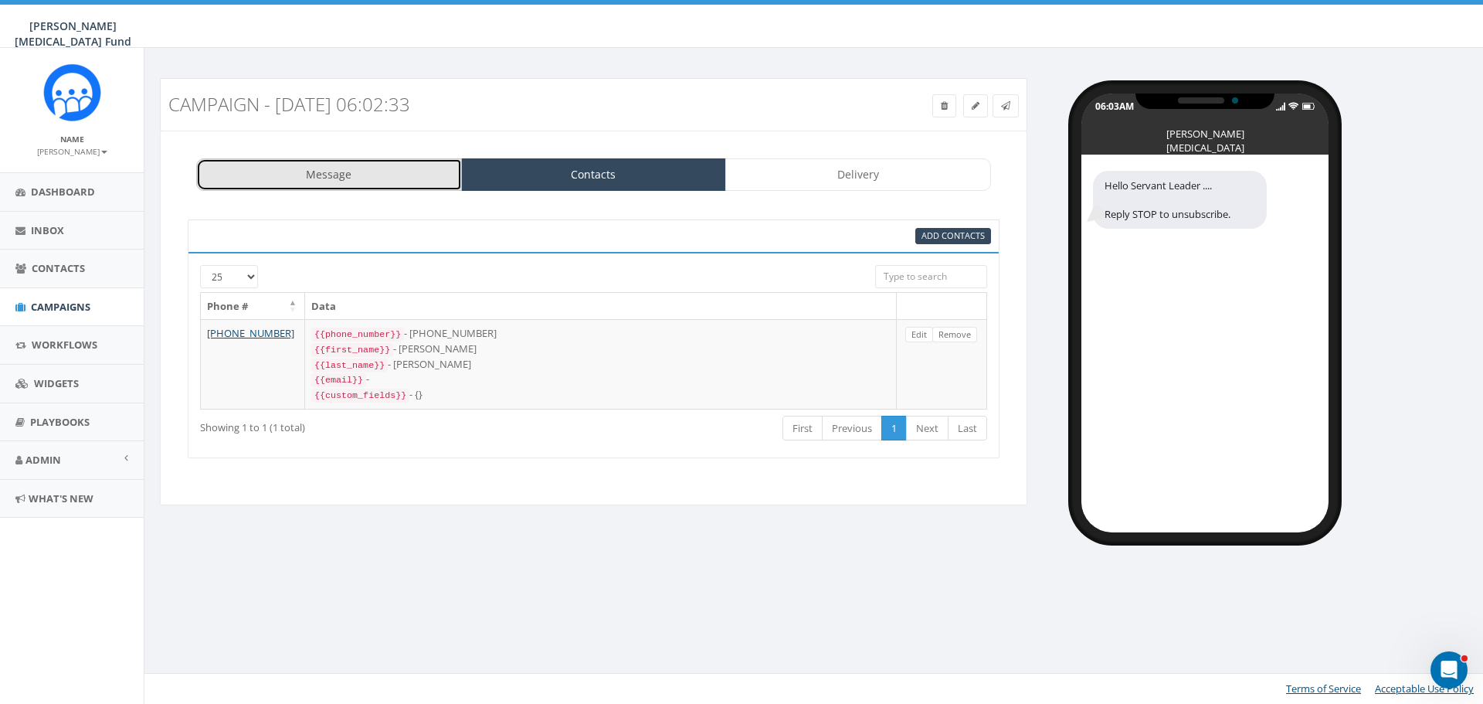
click at [288, 162] on link "Message" at bounding box center [329, 174] width 266 height 32
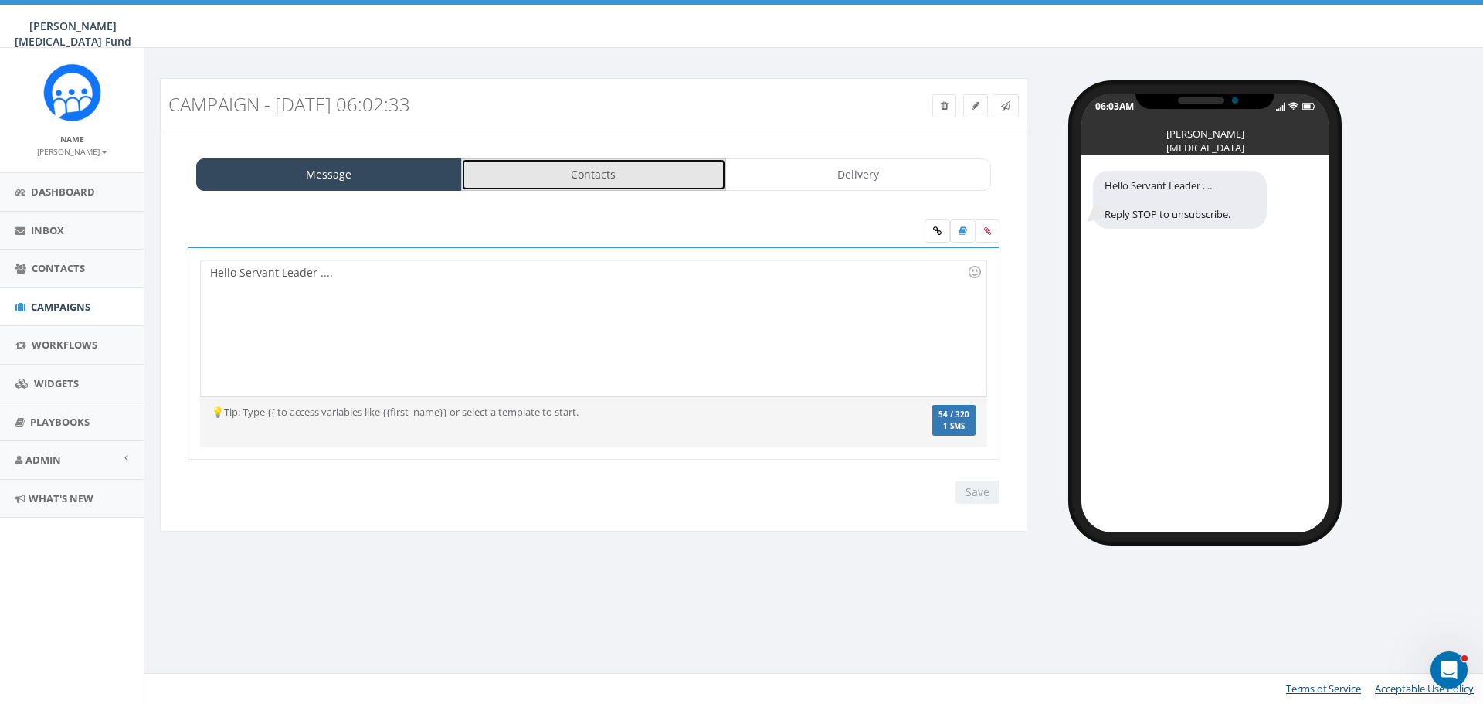
click at [639, 172] on link "Contacts" at bounding box center [594, 174] width 266 height 32
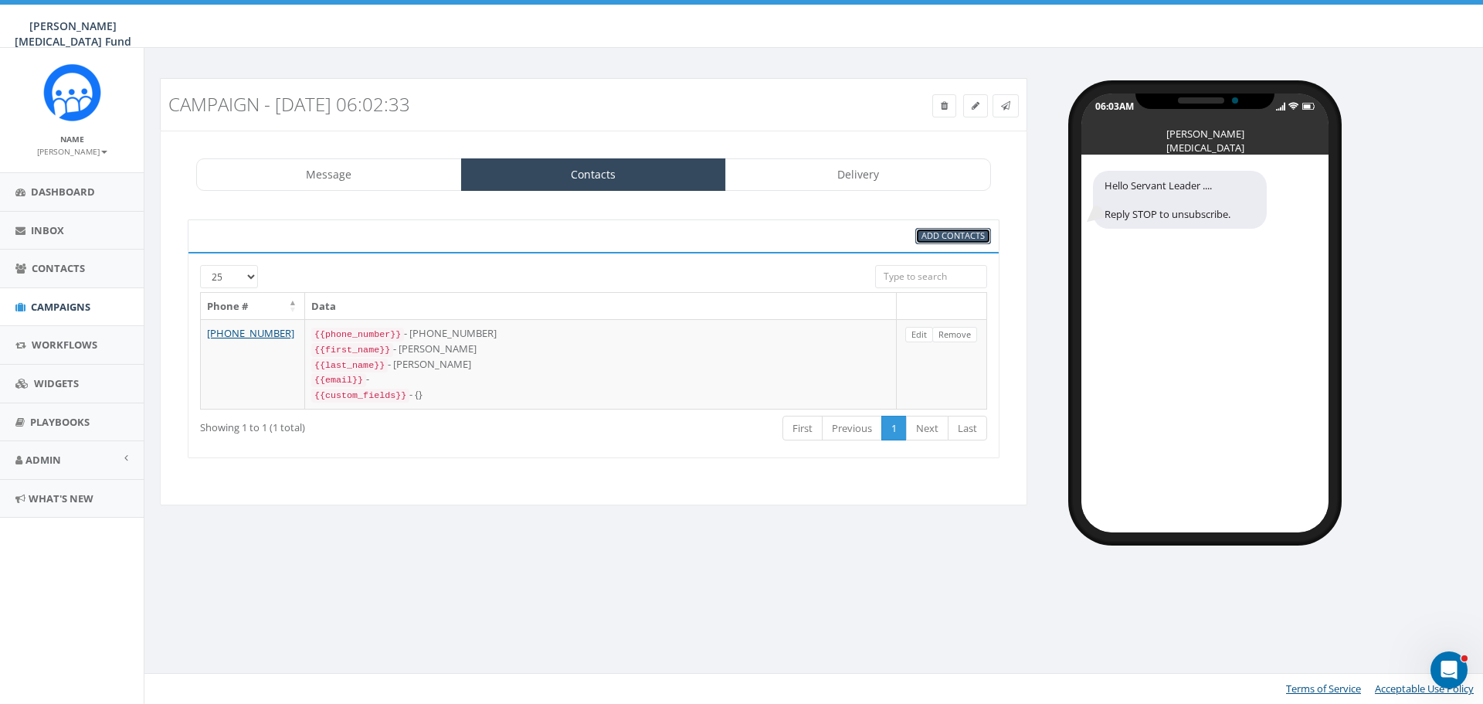
click at [955, 236] on span "Add Contacts" at bounding box center [953, 235] width 63 height 12
select select
click at [814, 162] on link "Delivery" at bounding box center [858, 174] width 266 height 32
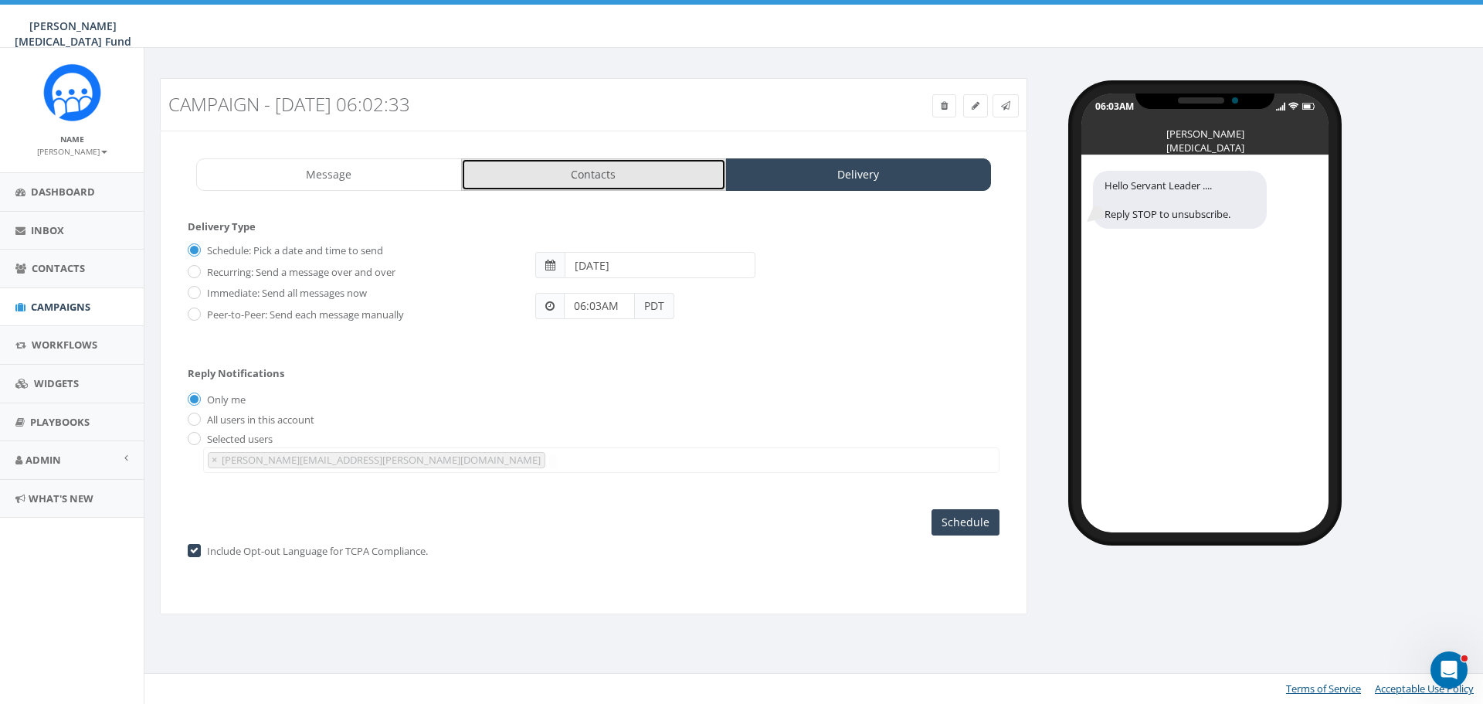
click at [558, 172] on link "Contacts" at bounding box center [594, 174] width 266 height 32
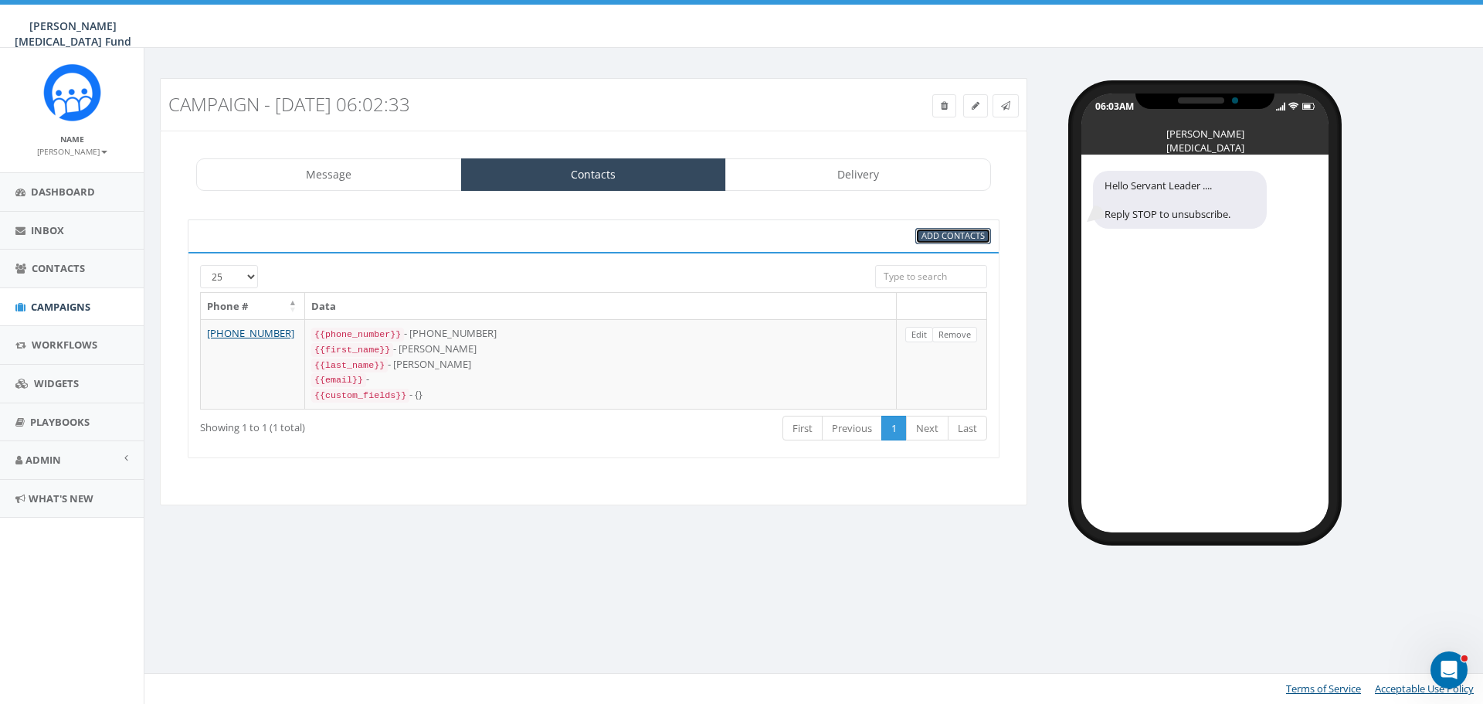
click at [973, 232] on span "Add Contacts" at bounding box center [953, 235] width 63 height 12
select select
click at [949, 238] on span "Add Contacts" at bounding box center [953, 235] width 63 height 12
select select
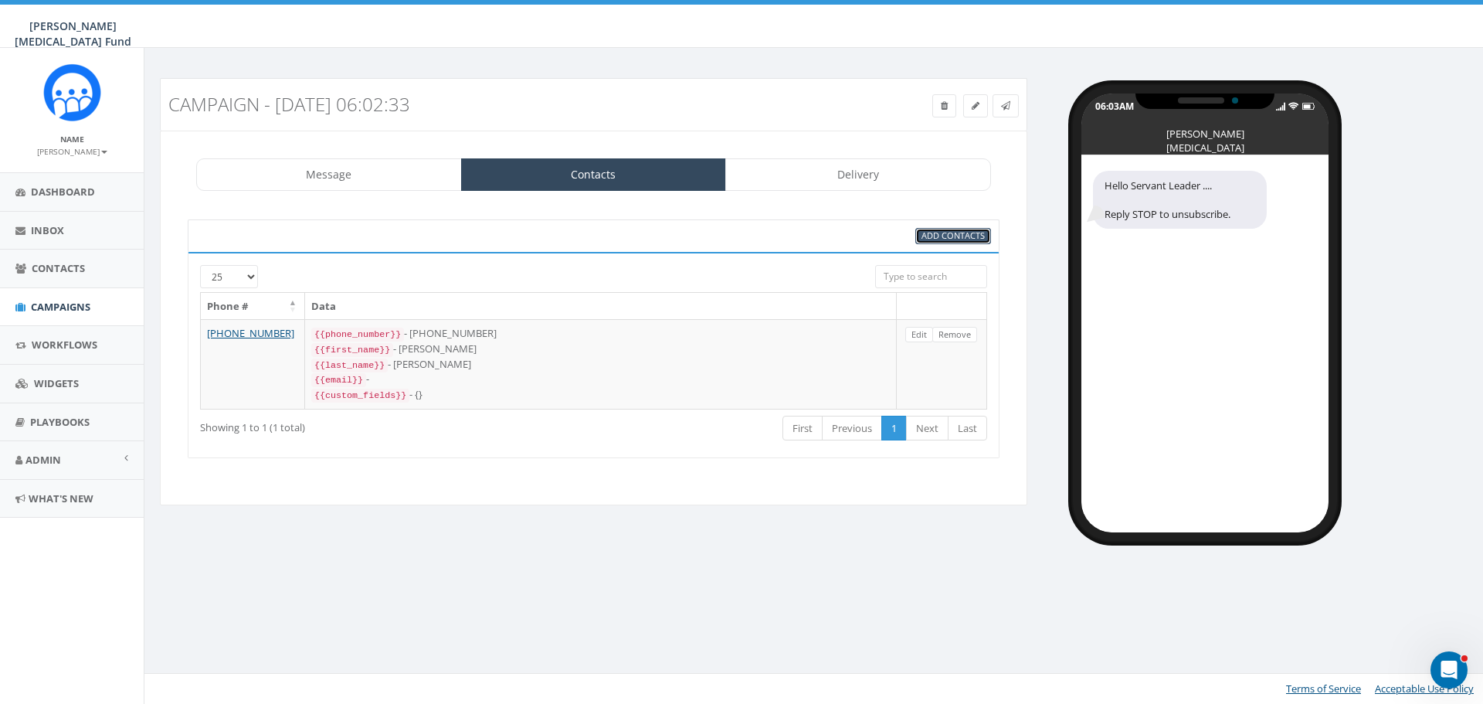
click at [949, 238] on span "Add Contacts" at bounding box center [953, 235] width 63 height 12
select select
click at [936, 233] on span "Add Contacts" at bounding box center [953, 235] width 63 height 12
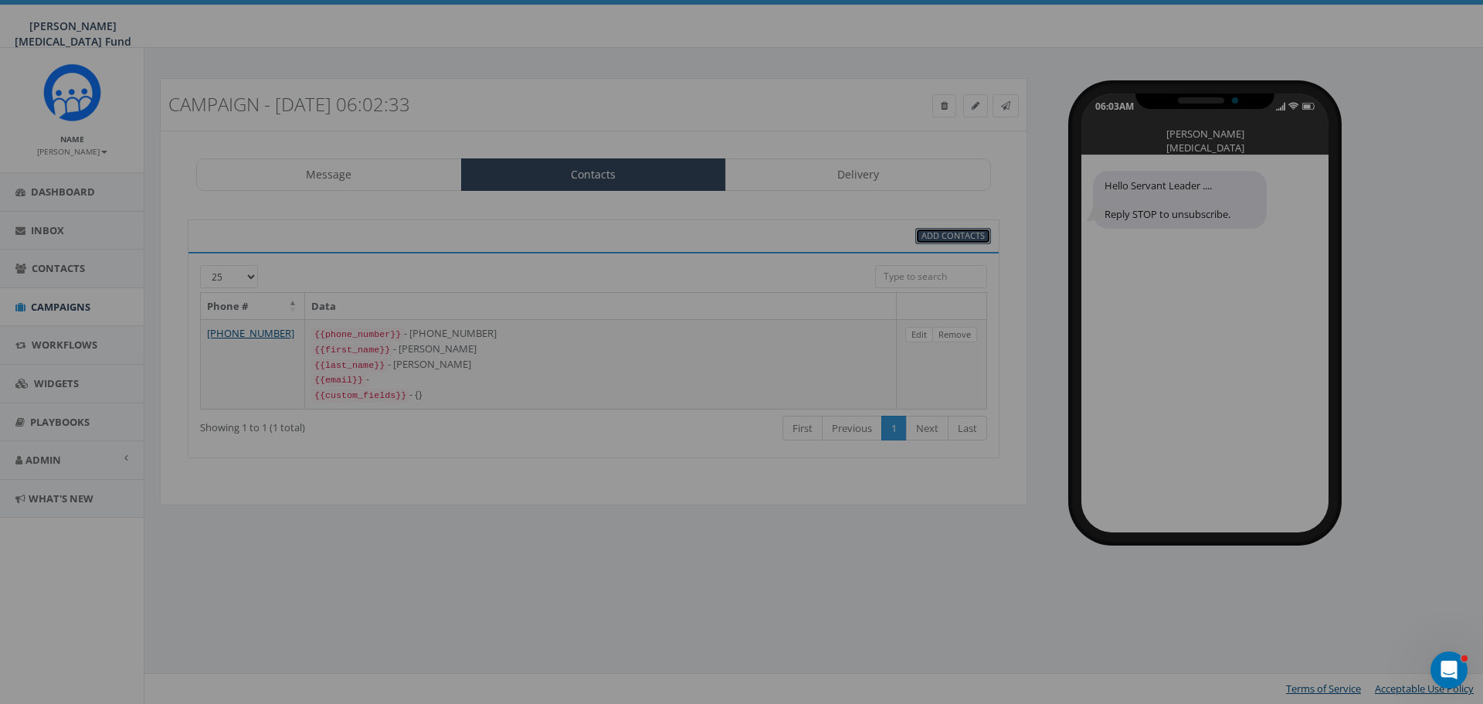
select select
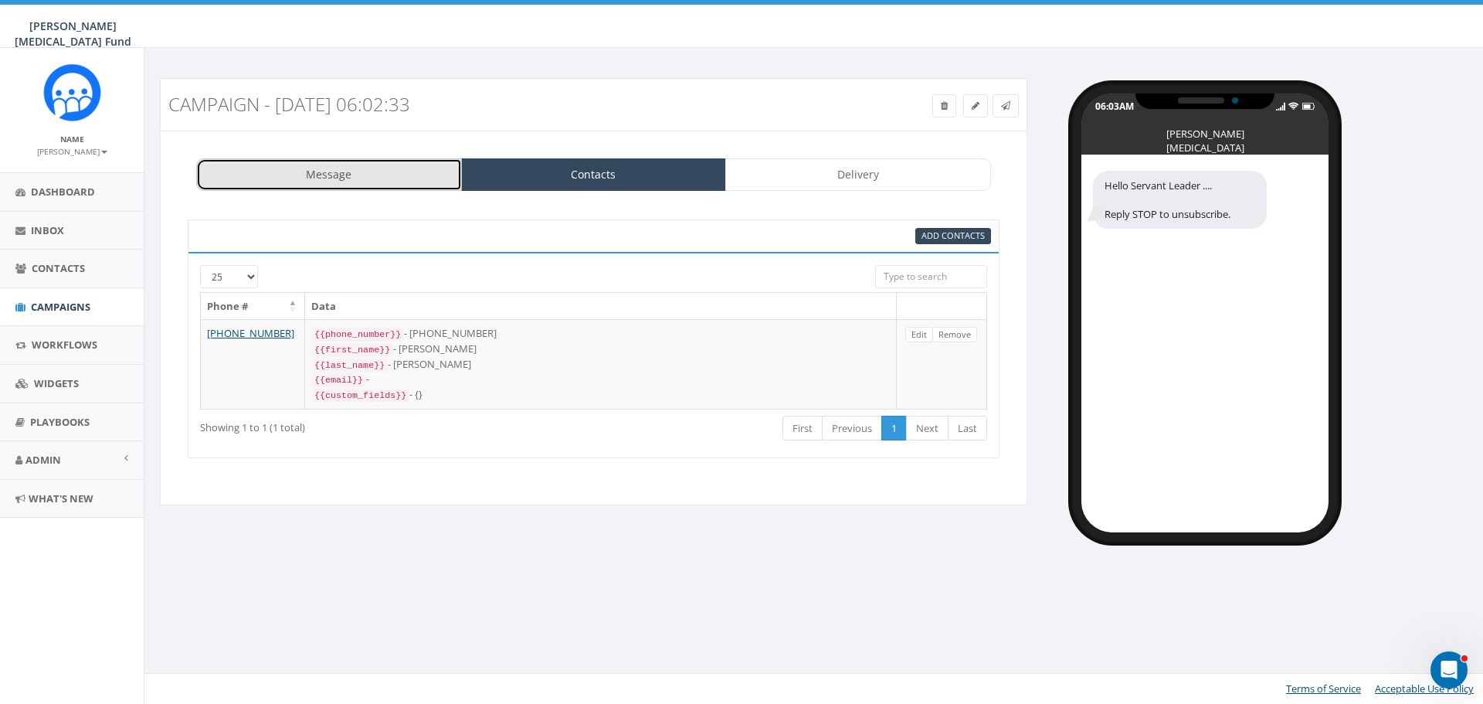
click at [311, 178] on link "Message" at bounding box center [329, 174] width 266 height 32
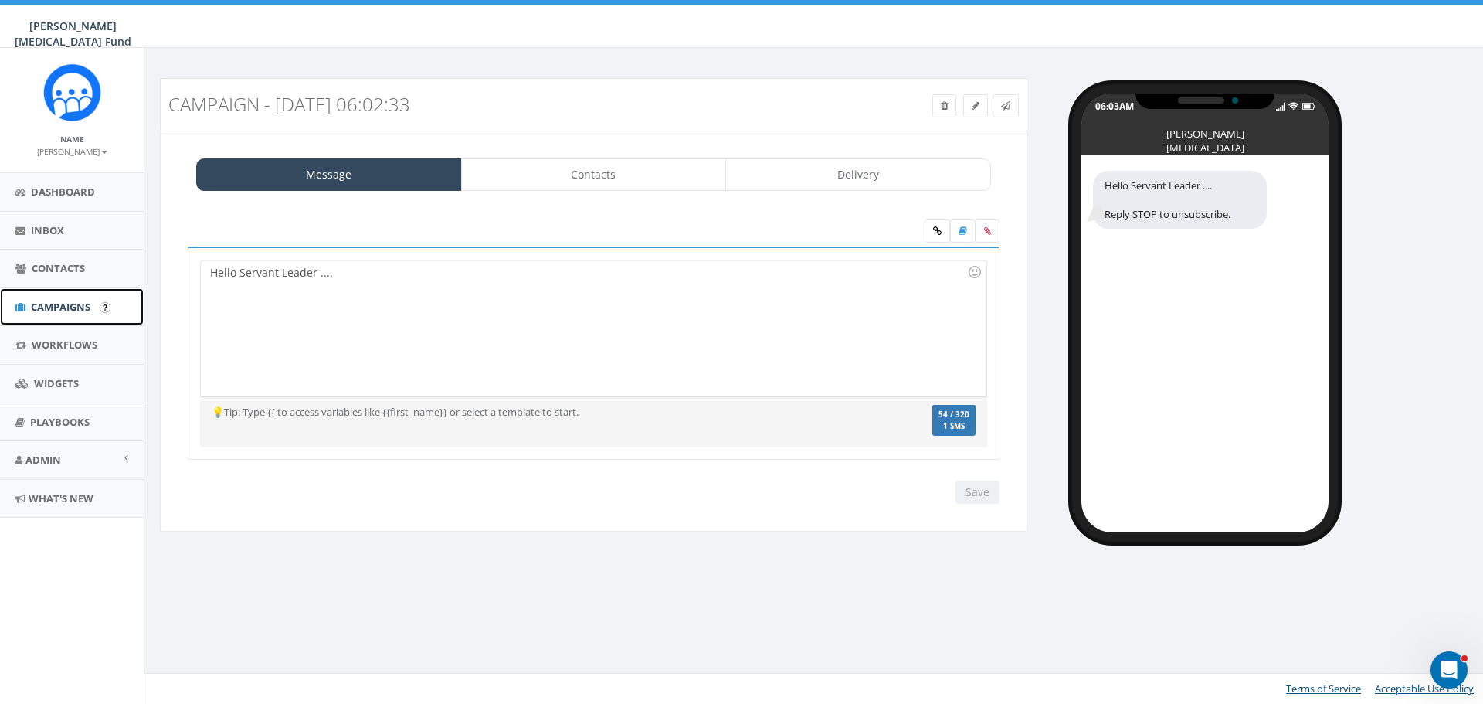
click at [60, 302] on span "Campaigns" at bounding box center [60, 307] width 59 height 14
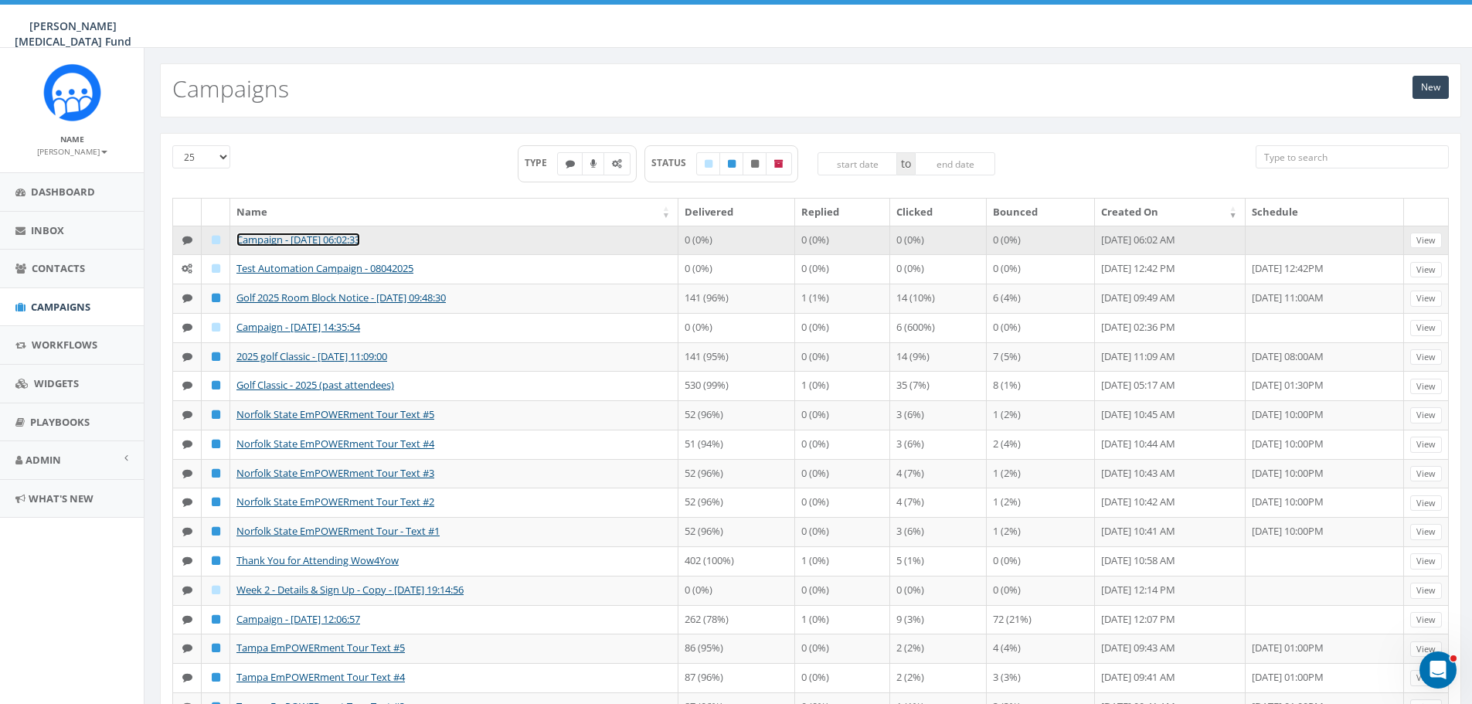
click at [324, 239] on link "Campaign - [DATE] 06:02:33" at bounding box center [298, 240] width 124 height 14
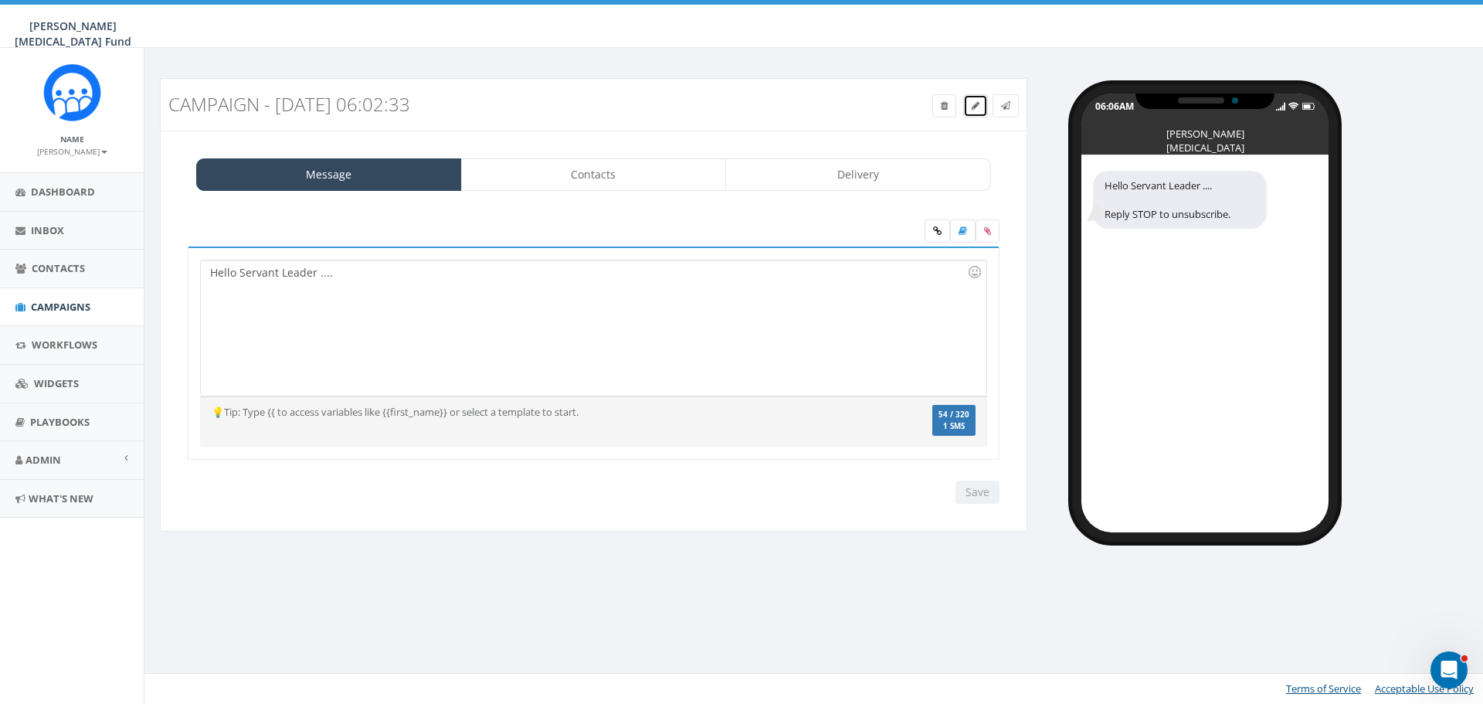
click at [980, 109] on link at bounding box center [975, 105] width 25 height 23
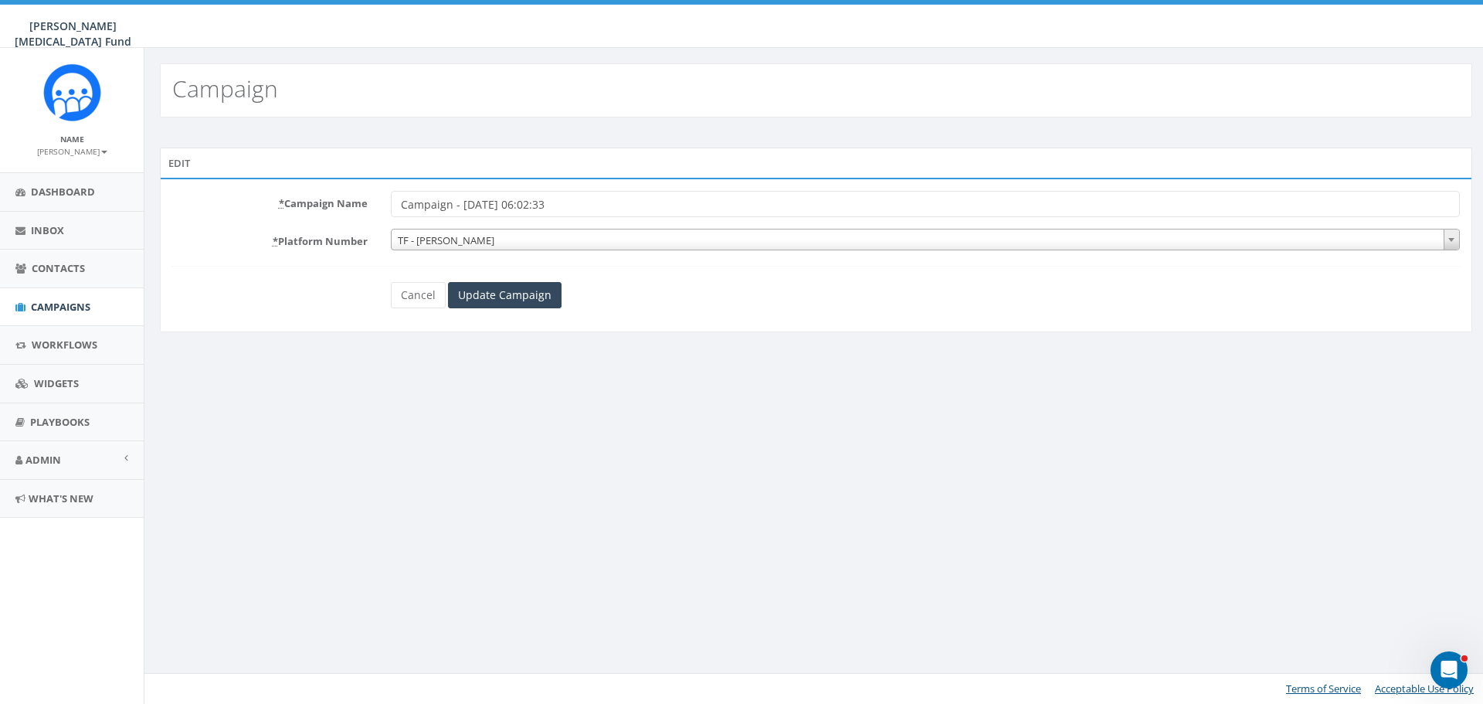
drag, startPoint x: 587, startPoint y: 207, endPoint x: 260, endPoint y: 202, distance: 326.8
click at [260, 202] on div "* Campaign Name Campaign - [DATE] 06:02:33" at bounding box center [816, 204] width 1311 height 26
type input "Servant Leader Welcome 2026"
click at [517, 287] on input "Update Campaign" at bounding box center [505, 295] width 114 height 26
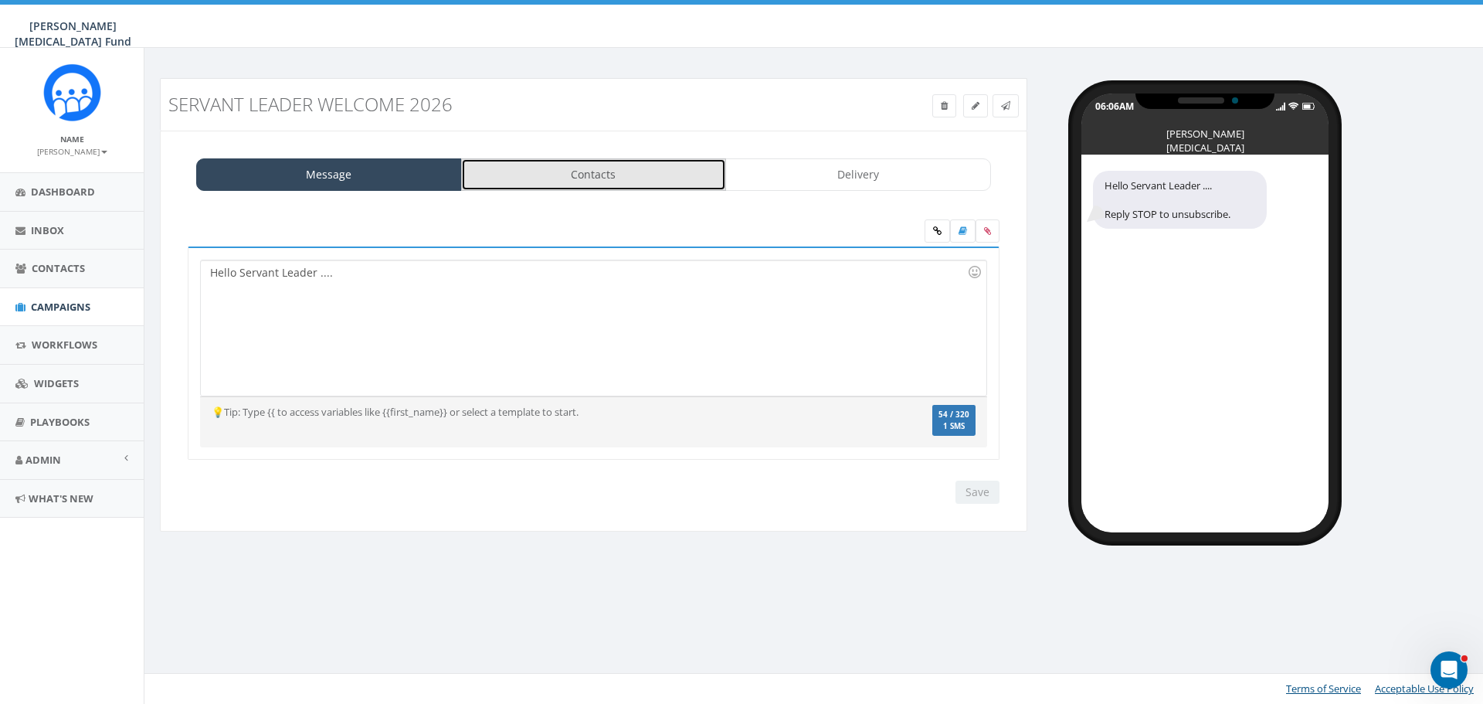
click at [599, 166] on link "Contacts" at bounding box center [594, 174] width 266 height 32
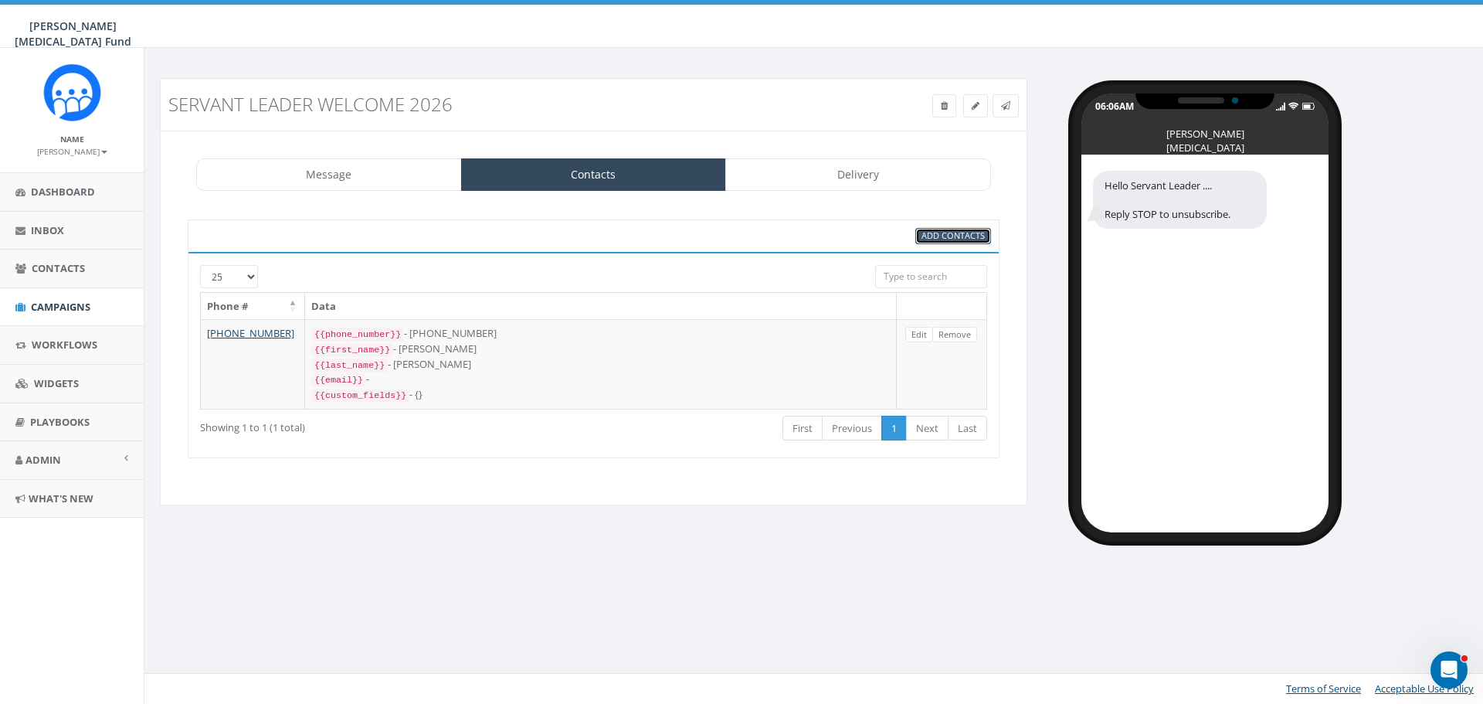
click at [941, 233] on span "Add Contacts" at bounding box center [953, 235] width 63 height 12
select select
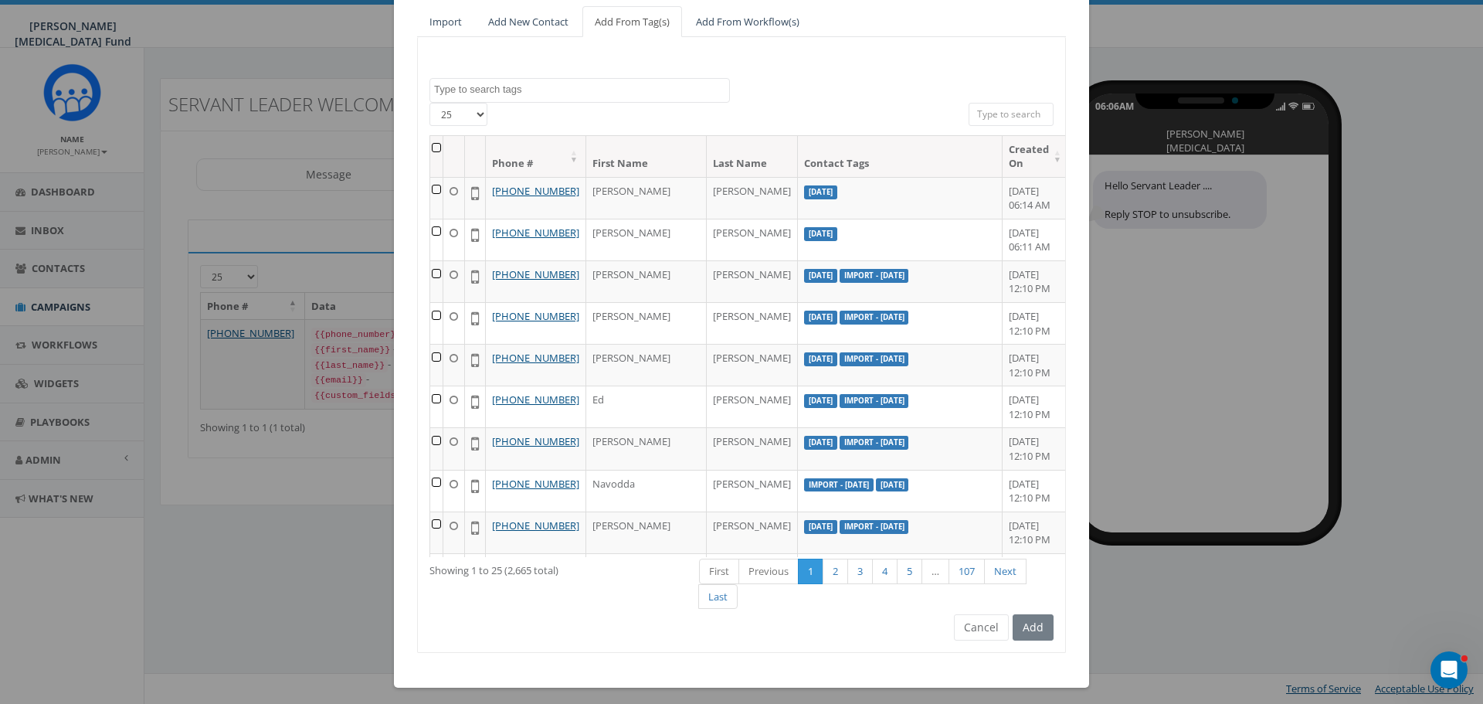
scroll to position [148, 0]
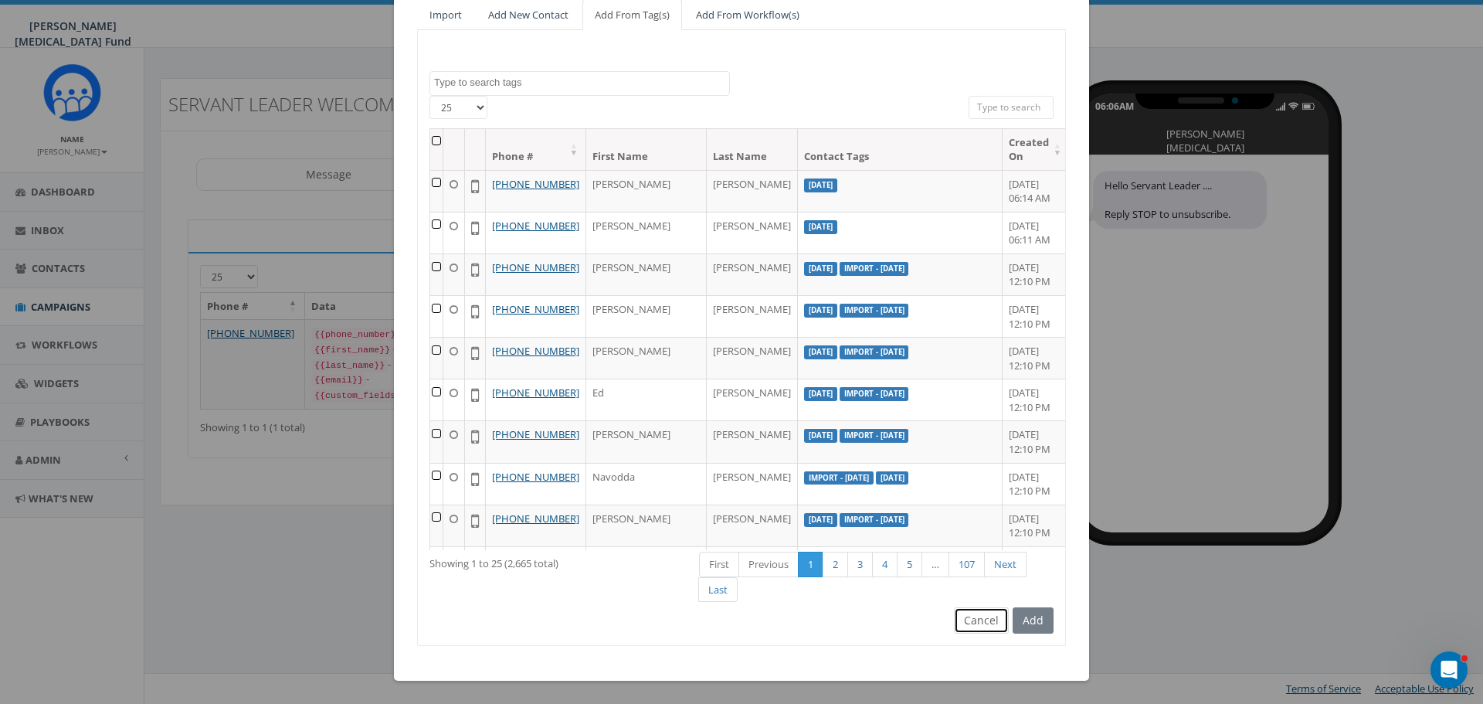
click at [973, 618] on button "Cancel" at bounding box center [981, 620] width 55 height 26
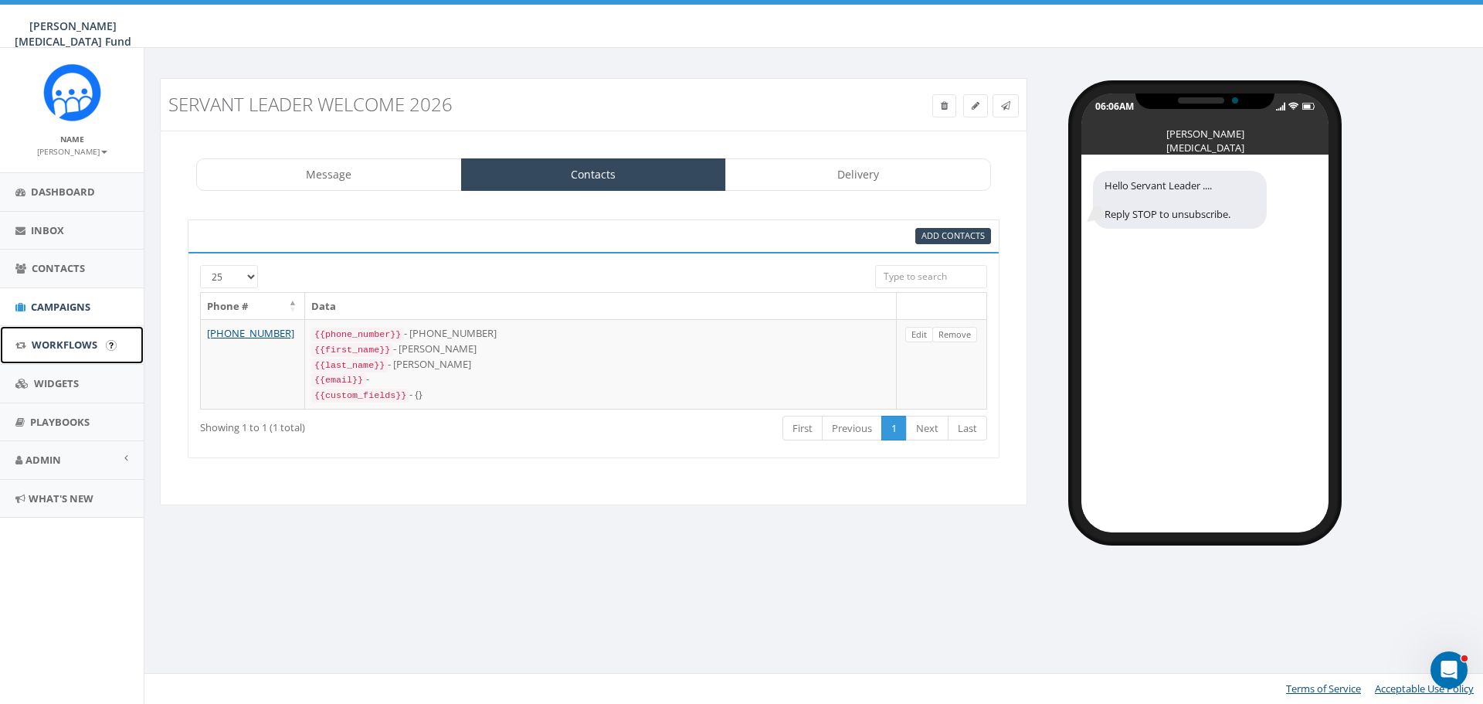
click at [68, 345] on span "Workflows" at bounding box center [65, 345] width 66 height 14
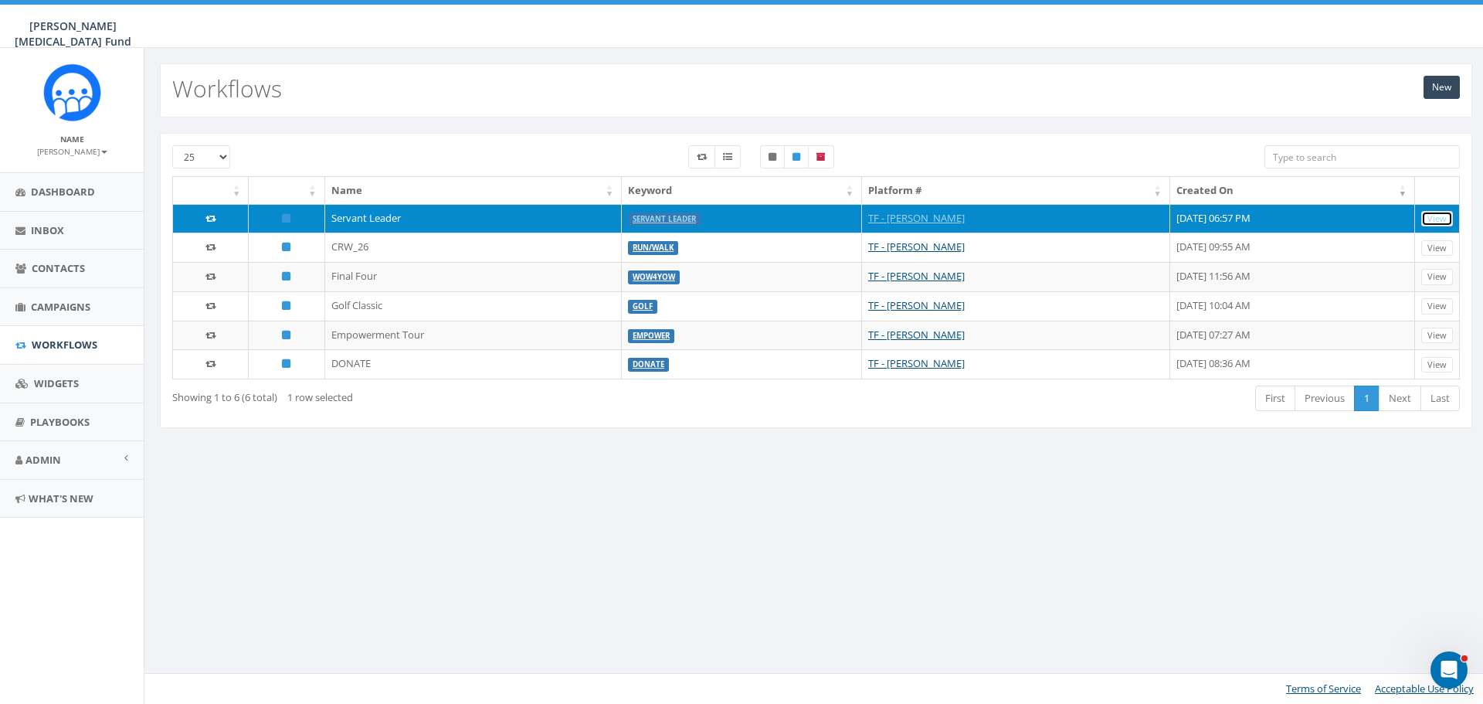
click at [1452, 222] on link "View" at bounding box center [1437, 219] width 32 height 16
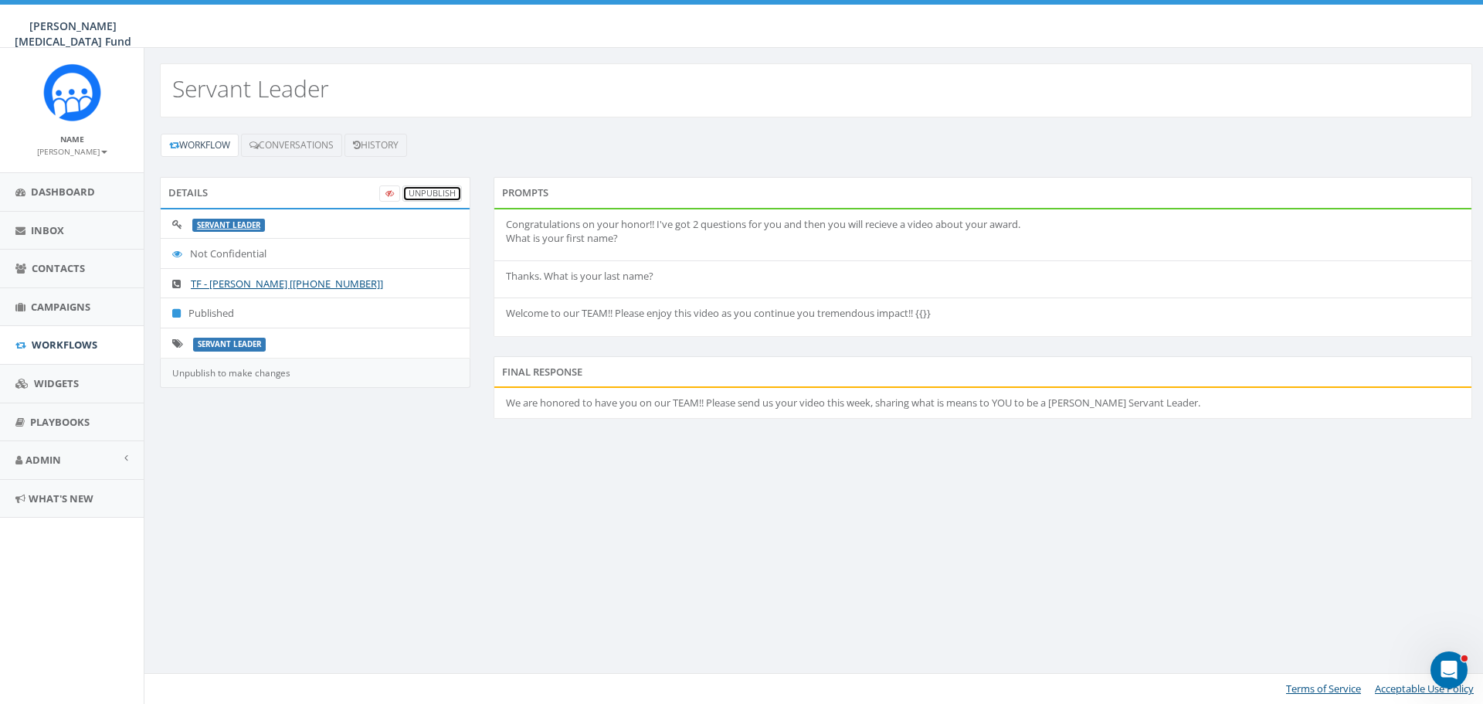
click at [436, 191] on link "UnPublish" at bounding box center [431, 193] width 59 height 16
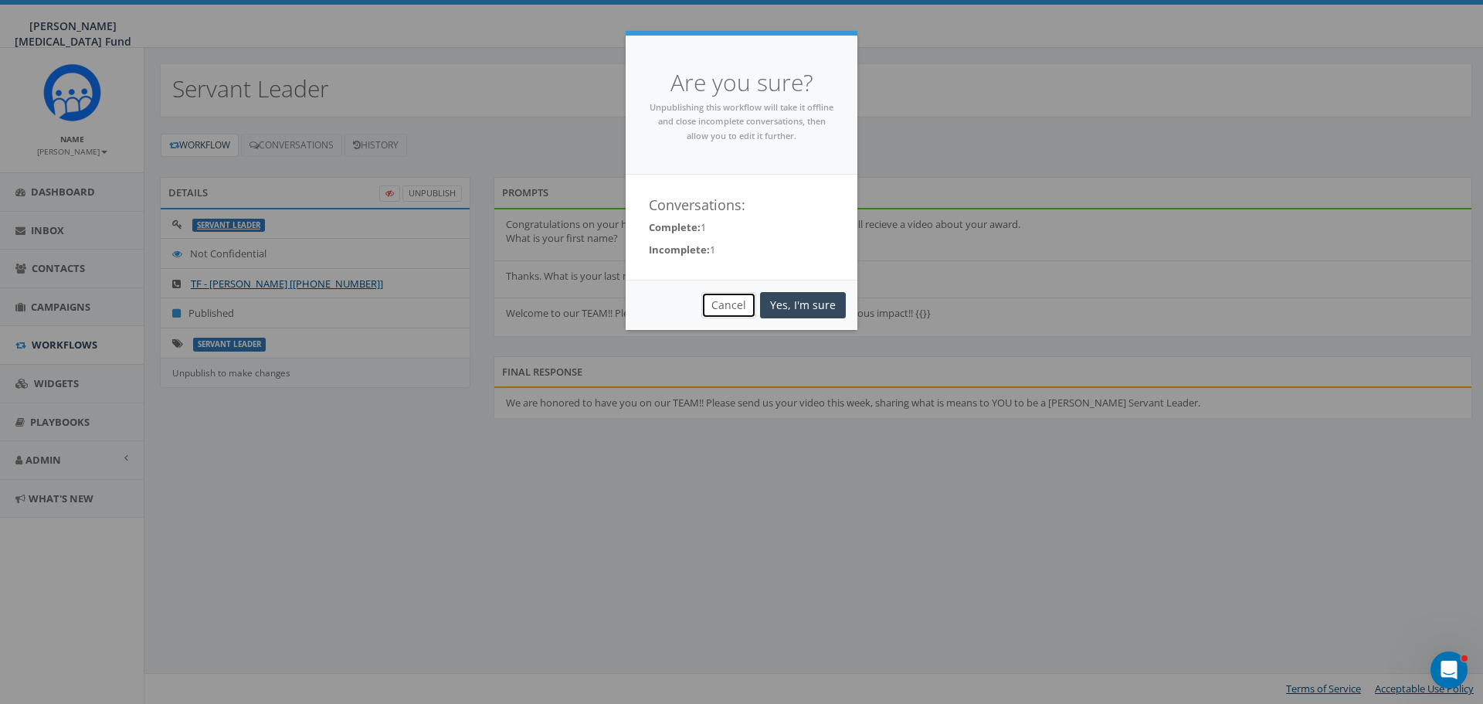
click at [715, 309] on button "Cancel" at bounding box center [728, 305] width 55 height 26
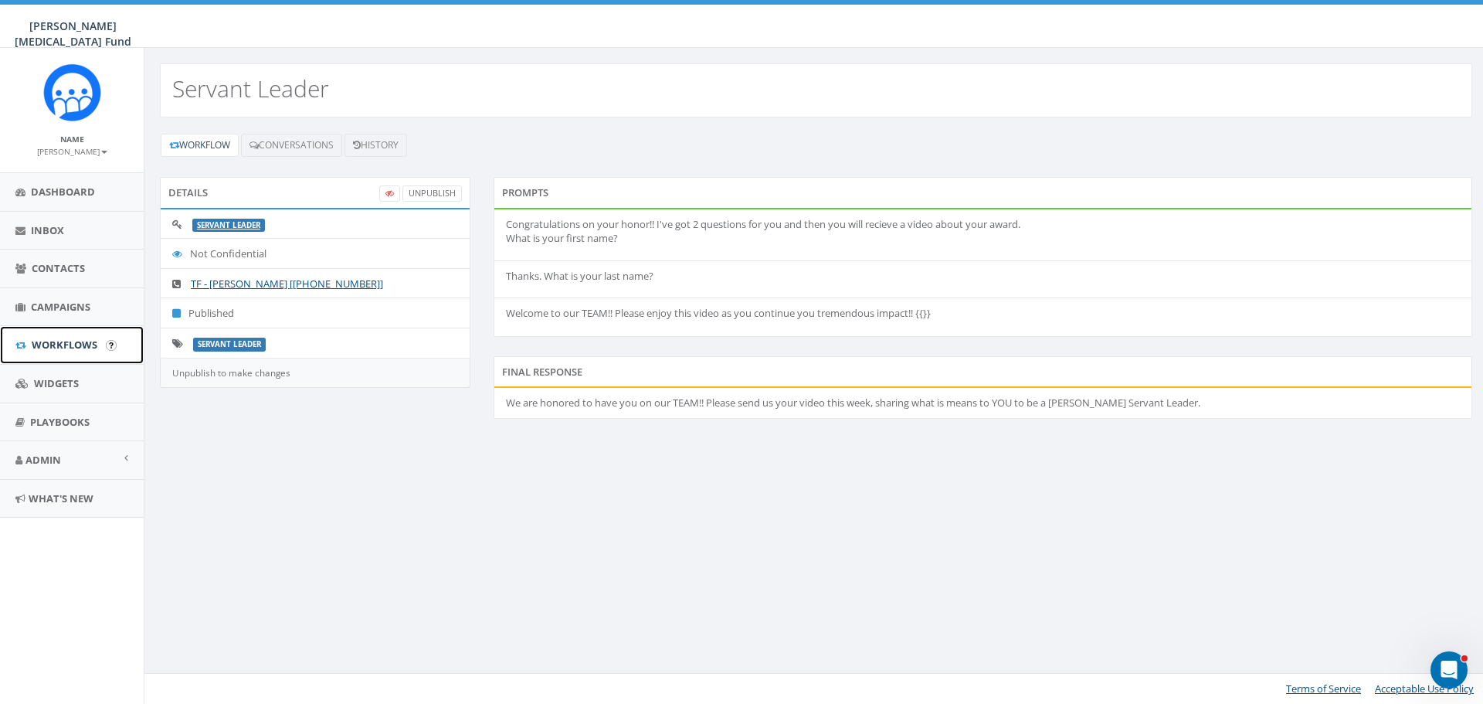
click at [83, 343] on span "Workflows" at bounding box center [65, 345] width 66 height 14
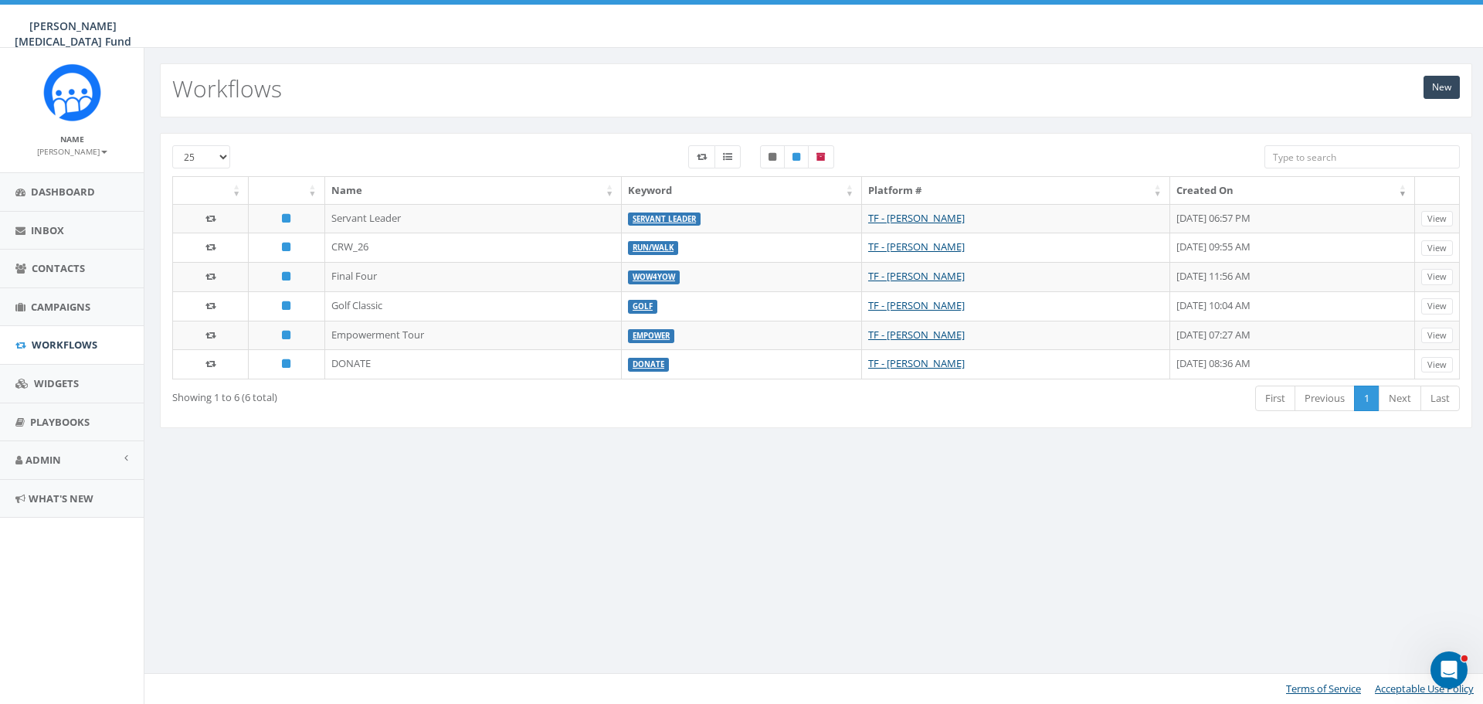
click at [78, 148] on small "[PERSON_NAME]" at bounding box center [72, 151] width 70 height 11
click at [73, 198] on link "Sign Out" at bounding box center [77, 194] width 122 height 19
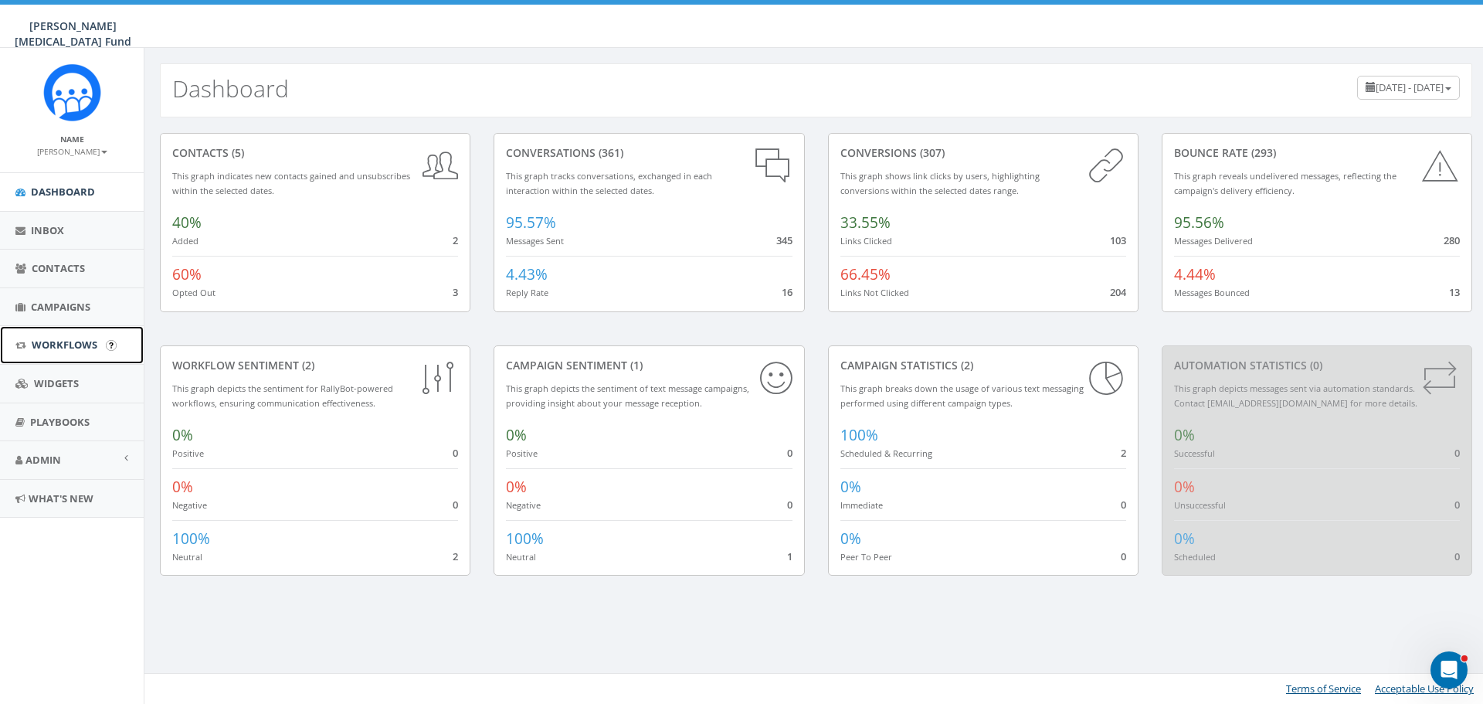
click at [66, 336] on link "Workflows" at bounding box center [72, 345] width 144 height 38
